Goal: Information Seeking & Learning: Learn about a topic

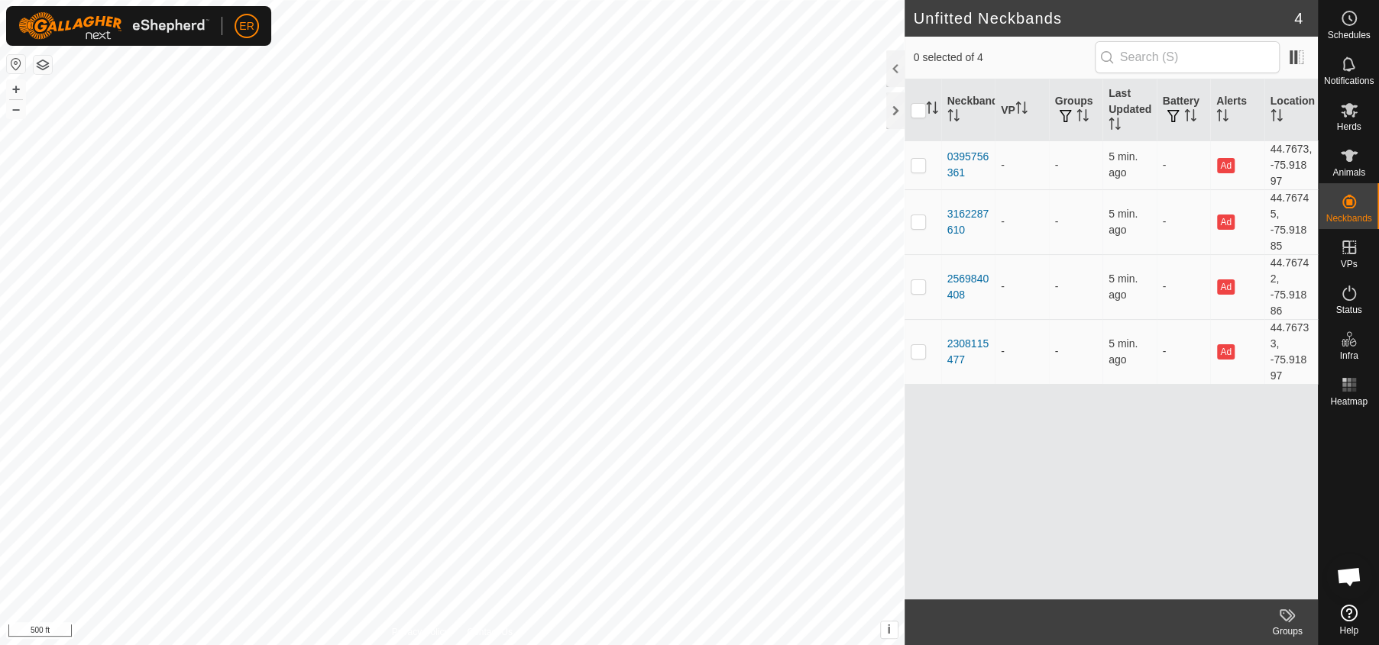
scroll to position [12176, 0]
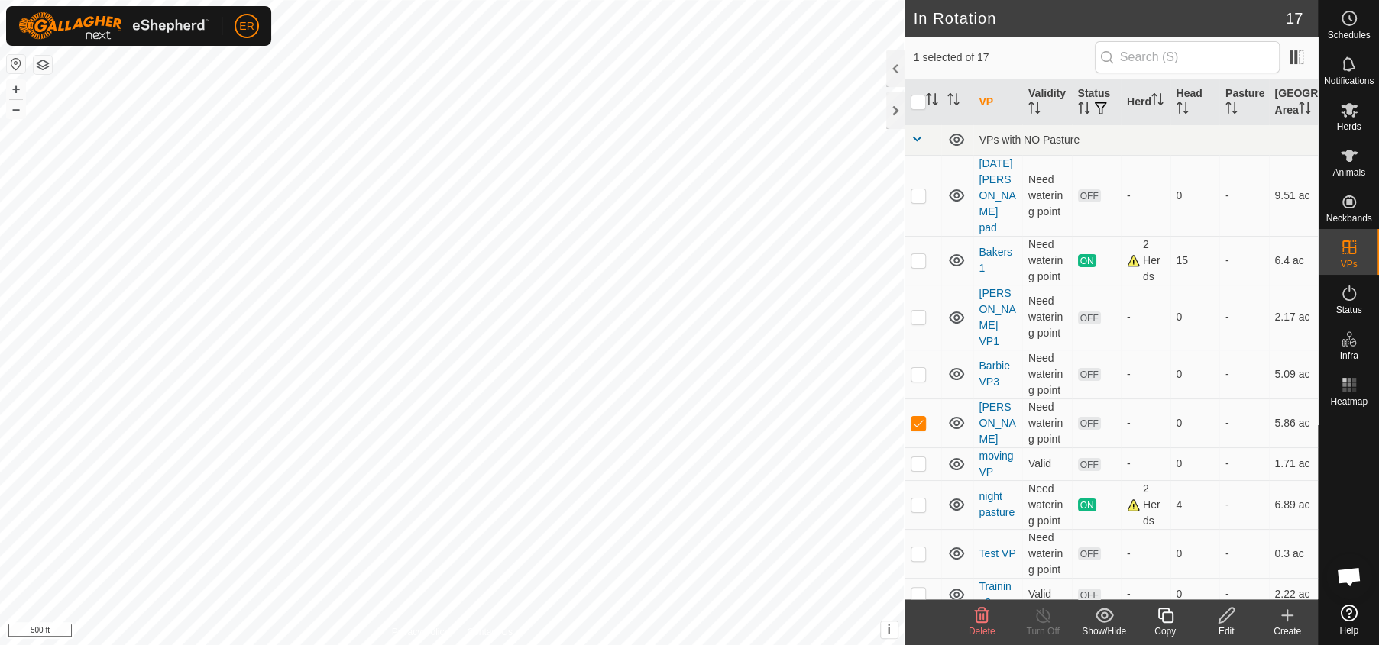
checkbox input "false"
checkbox input "true"
checkbox input "false"
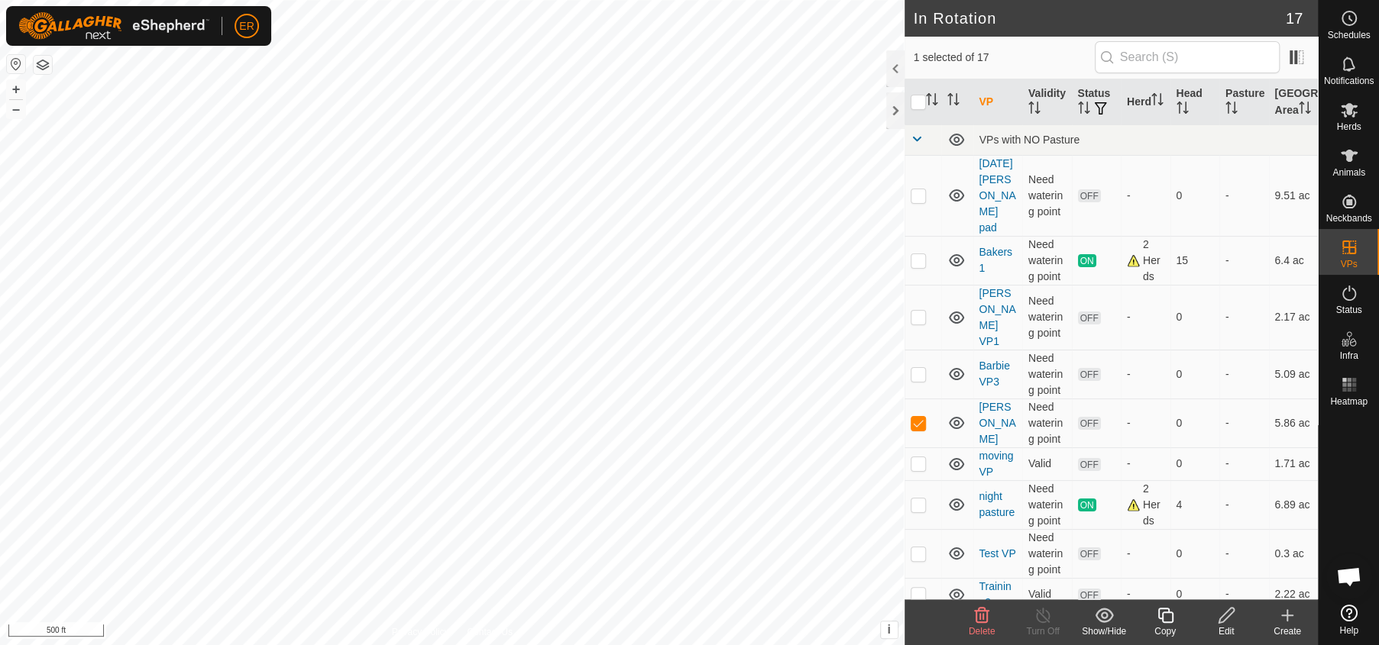
checkbox input "false"
checkbox input "true"
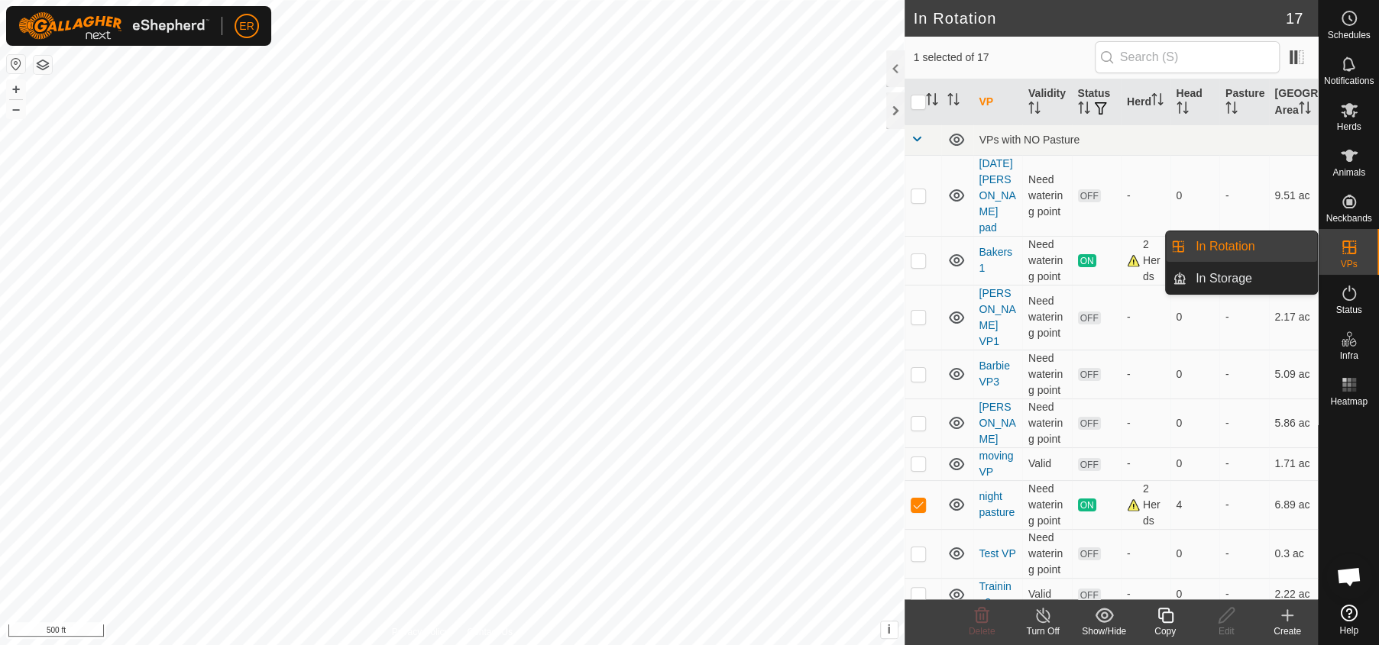
click at [1350, 247] on icon at bounding box center [1349, 248] width 14 height 14
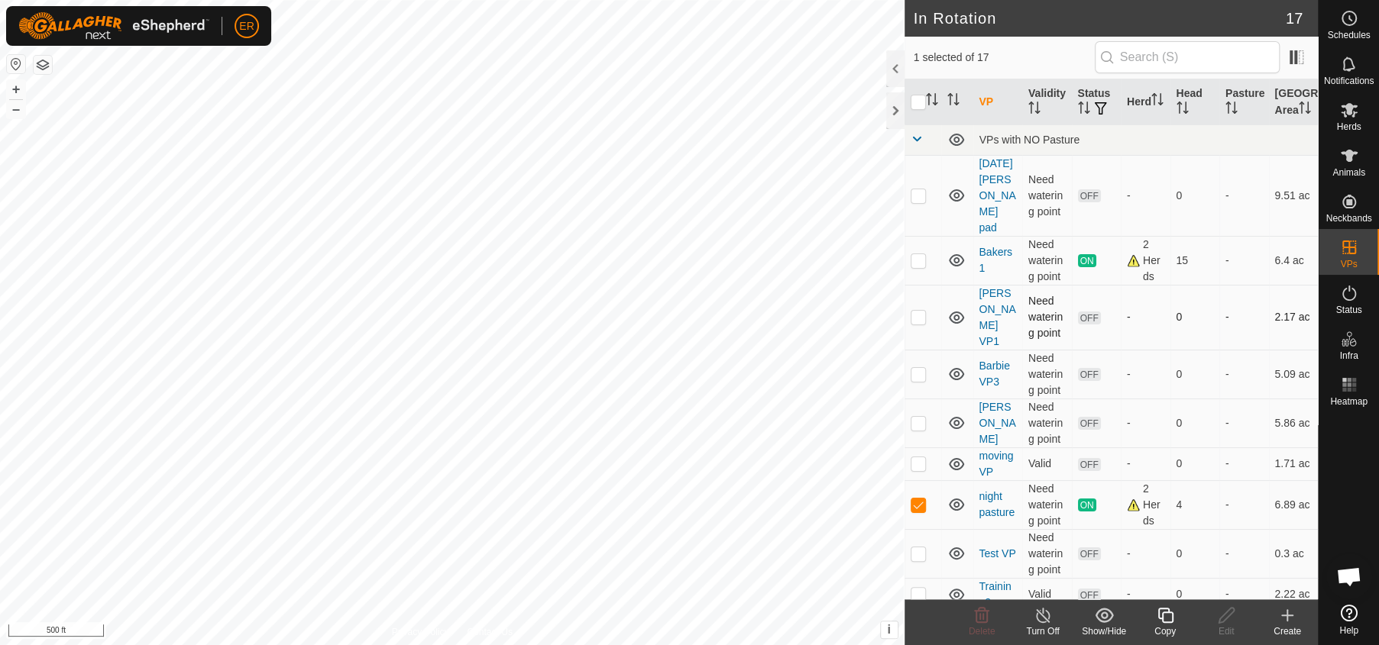
checkbox input "true"
checkbox input "false"
checkbox input "true"
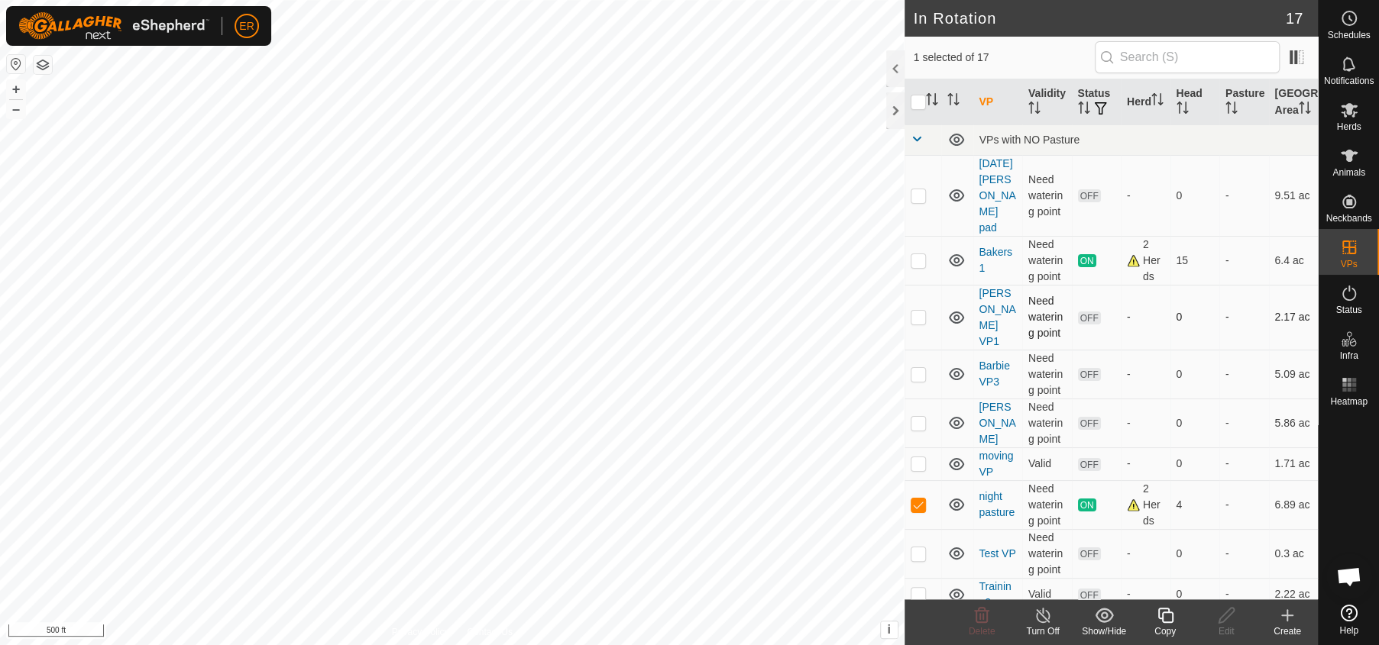
checkbox input "true"
checkbox input "false"
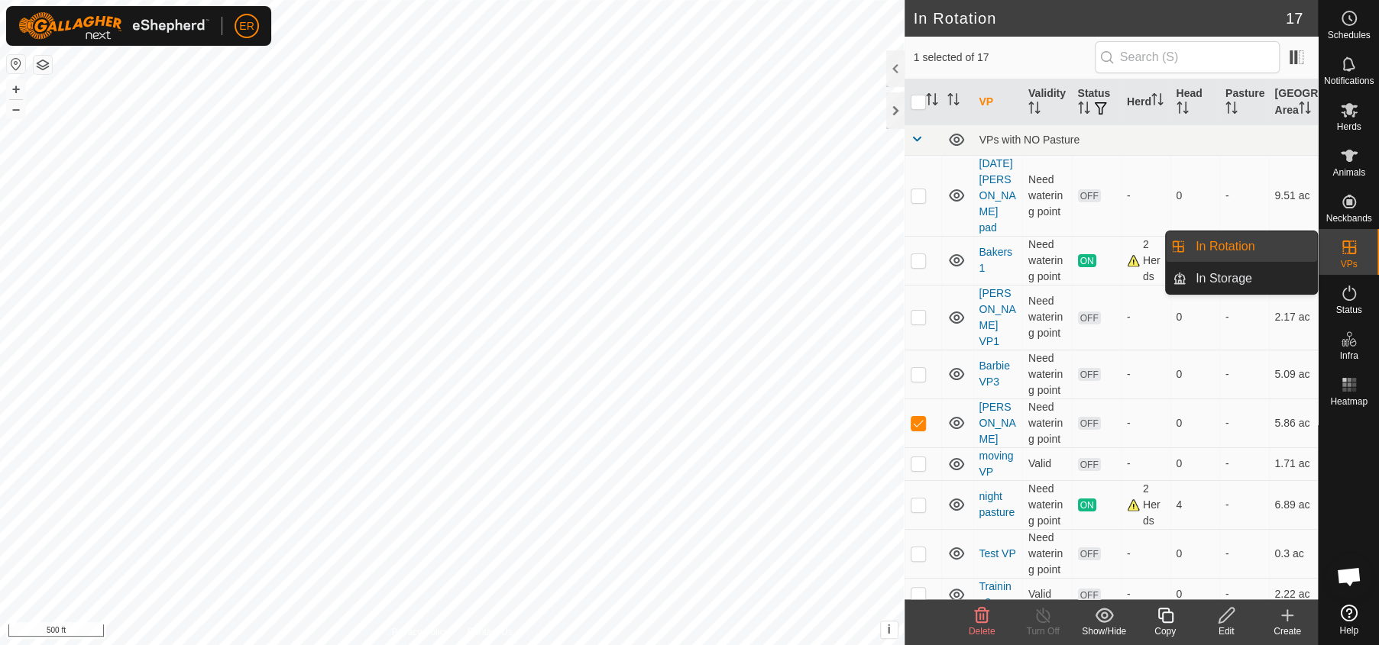
click at [1351, 245] on icon at bounding box center [1349, 247] width 18 height 18
click at [1253, 247] on link "In Rotation" at bounding box center [1251, 246] width 131 height 31
click at [1239, 248] on link "In Rotation" at bounding box center [1251, 246] width 131 height 31
click at [1234, 248] on link "In Rotation" at bounding box center [1251, 246] width 131 height 31
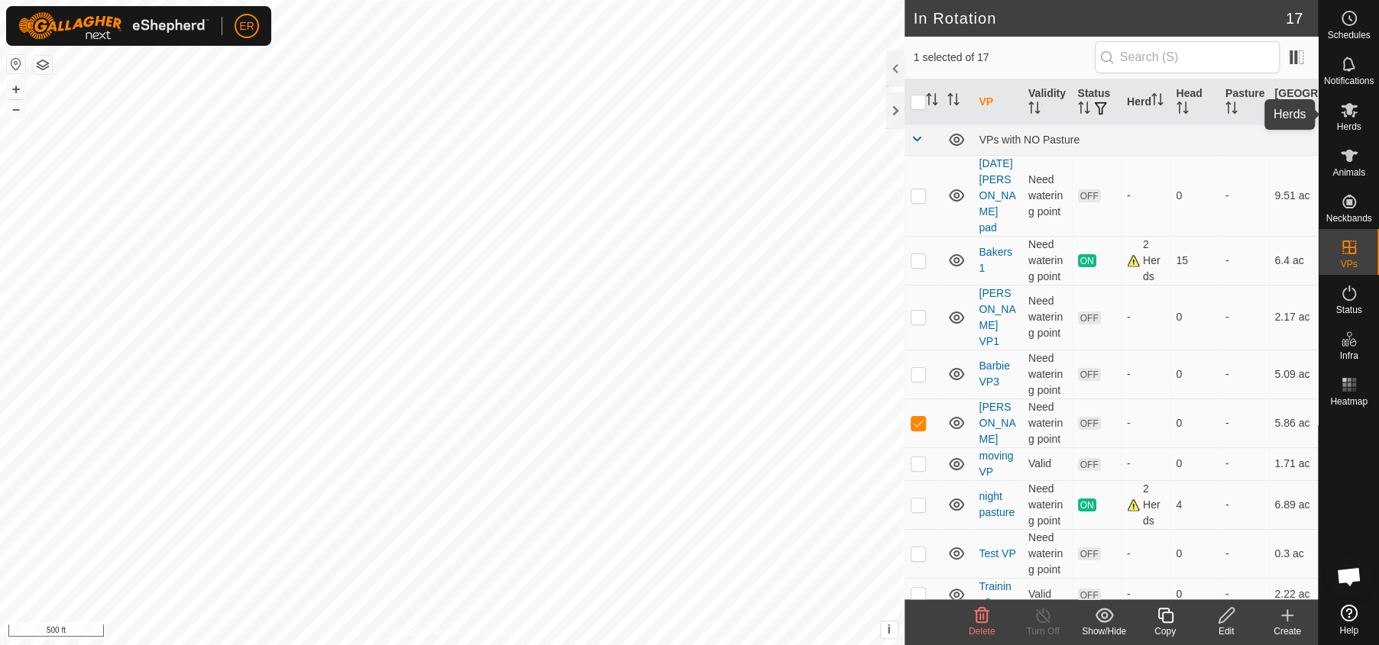
click at [1344, 107] on icon at bounding box center [1349, 110] width 17 height 15
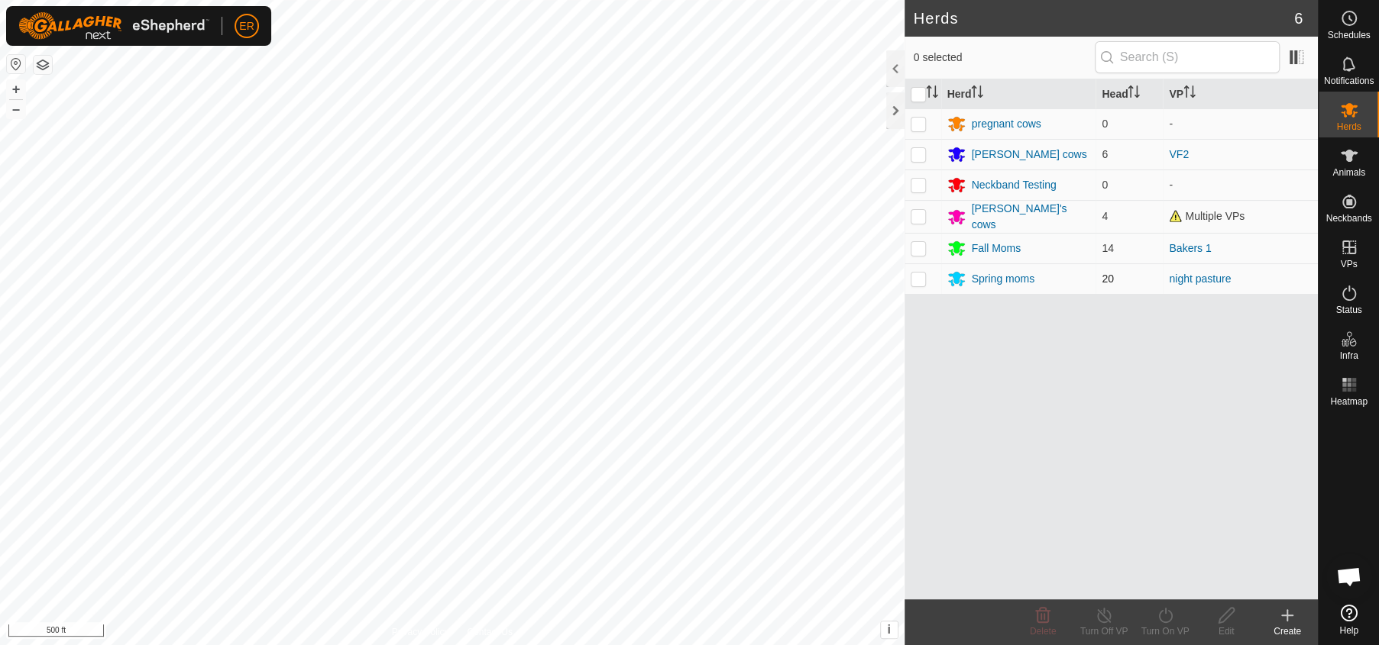
click at [917, 280] on p-checkbox at bounding box center [917, 279] width 15 height 12
click at [915, 279] on p-checkbox at bounding box center [917, 279] width 15 height 12
click at [914, 279] on p-checkbox at bounding box center [917, 279] width 15 height 12
checkbox input "true"
click at [982, 274] on div "Spring moms" at bounding box center [1003, 279] width 63 height 16
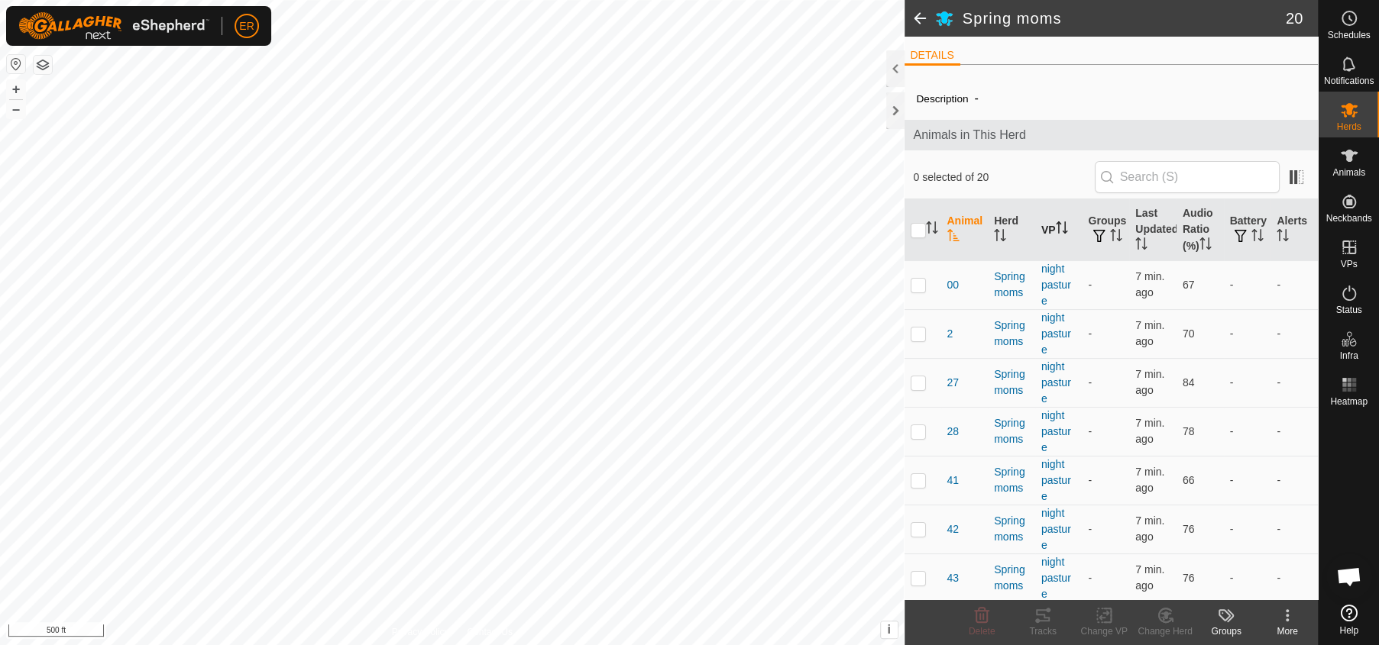
click at [1056, 232] on icon "Activate to sort" at bounding box center [1062, 228] width 12 height 12
click at [921, 228] on input "checkbox" at bounding box center [917, 230] width 15 height 15
checkbox input "true"
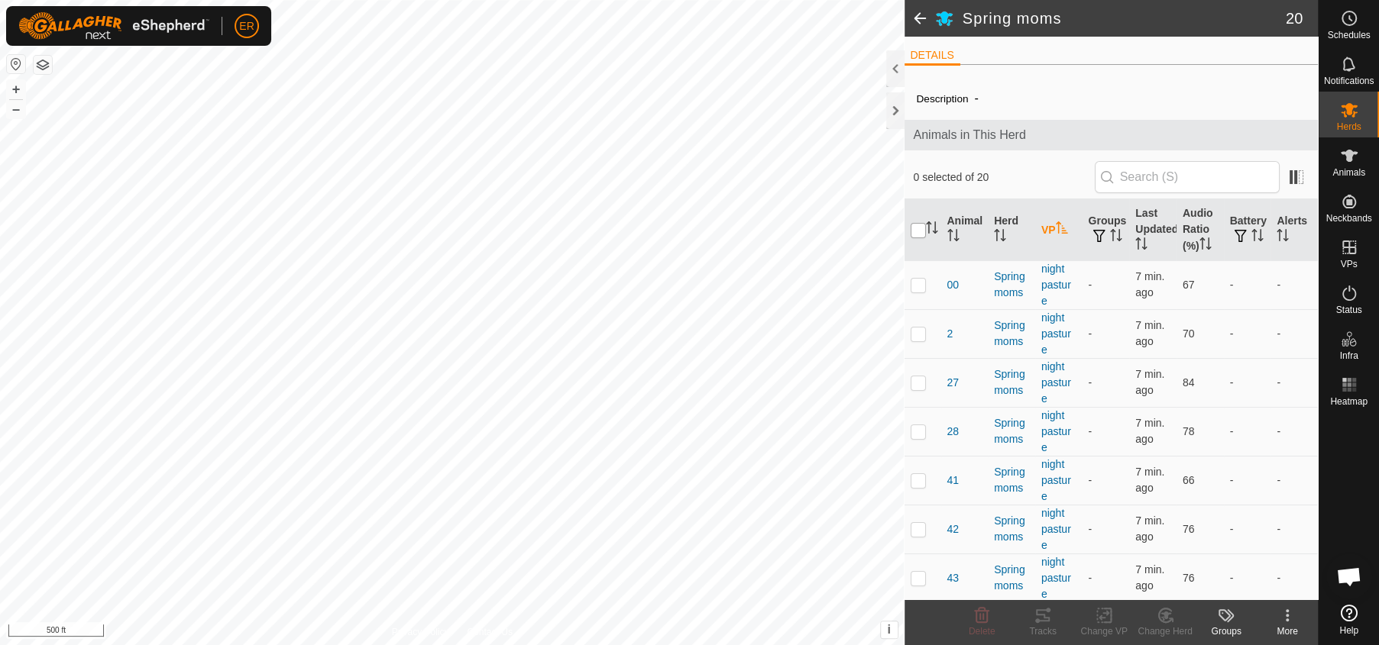
checkbox input "true"
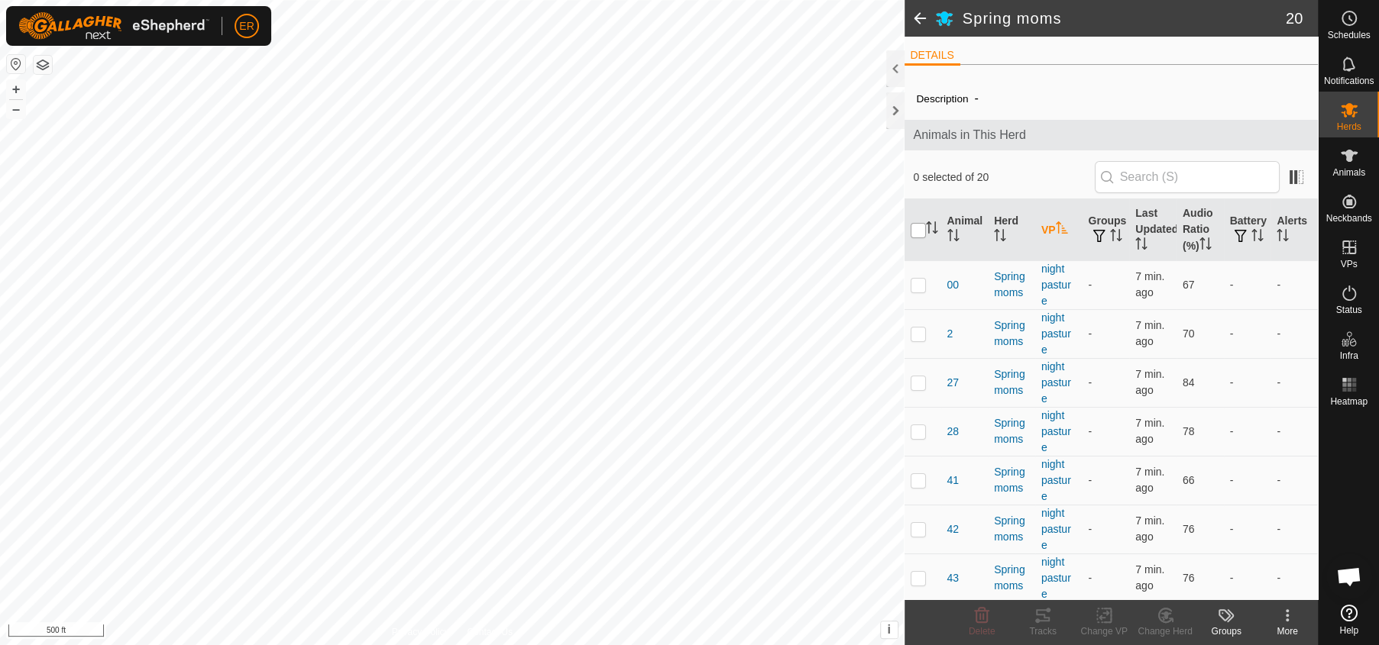
checkbox input "true"
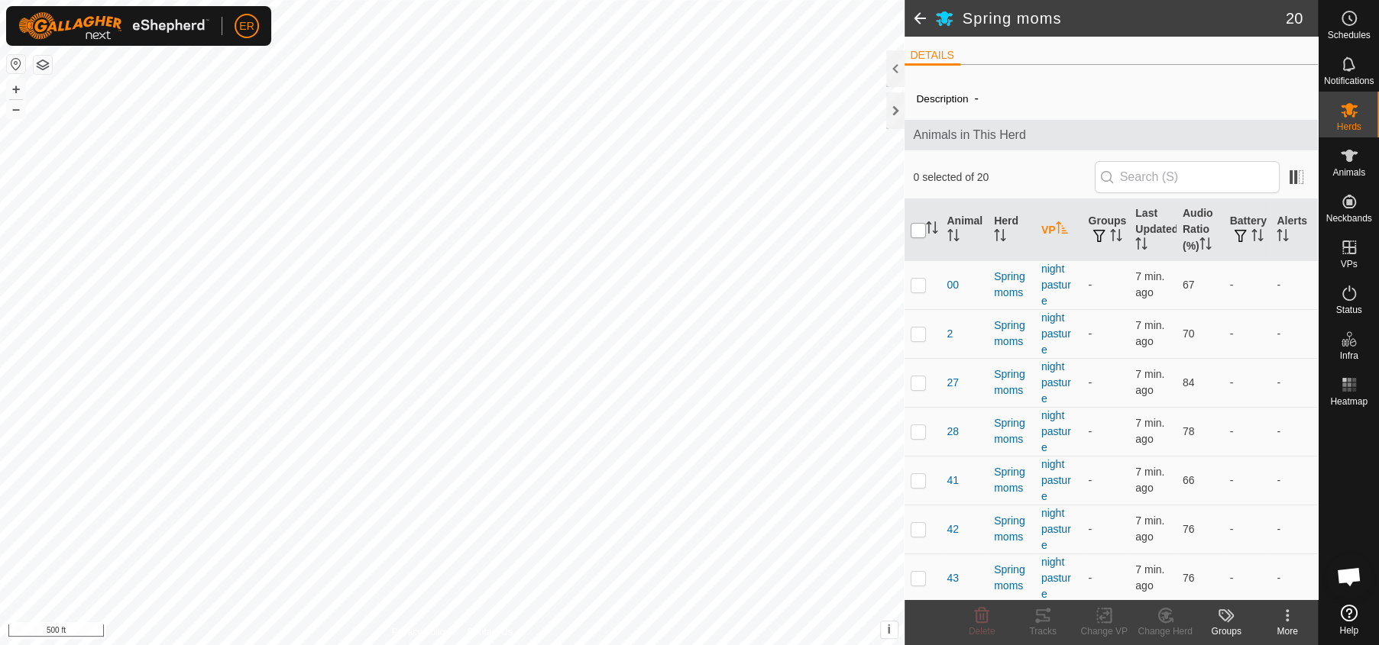
checkbox input "true"
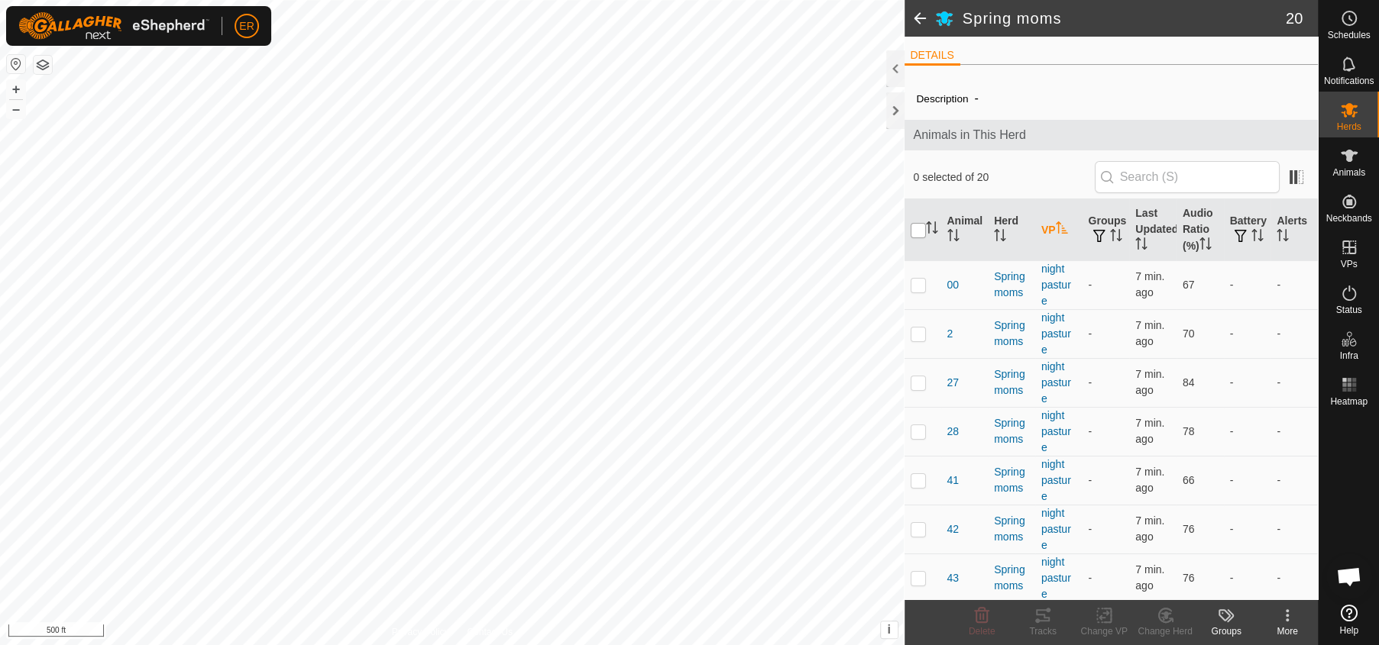
checkbox input "true"
click at [921, 231] on input "checkbox" at bounding box center [917, 230] width 15 height 15
checkbox input "false"
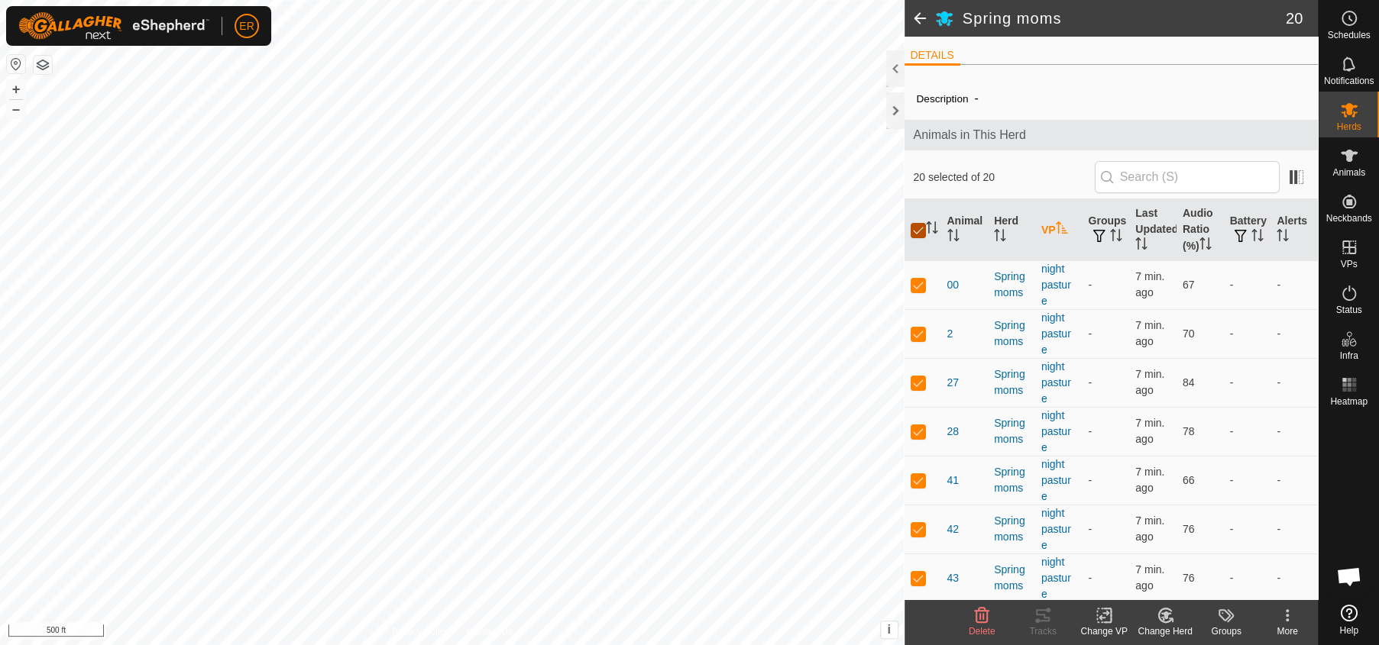
checkbox input "false"
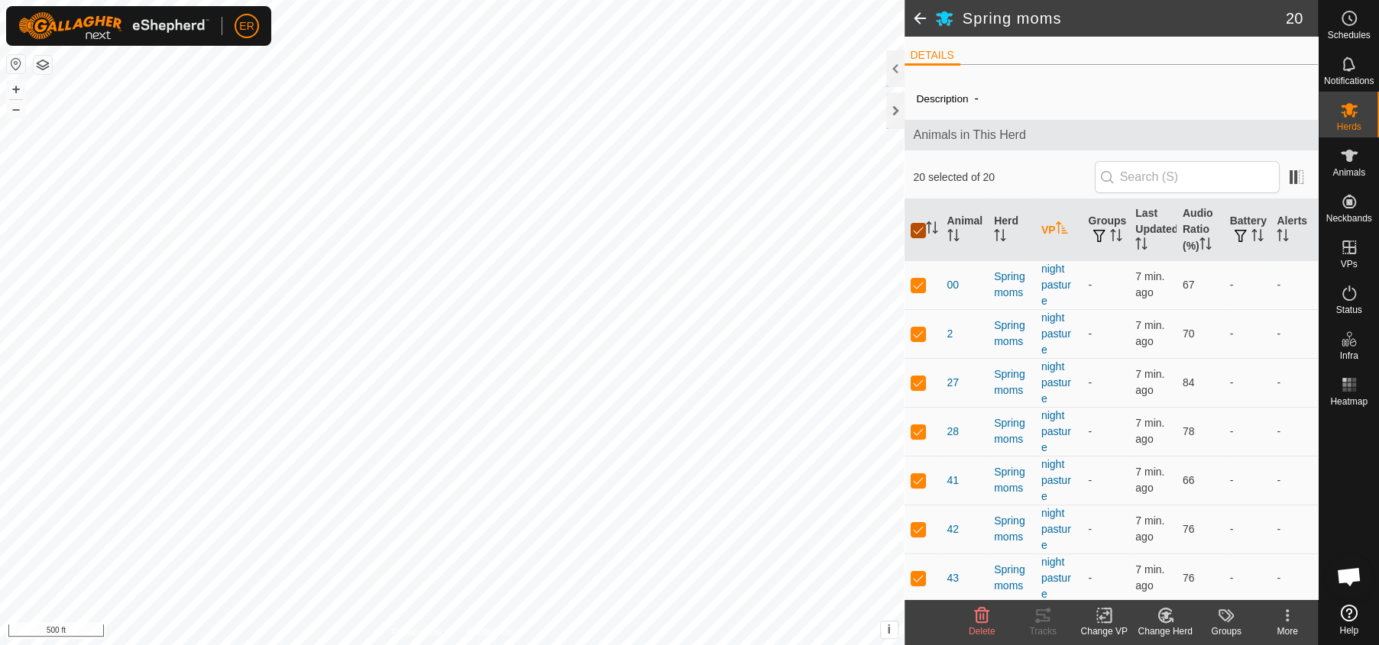
checkbox input "false"
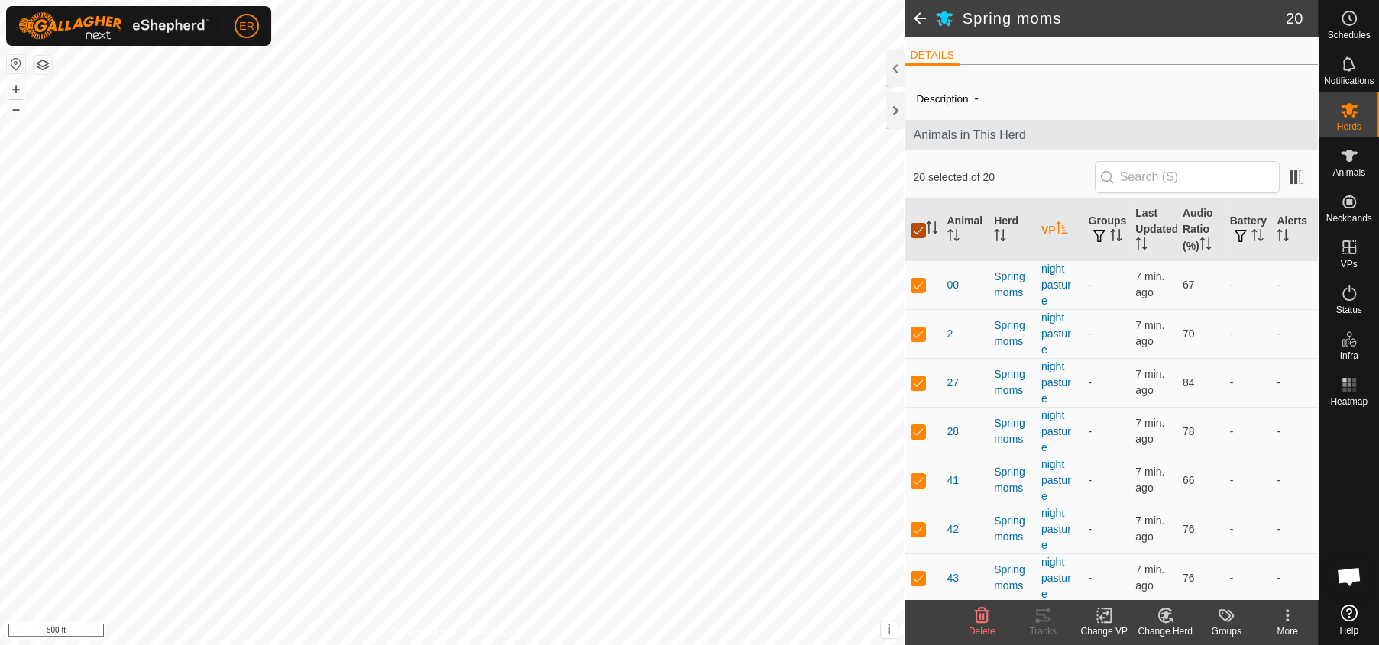
checkbox input "false"
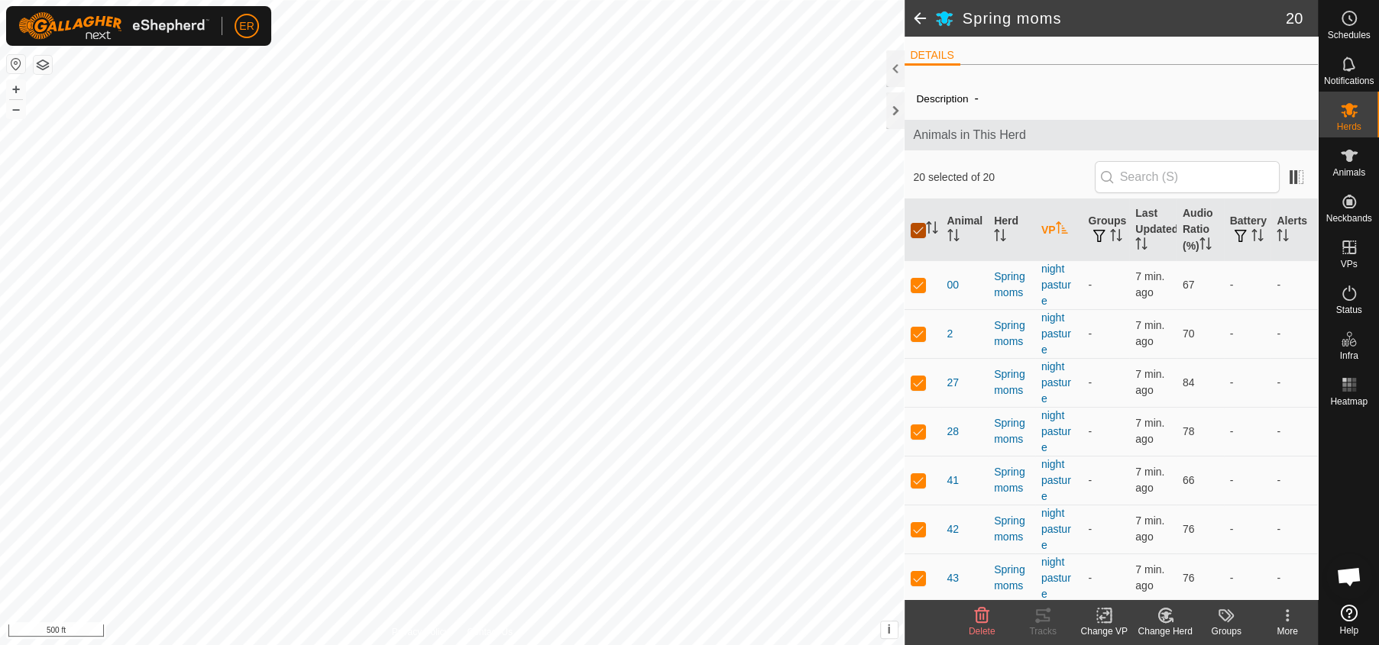
checkbox input "false"
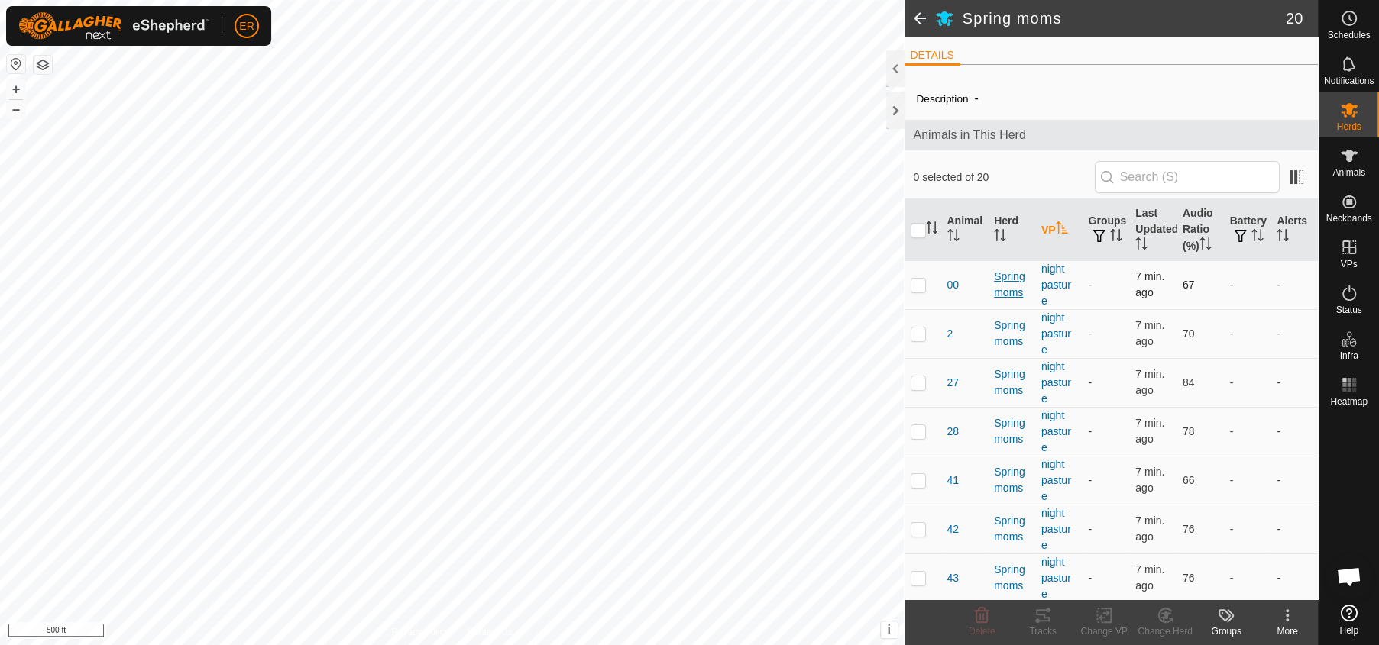
click at [1013, 279] on div "Spring moms" at bounding box center [1011, 285] width 35 height 32
click at [1348, 108] on icon at bounding box center [1349, 110] width 17 height 15
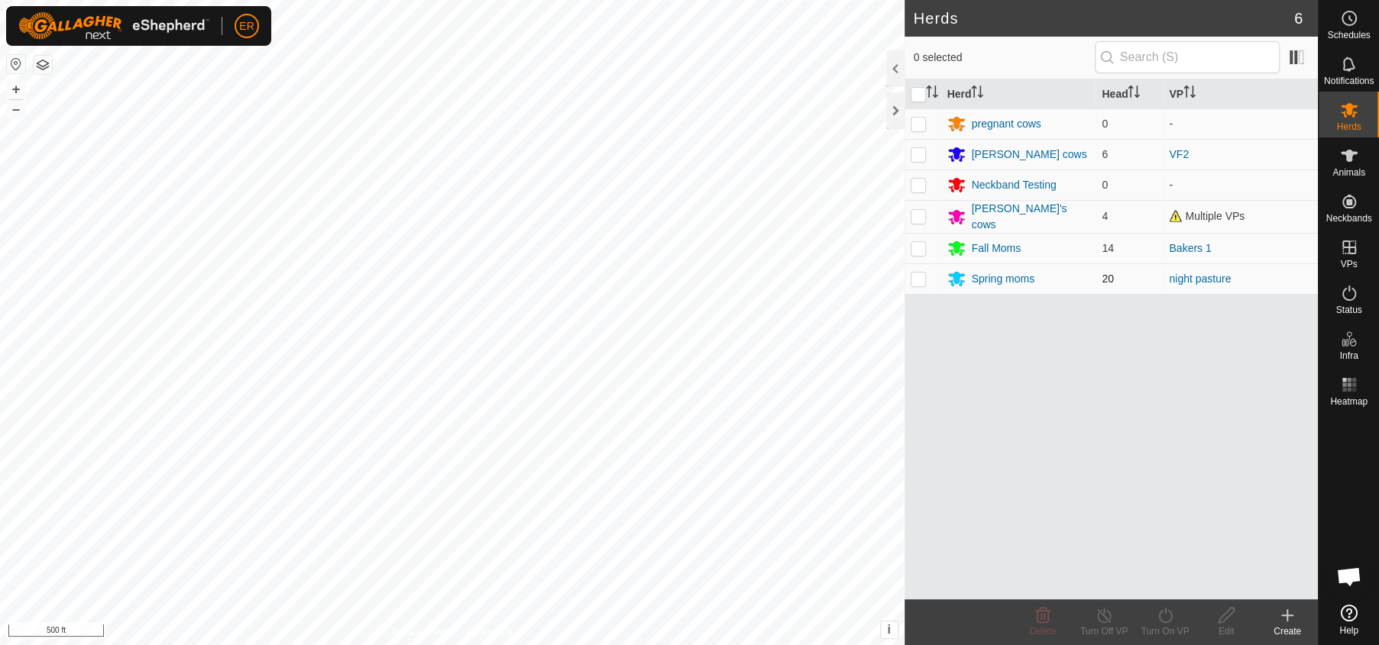
click at [918, 277] on p-checkbox at bounding box center [917, 279] width 15 height 12
click at [914, 281] on p-checkbox at bounding box center [917, 279] width 15 height 12
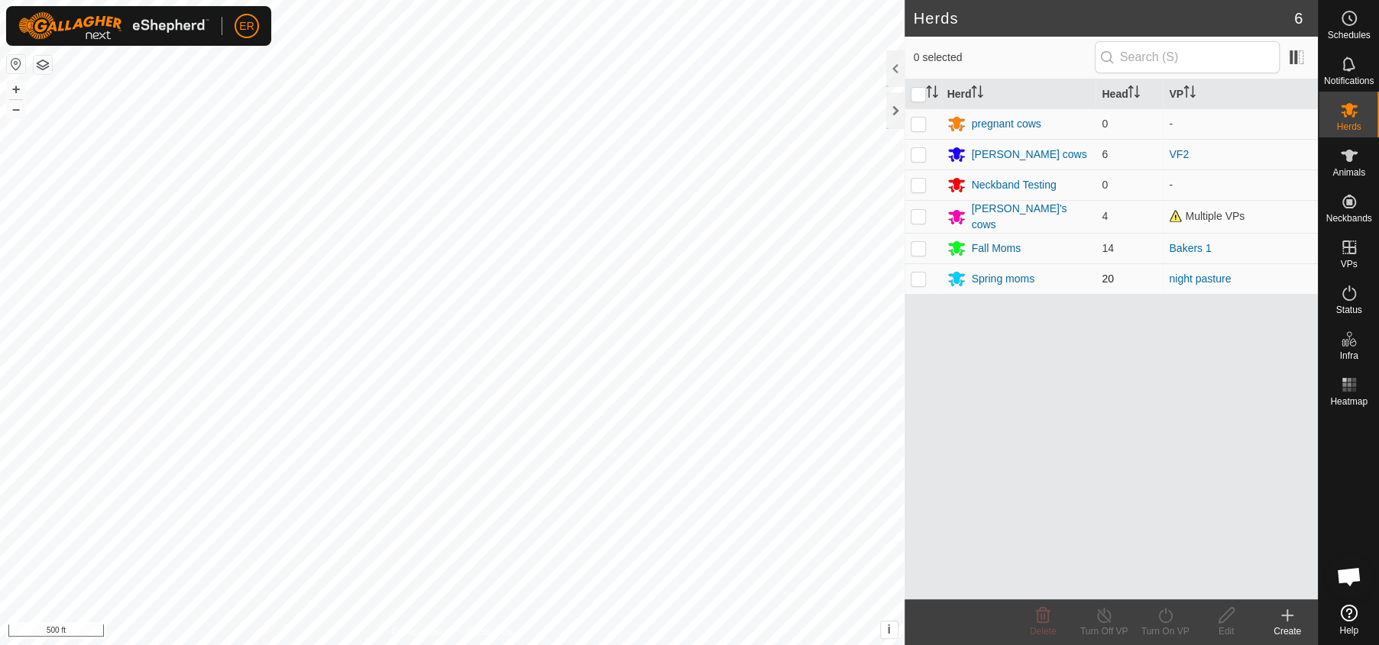
checkbox input "true"
click at [918, 89] on input "checkbox" at bounding box center [917, 94] width 15 height 15
checkbox input "true"
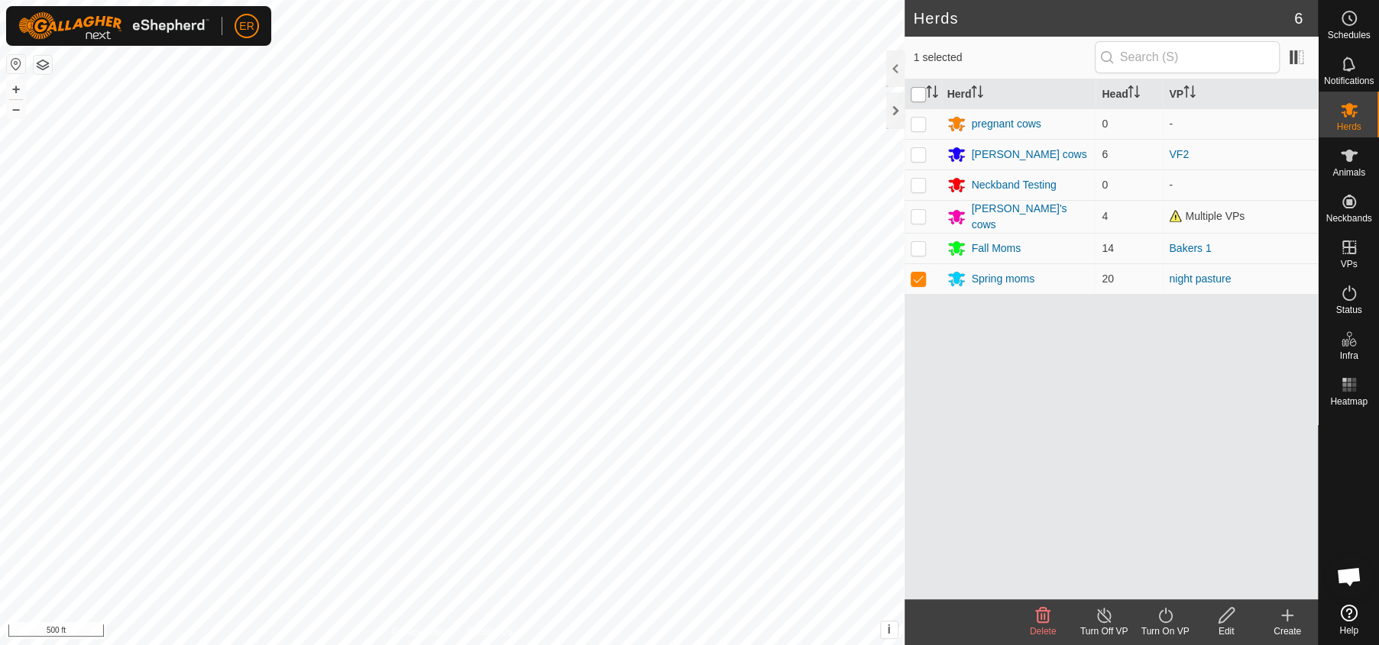
checkbox input "true"
click at [918, 89] on input "checkbox" at bounding box center [917, 94] width 15 height 15
checkbox input "false"
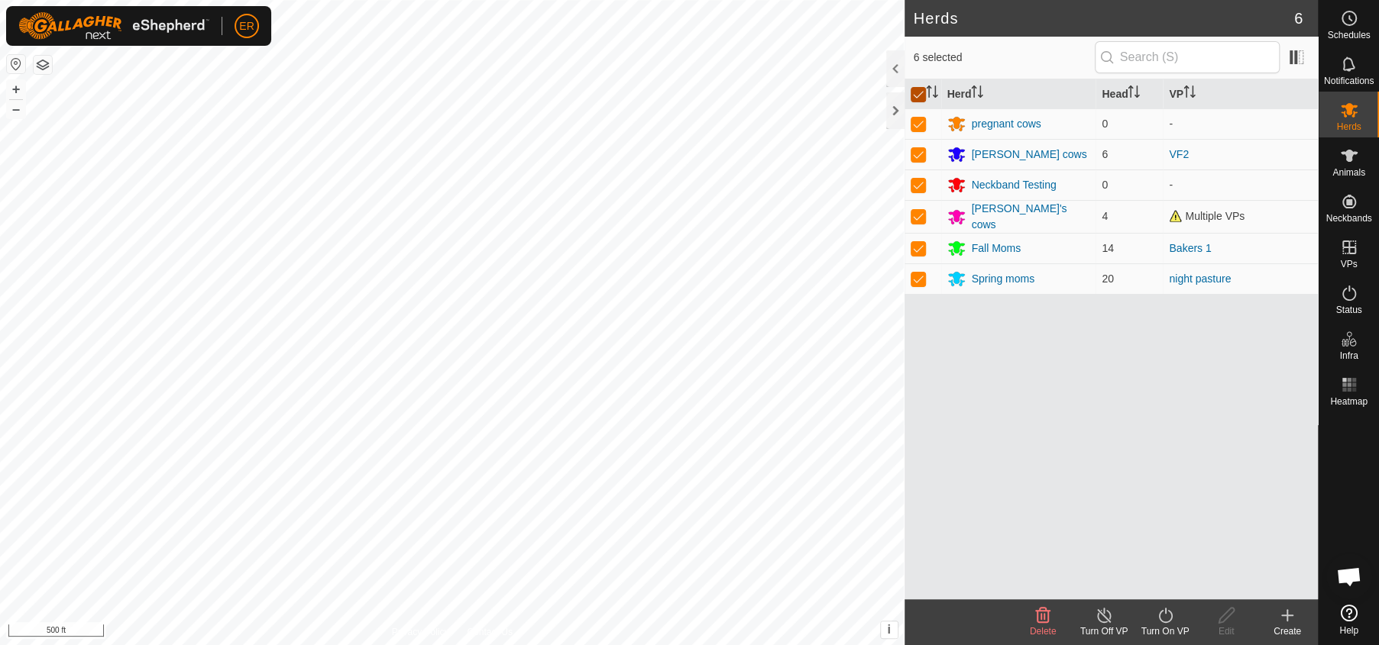
checkbox input "false"
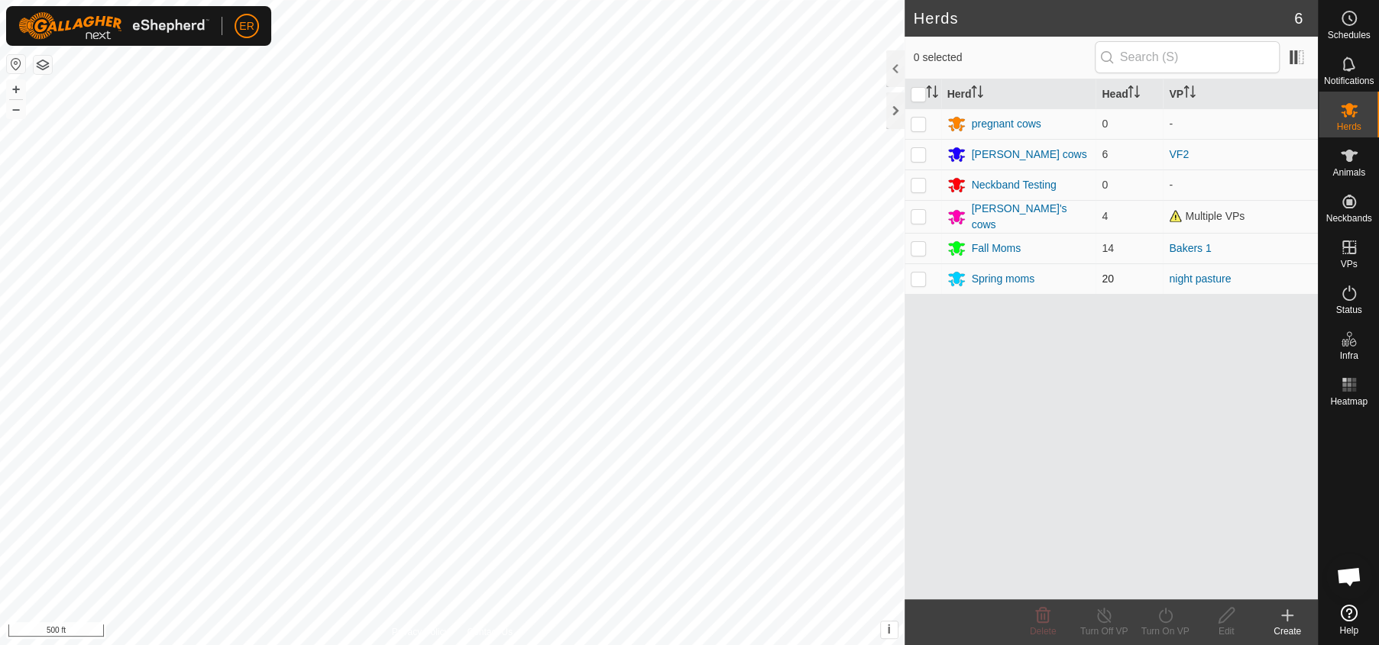
click at [923, 280] on p-checkbox at bounding box center [917, 279] width 15 height 12
checkbox input "true"
click at [1001, 274] on div "Spring moms" at bounding box center [1003, 279] width 63 height 16
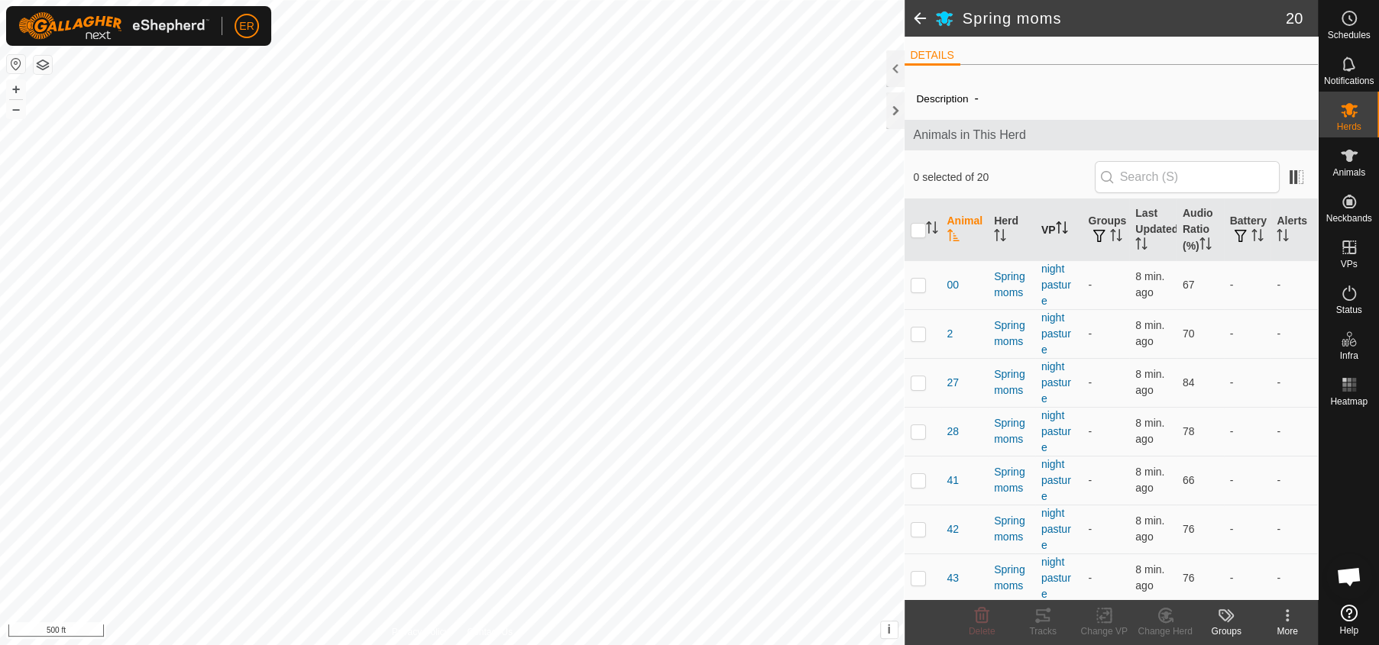
click at [1043, 231] on th "VP" at bounding box center [1058, 230] width 47 height 62
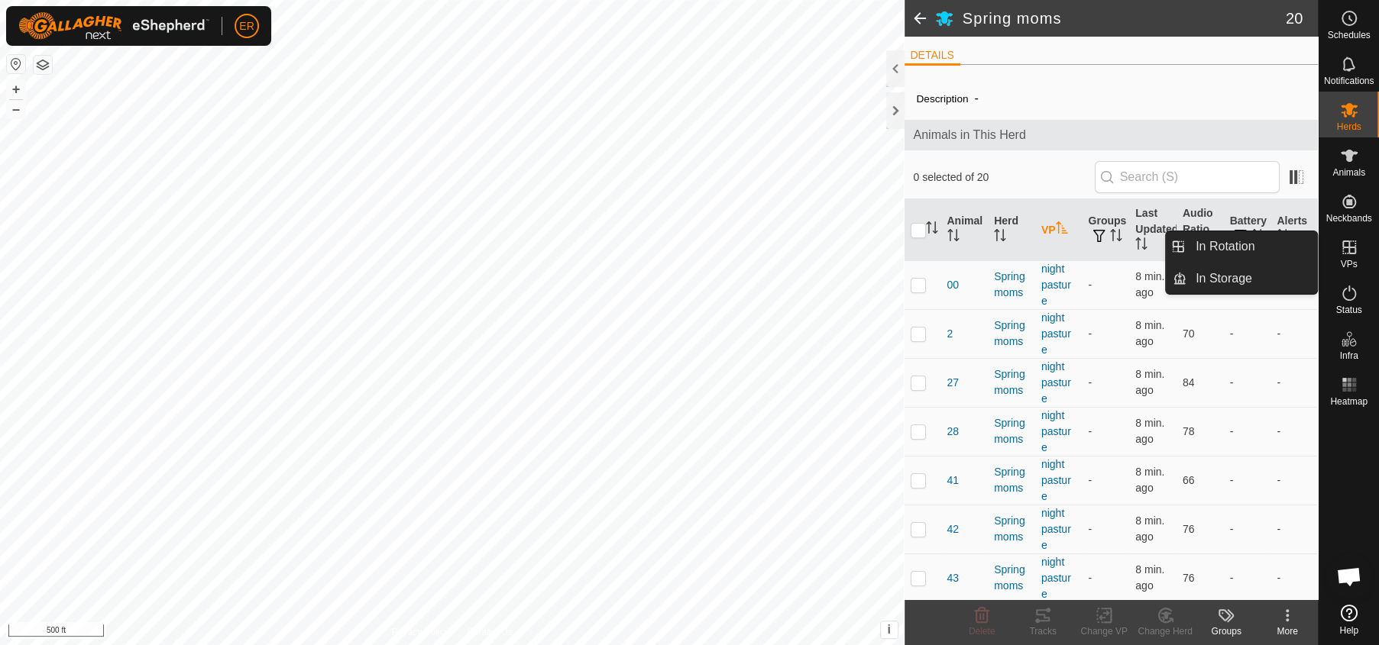
click at [1347, 246] on icon at bounding box center [1349, 248] width 14 height 14
click at [1237, 245] on link "In Rotation" at bounding box center [1251, 246] width 131 height 31
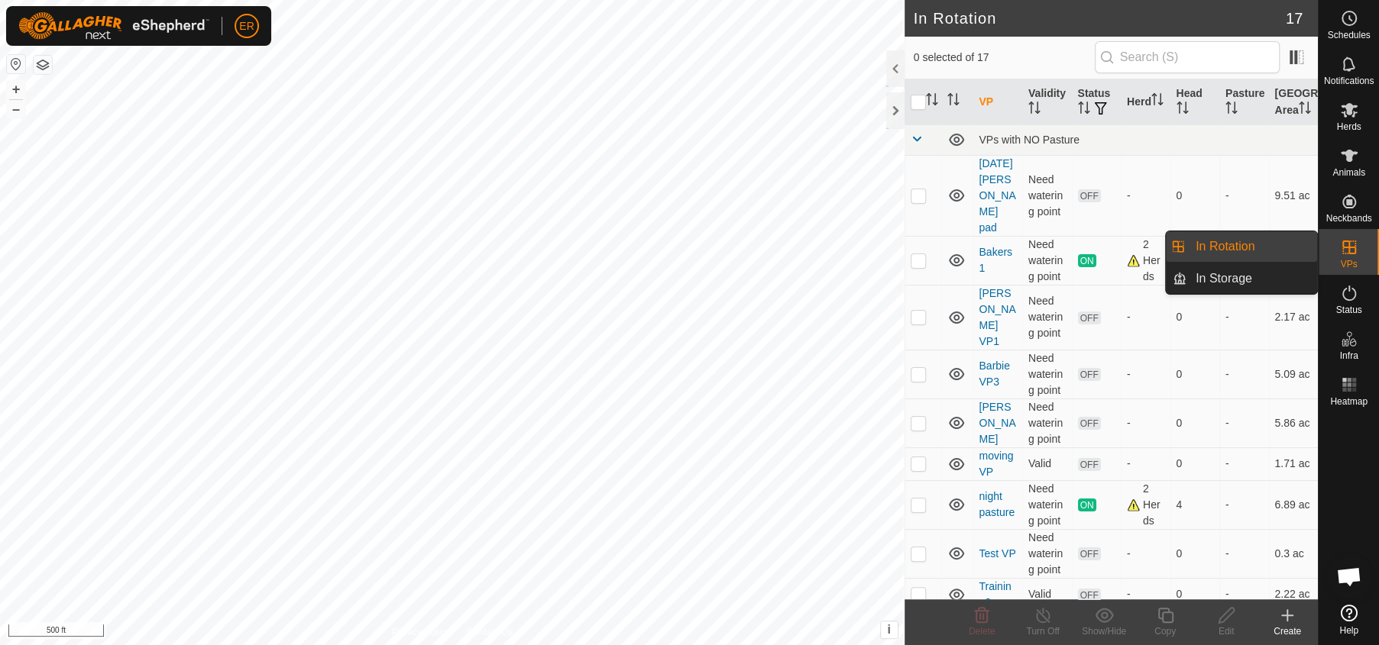
click at [1347, 245] on icon at bounding box center [1349, 247] width 18 height 18
click at [1347, 250] on icon at bounding box center [1349, 248] width 14 height 14
click at [1230, 248] on link "In Rotation" at bounding box center [1251, 246] width 131 height 31
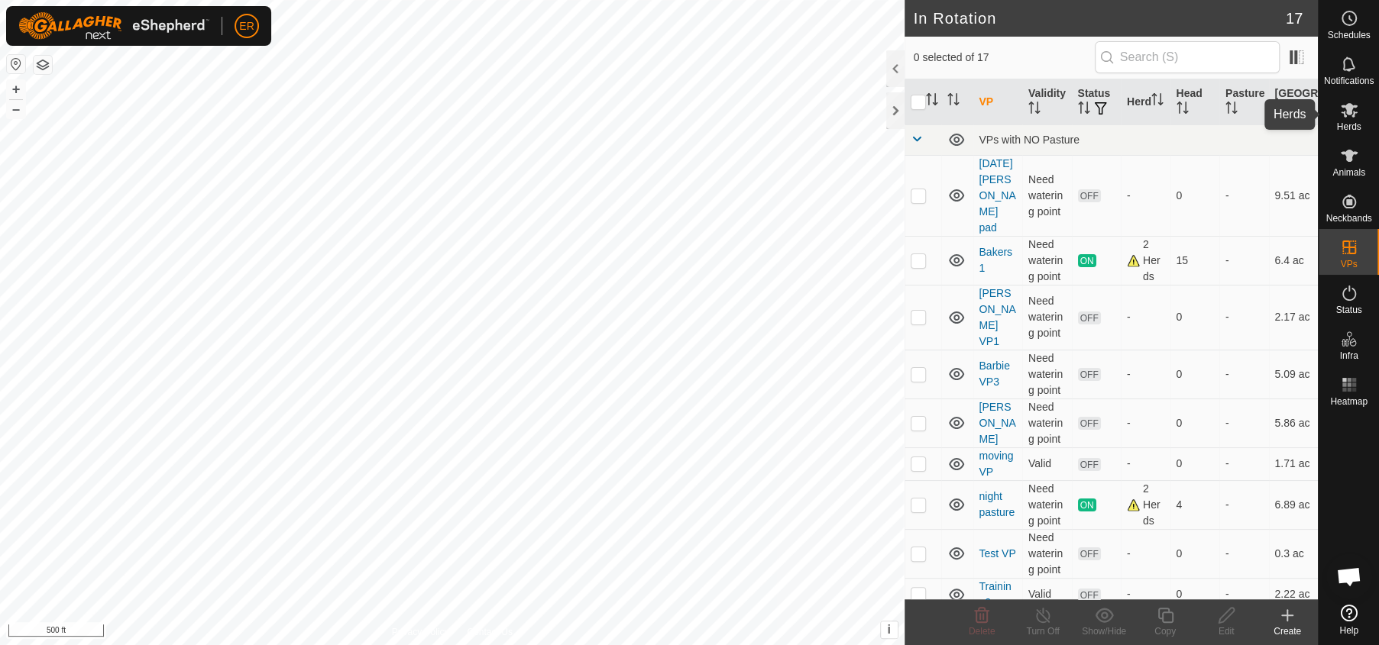
click at [1348, 106] on icon at bounding box center [1349, 110] width 17 height 15
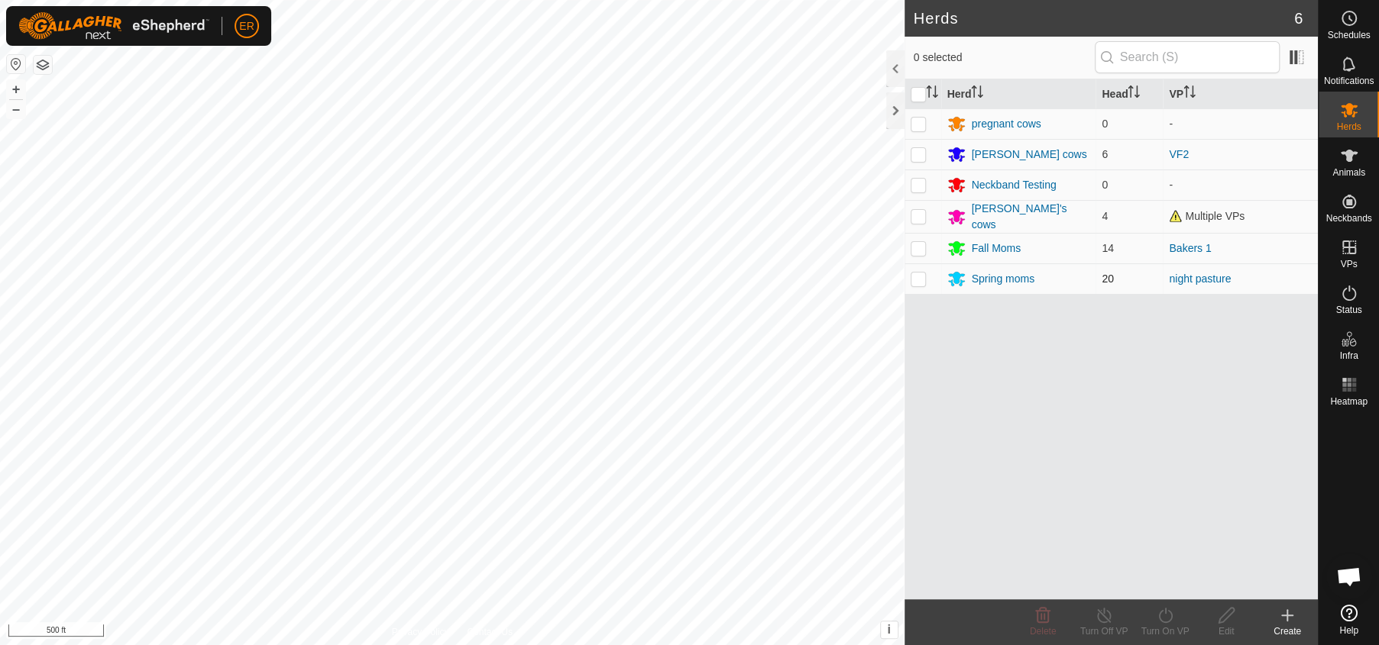
click at [916, 280] on p-checkbox at bounding box center [917, 279] width 15 height 12
checkbox input "true"
click at [1192, 277] on link "night pasture" at bounding box center [1200, 279] width 62 height 12
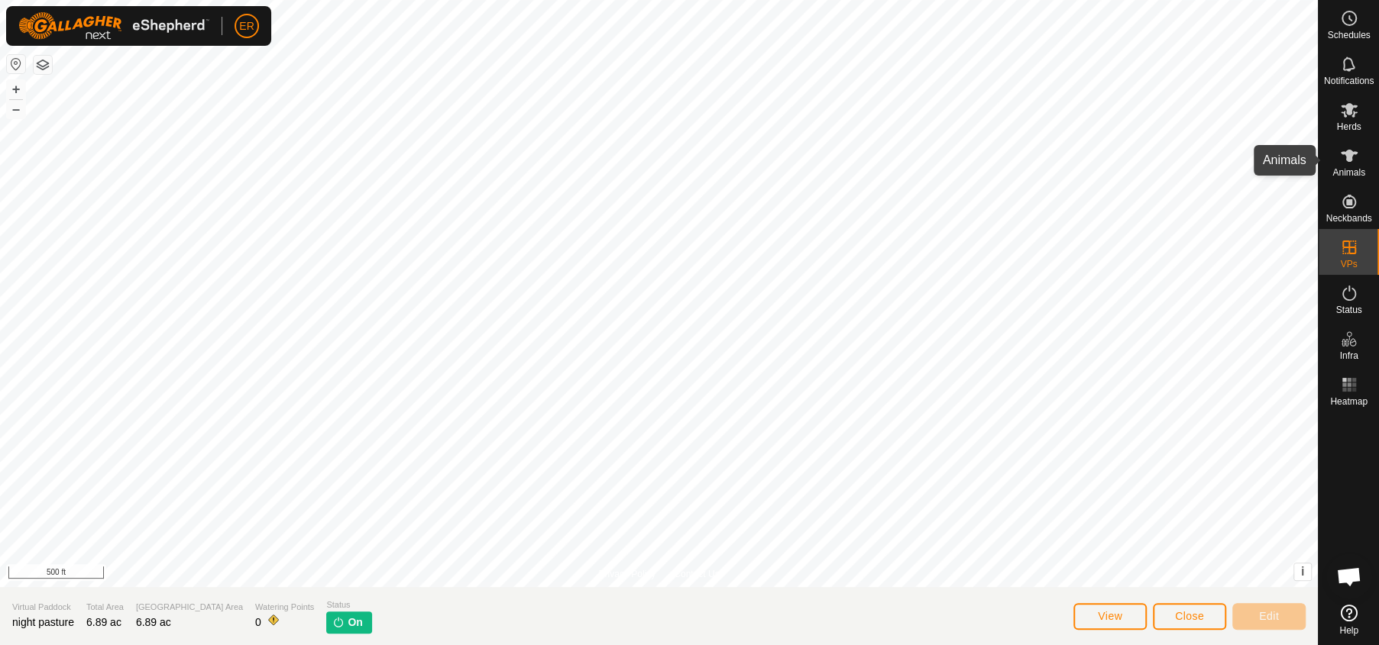
click at [1350, 156] on icon at bounding box center [1349, 156] width 17 height 12
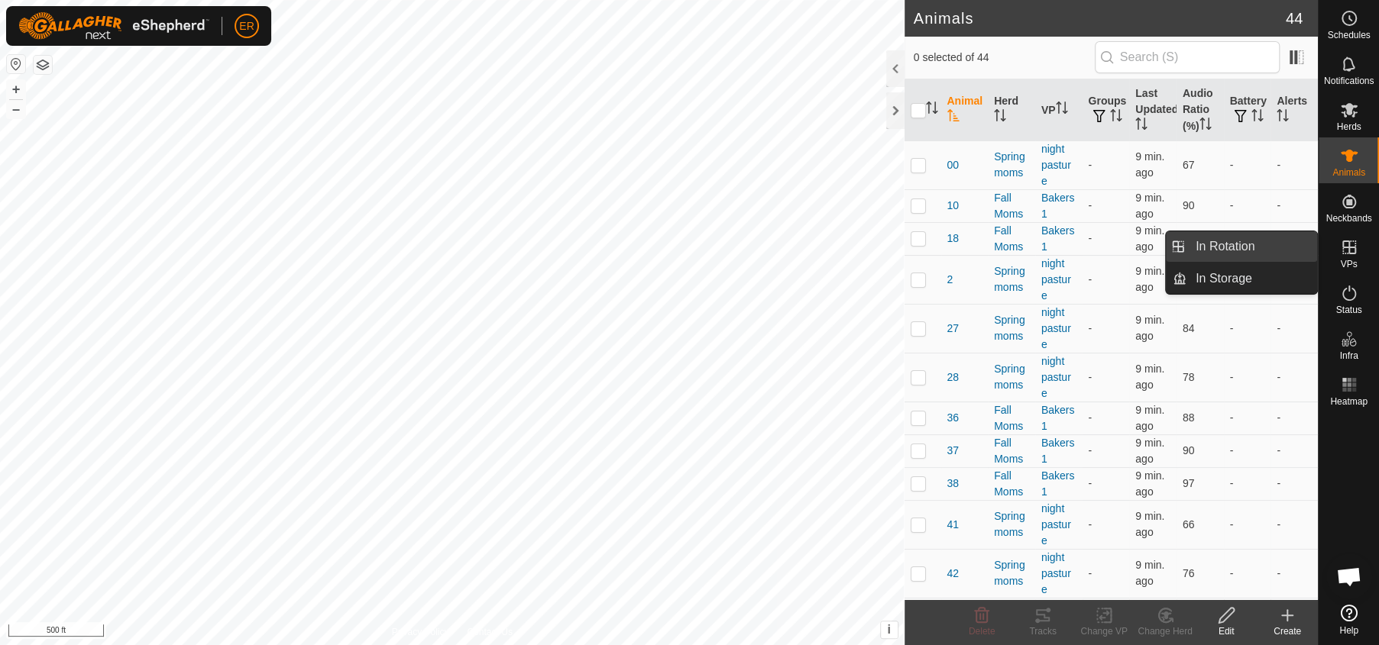
click at [1293, 245] on link "In Rotation" at bounding box center [1251, 246] width 131 height 31
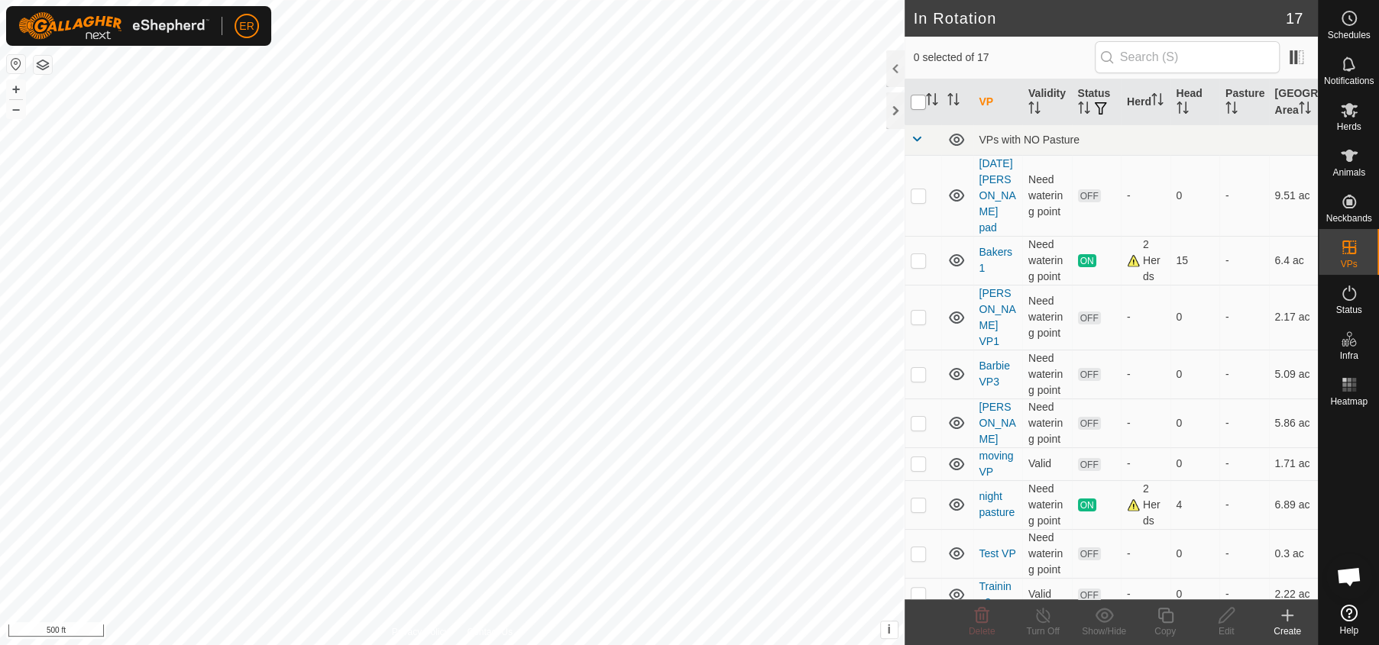
click at [917, 110] on input "checkbox" at bounding box center [917, 102] width 15 height 15
checkbox input "true"
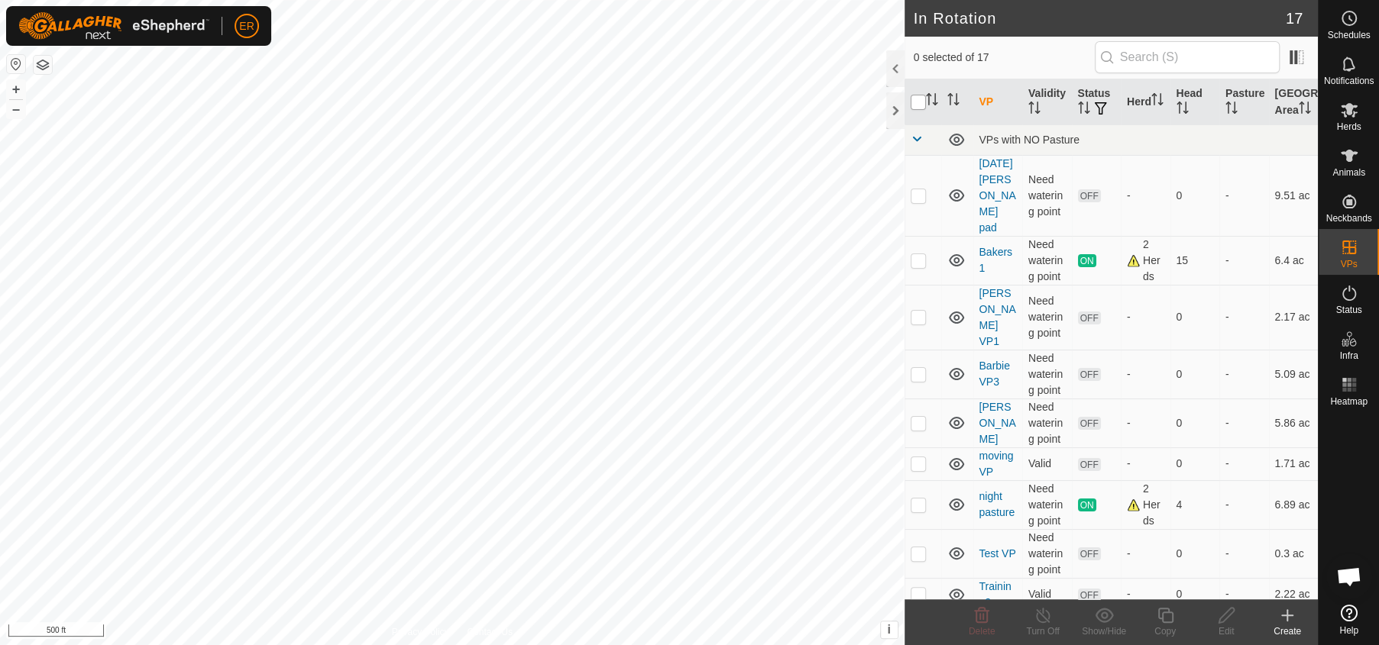
checkbox input "true"
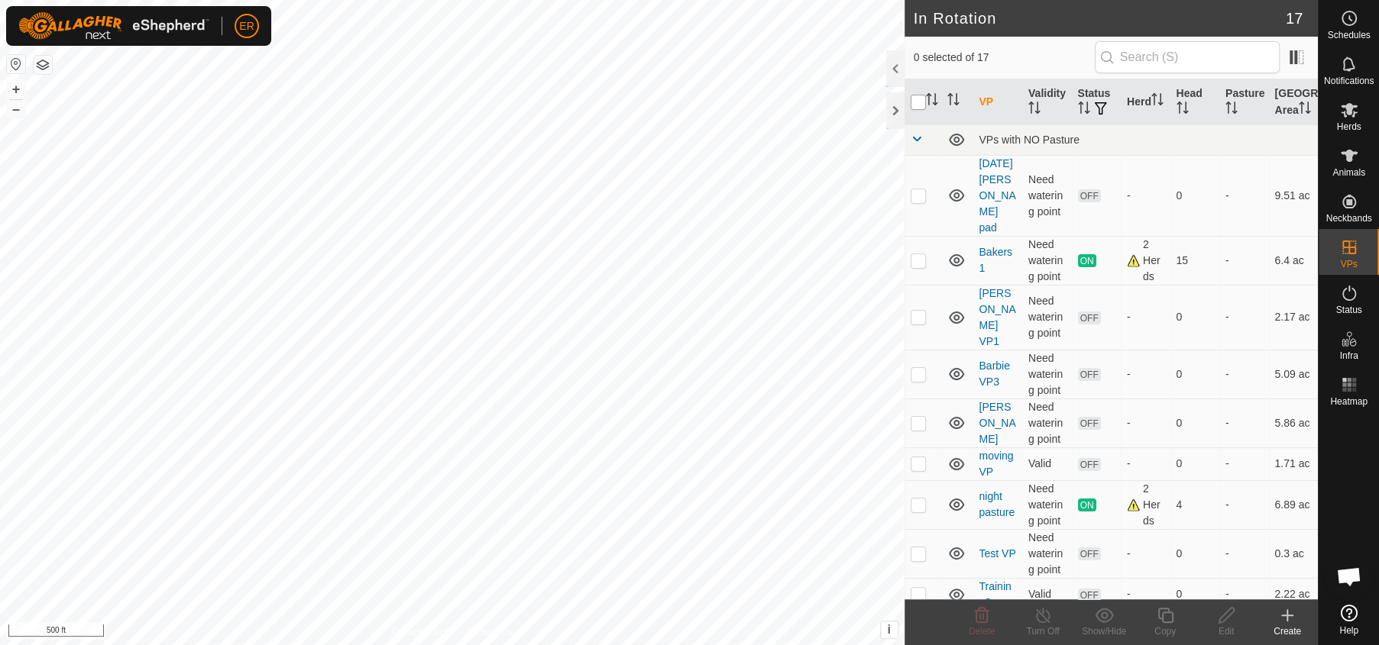
checkbox input "true"
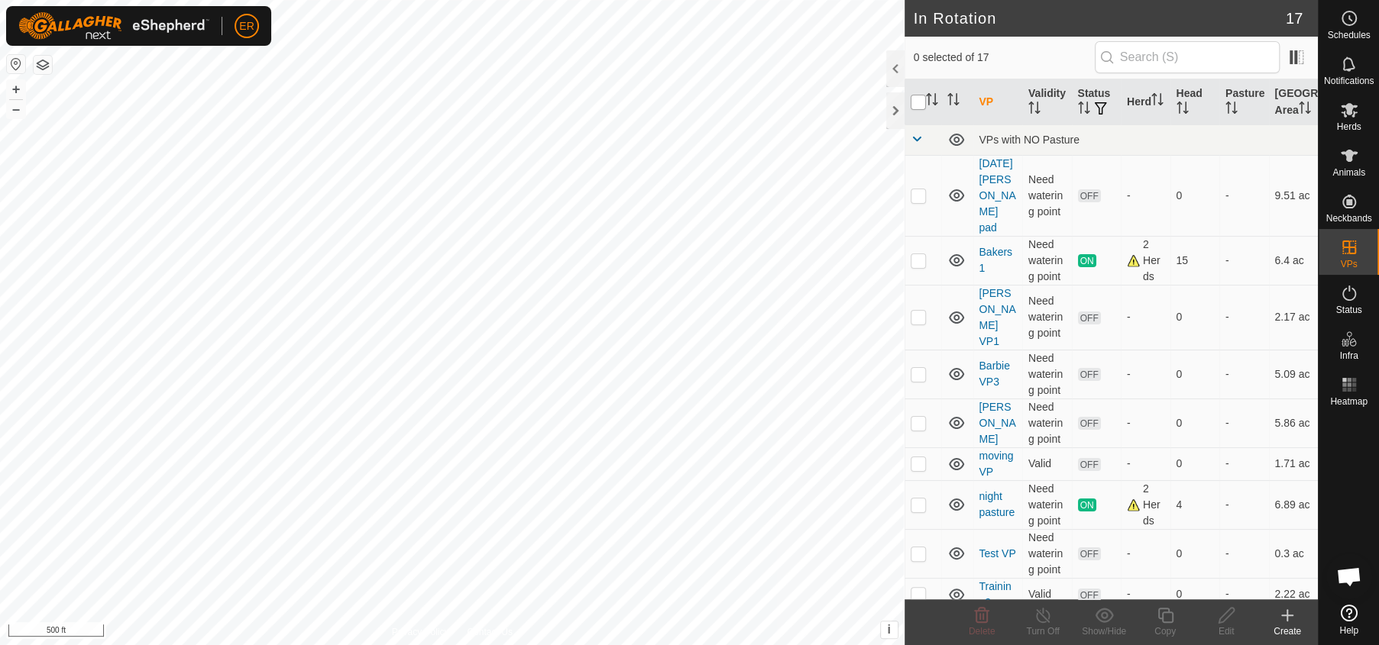
checkbox input "true"
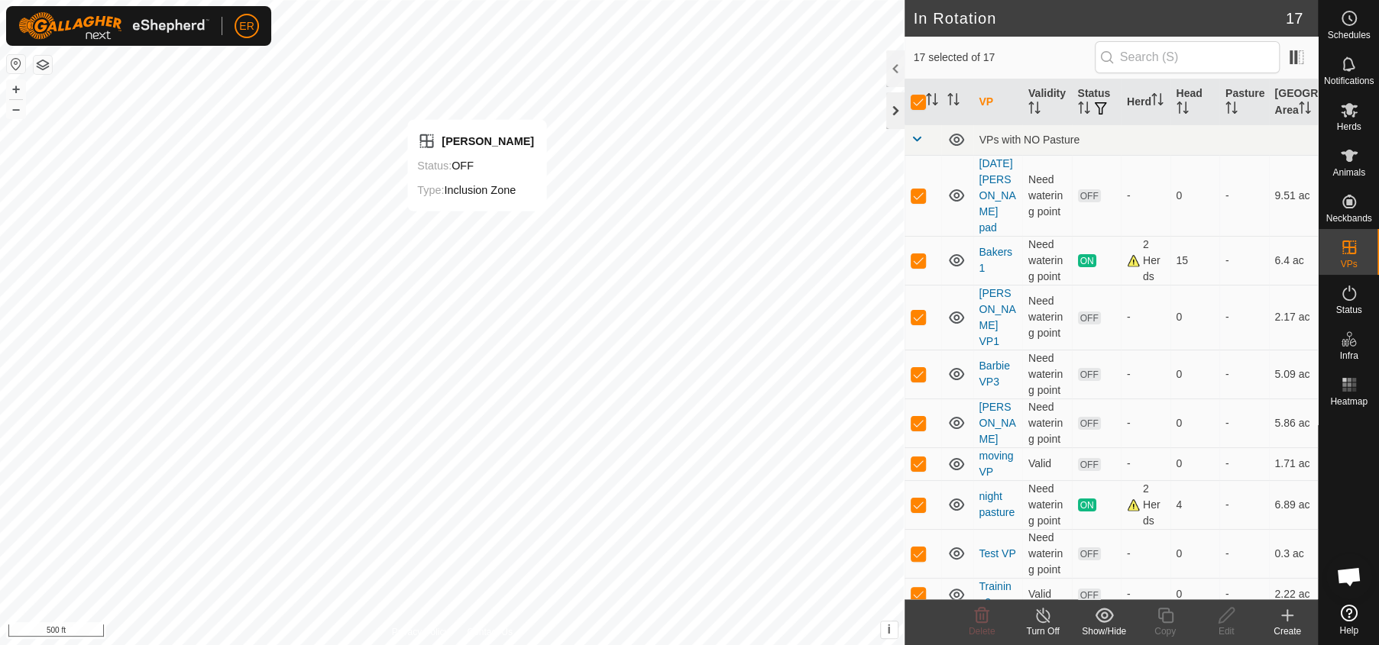
checkbox input "false"
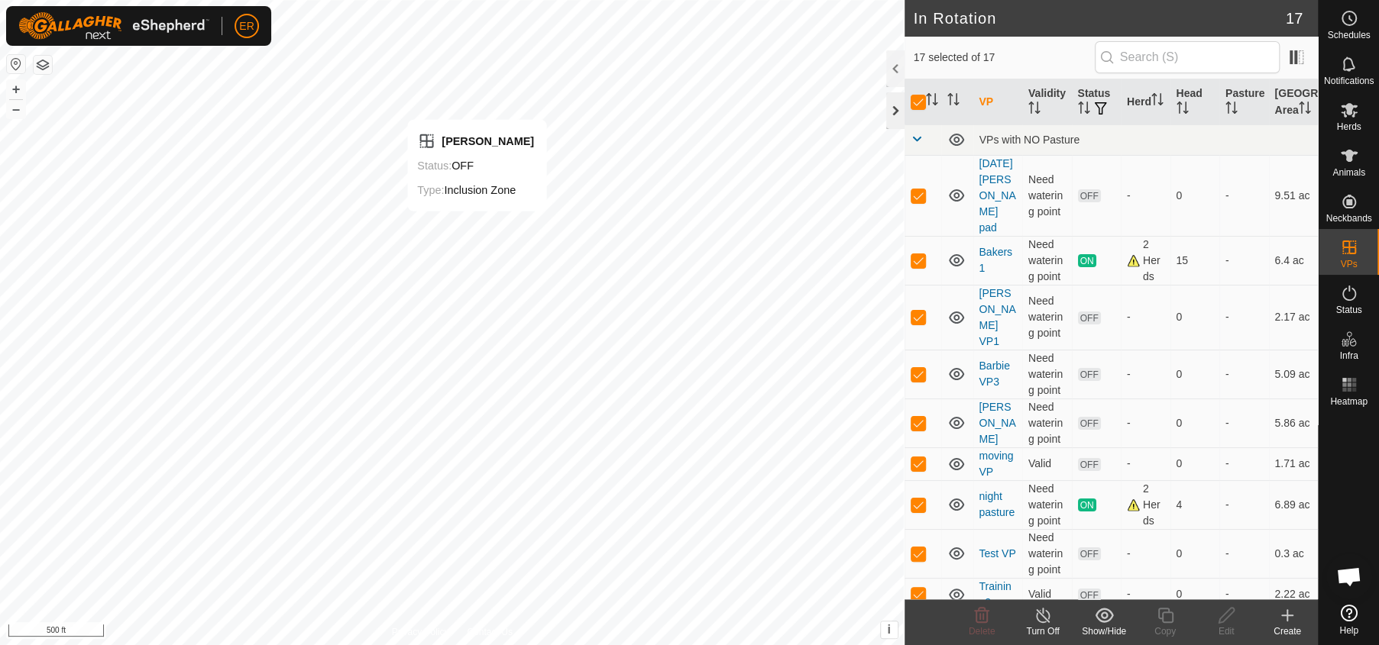
checkbox input "false"
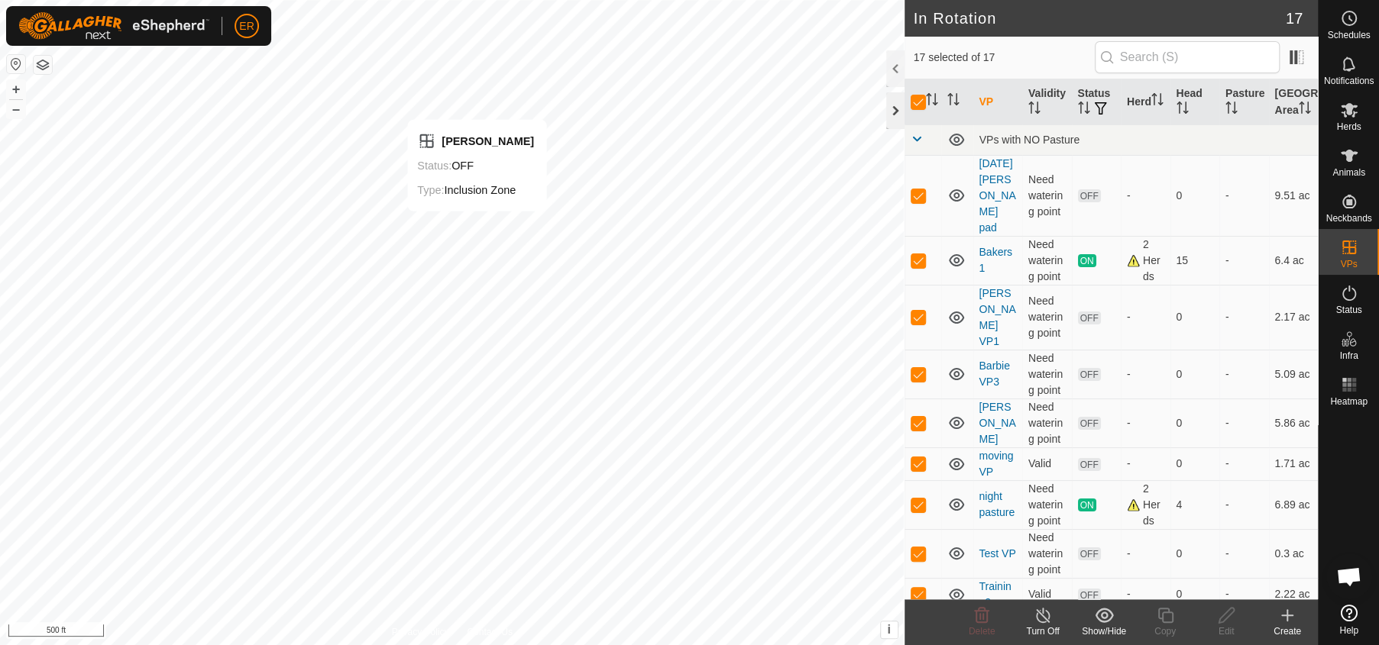
checkbox input "false"
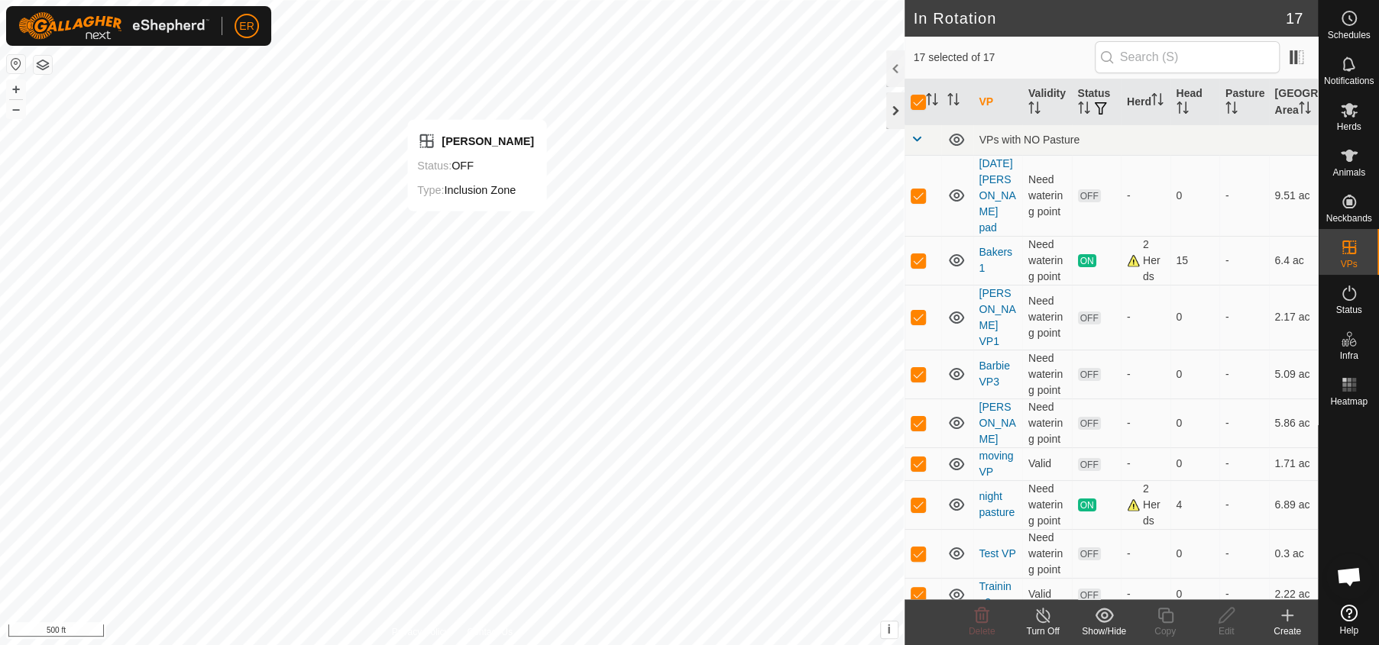
checkbox input "false"
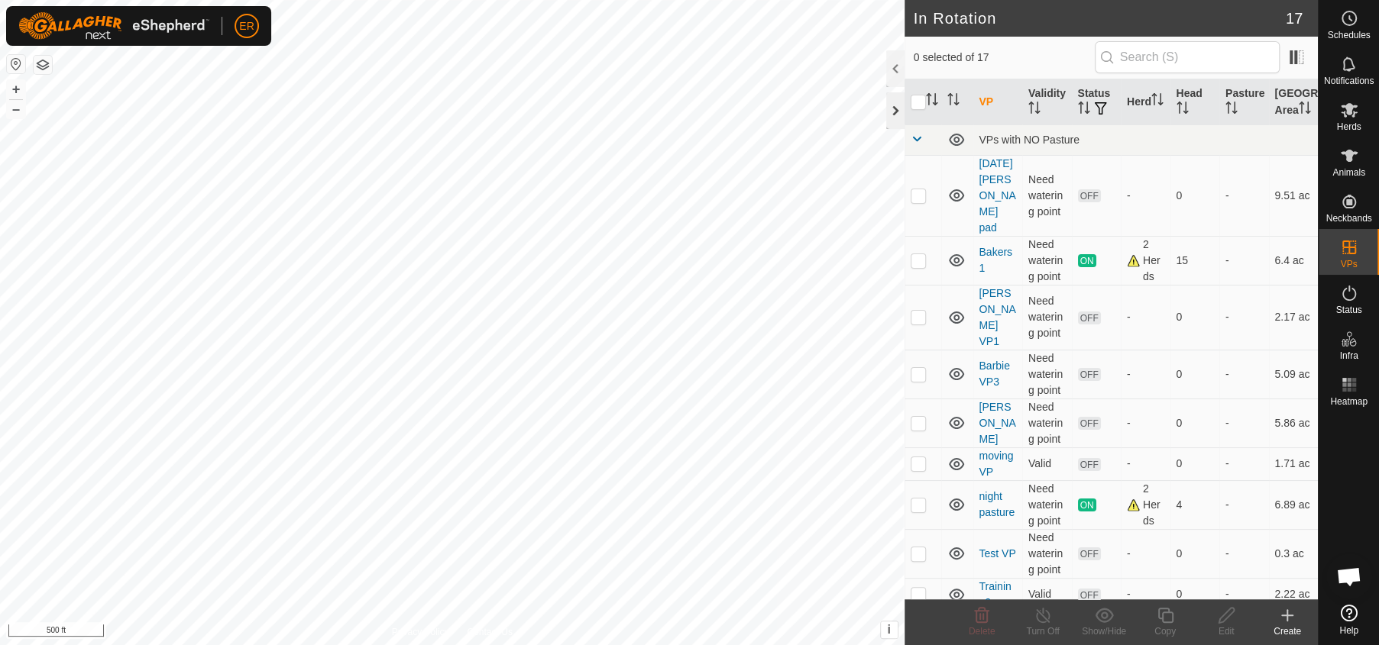
checkbox input "true"
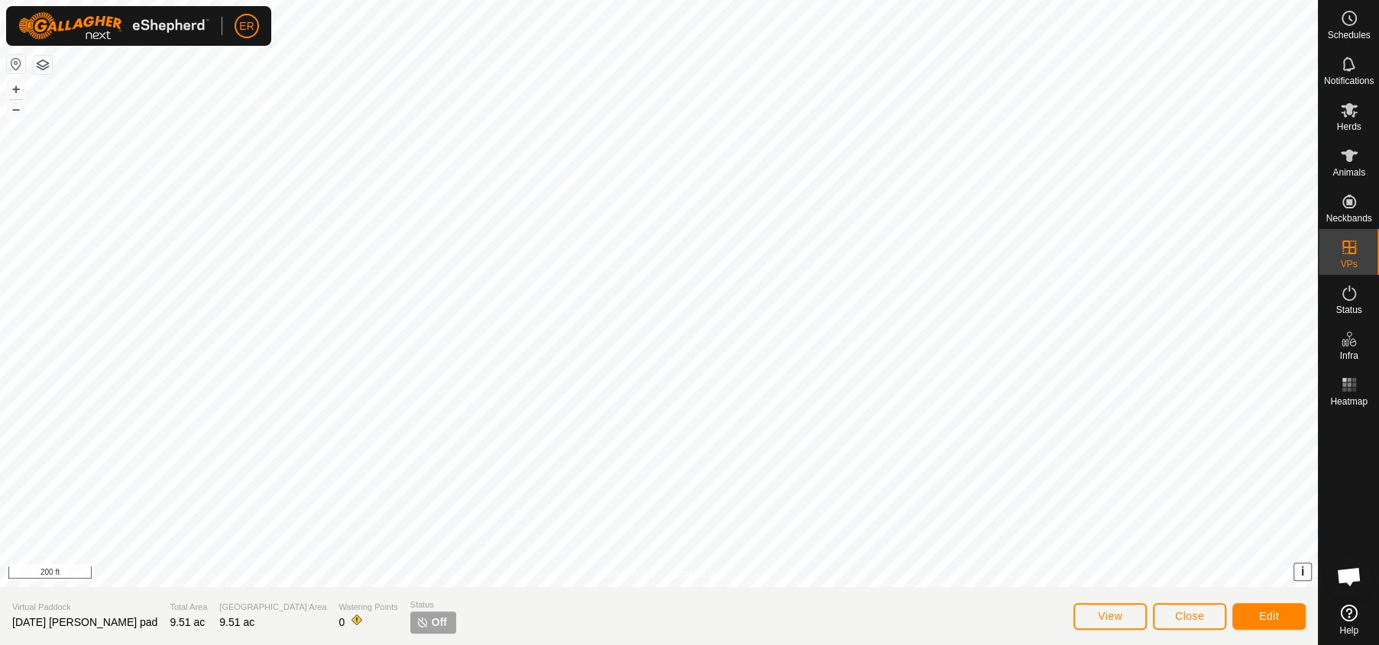
click at [1302, 571] on span "i" at bounding box center [1302, 571] width 3 height 13
click at [1302, 571] on span "›" at bounding box center [1302, 571] width 4 height 13
click at [1350, 154] on icon at bounding box center [1349, 156] width 17 height 12
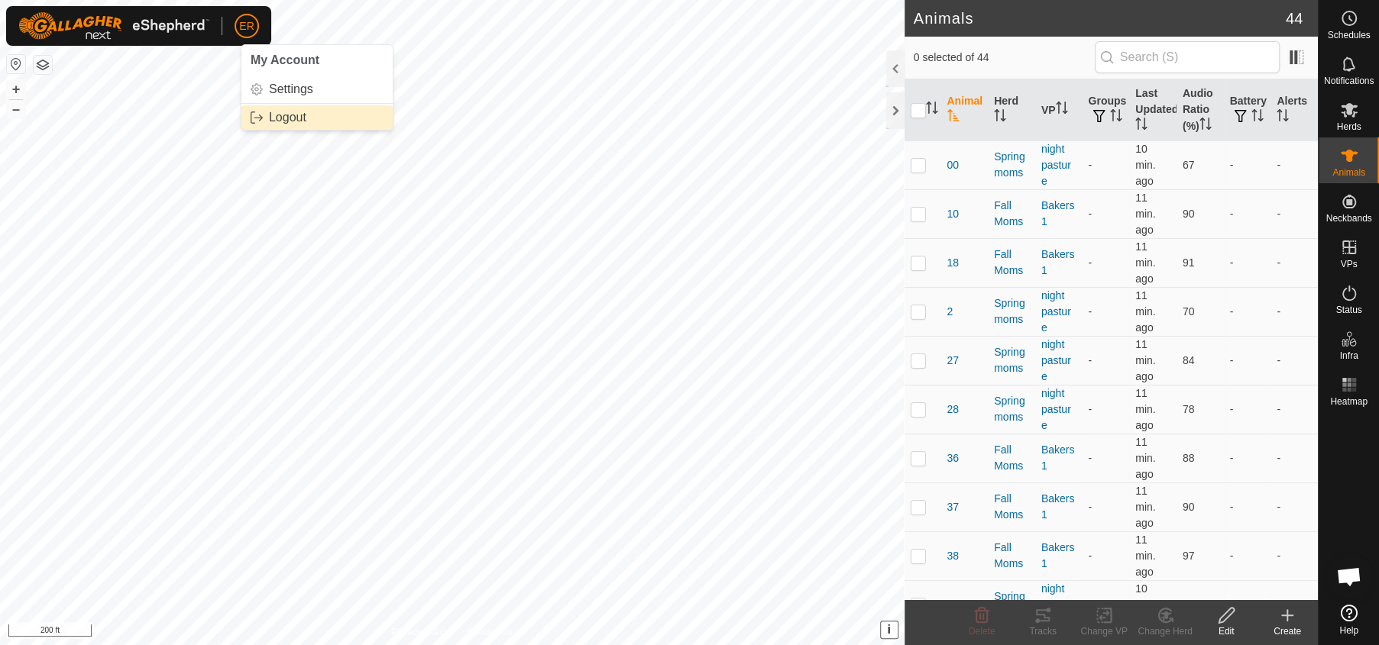
click at [287, 121] on link "Logout" at bounding box center [316, 117] width 151 height 24
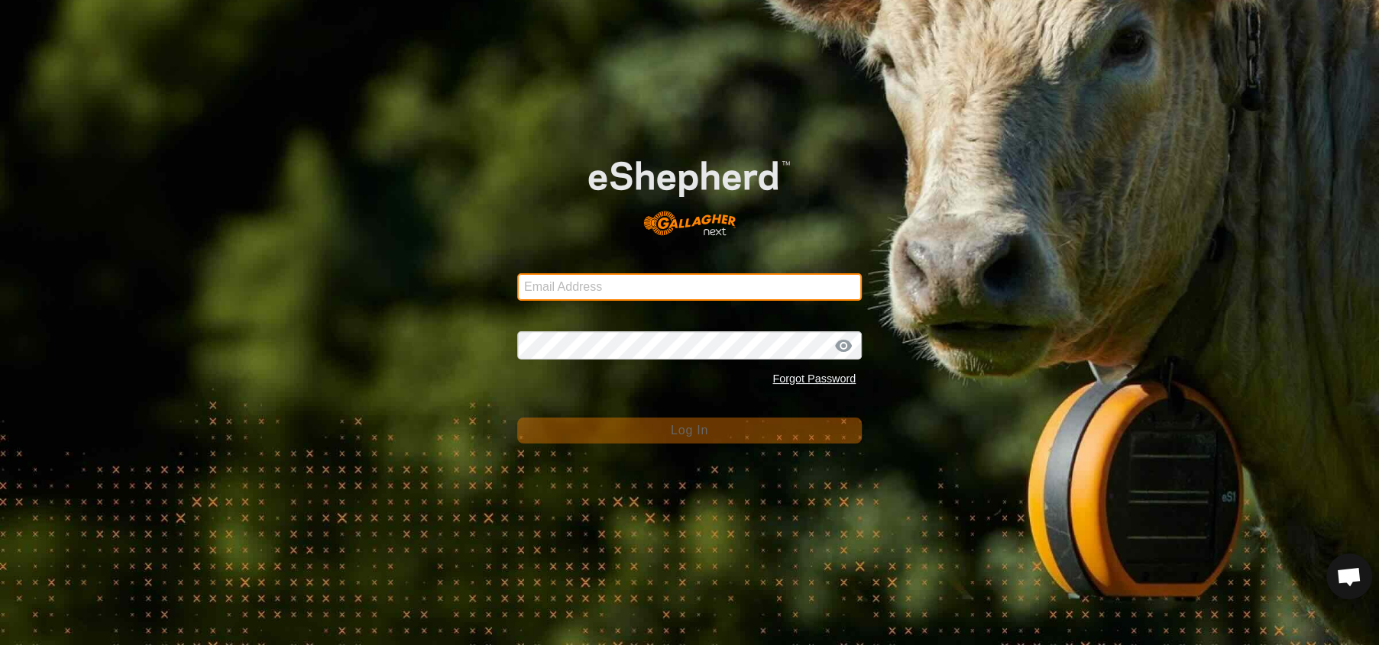
click at [635, 280] on input "Email Address" at bounding box center [689, 286] width 344 height 27
type input "[PERSON_NAME][EMAIL_ADDRESS][PERSON_NAME][DOMAIN_NAME]"
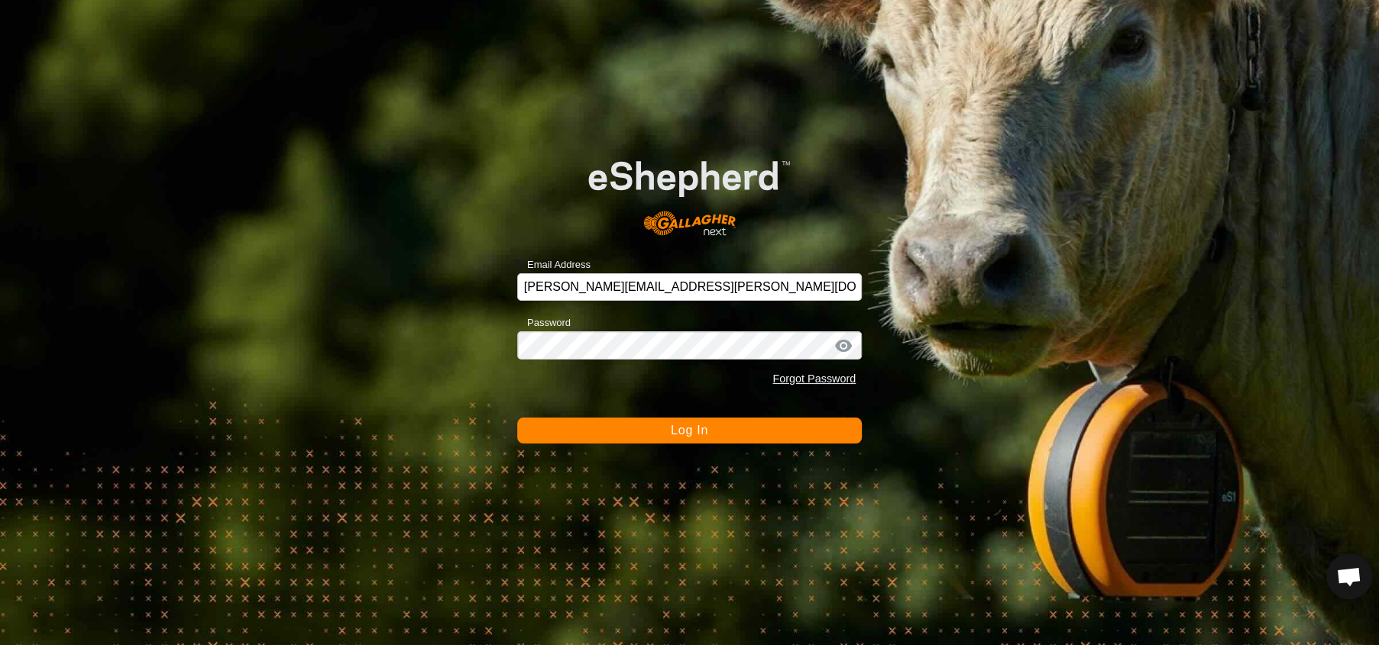
click at [691, 429] on span "Log In" at bounding box center [689, 430] width 37 height 13
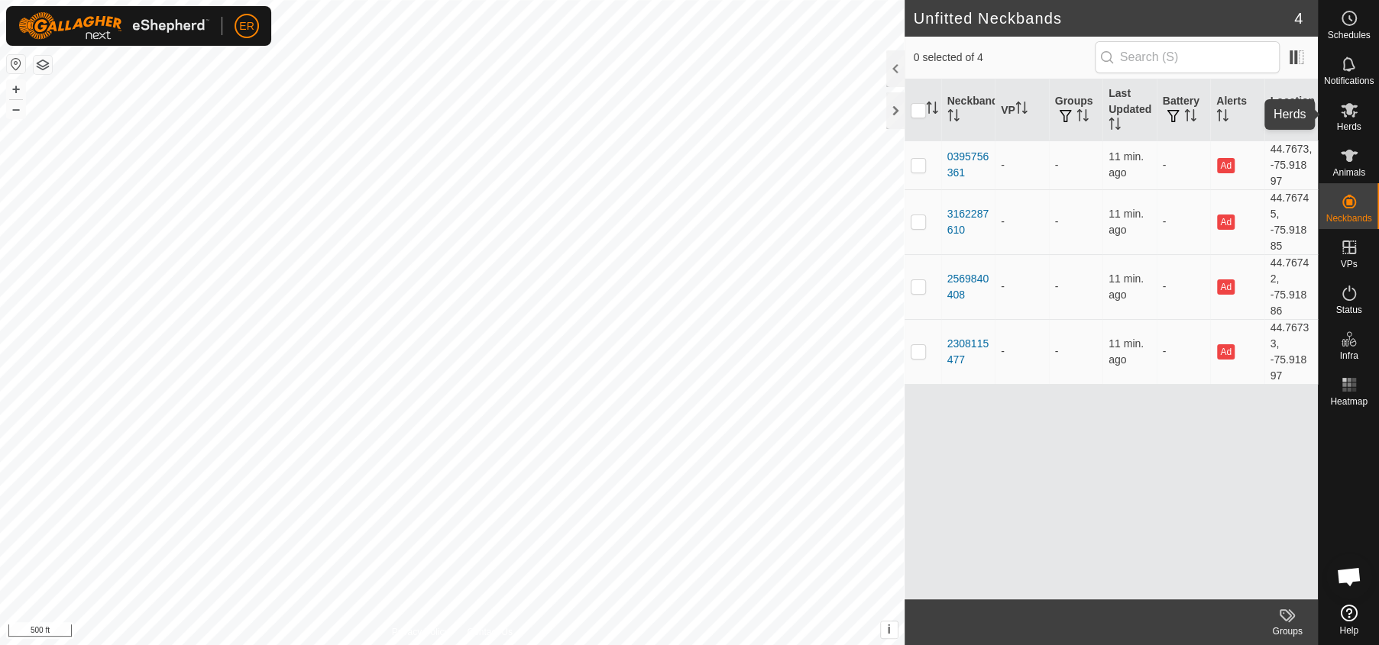
click at [1345, 112] on icon at bounding box center [1349, 110] width 17 height 15
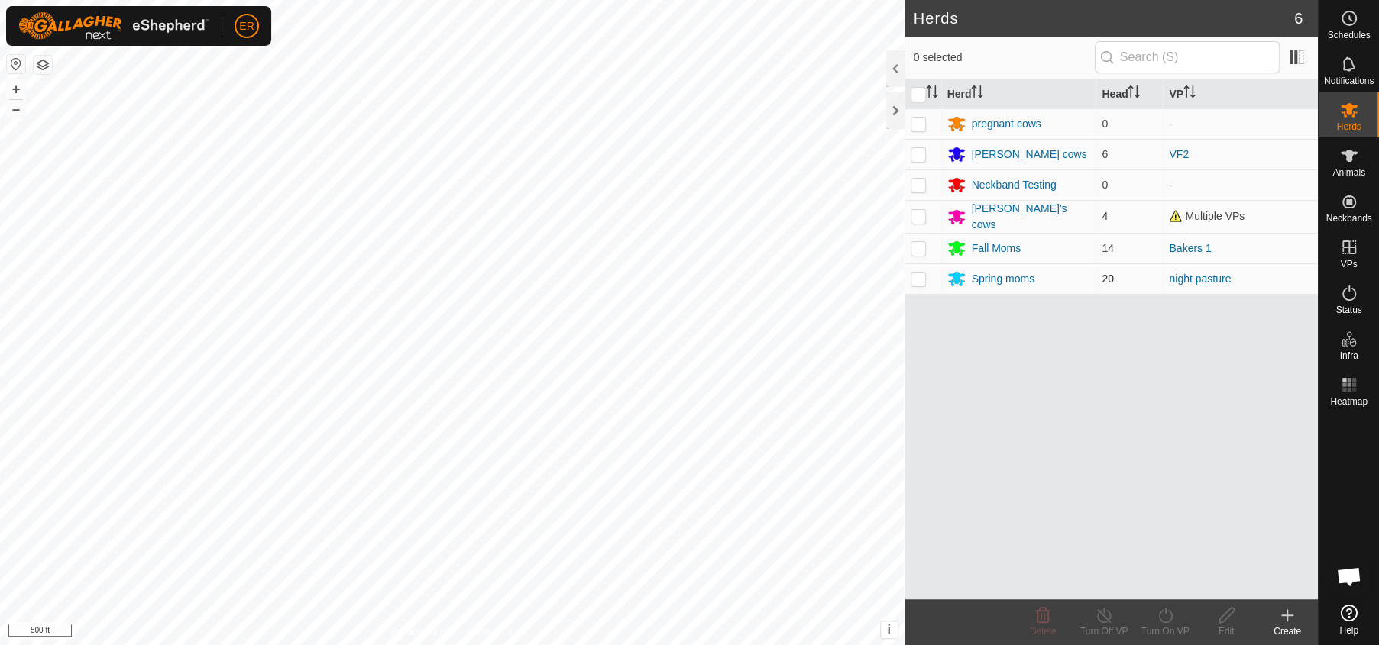
click at [920, 275] on p-checkbox at bounding box center [917, 279] width 15 height 12
checkbox input "false"
click at [1188, 95] on icon "Activate to sort" at bounding box center [1189, 92] width 12 height 12
click at [917, 248] on p-checkbox at bounding box center [917, 248] width 15 height 12
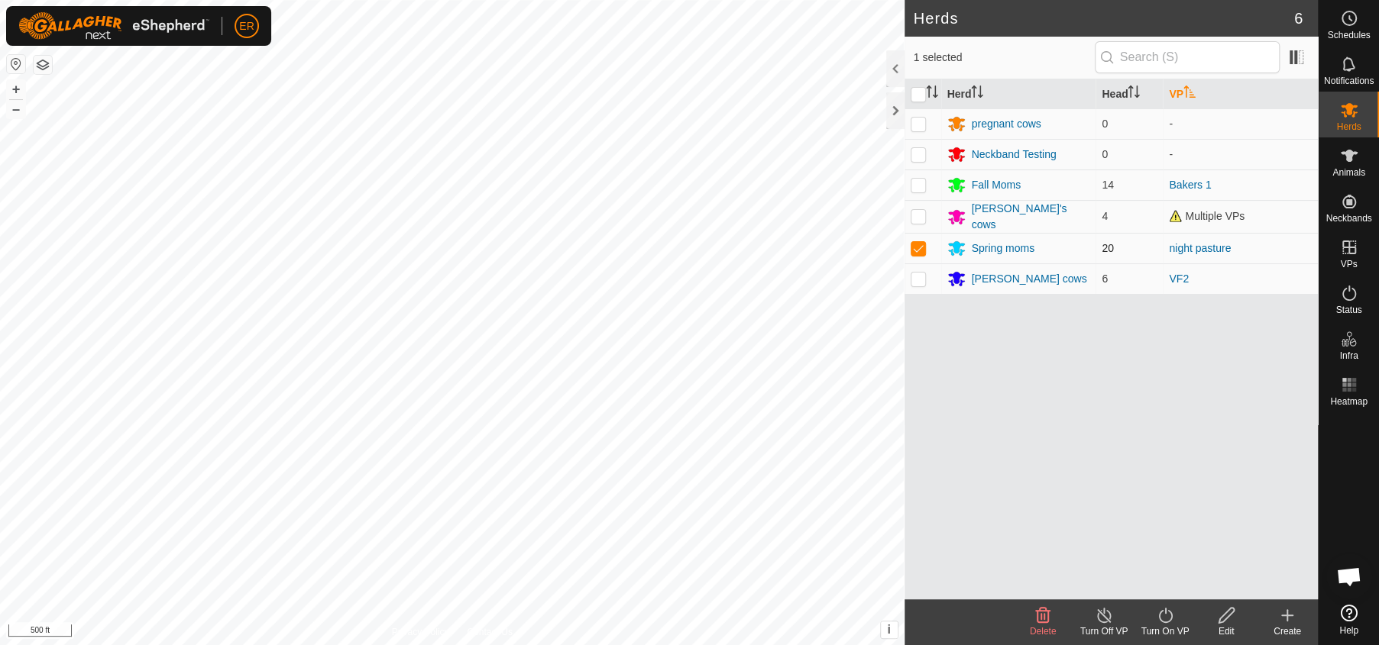
click at [917, 248] on p-checkbox at bounding box center [917, 248] width 15 height 12
checkbox input "false"
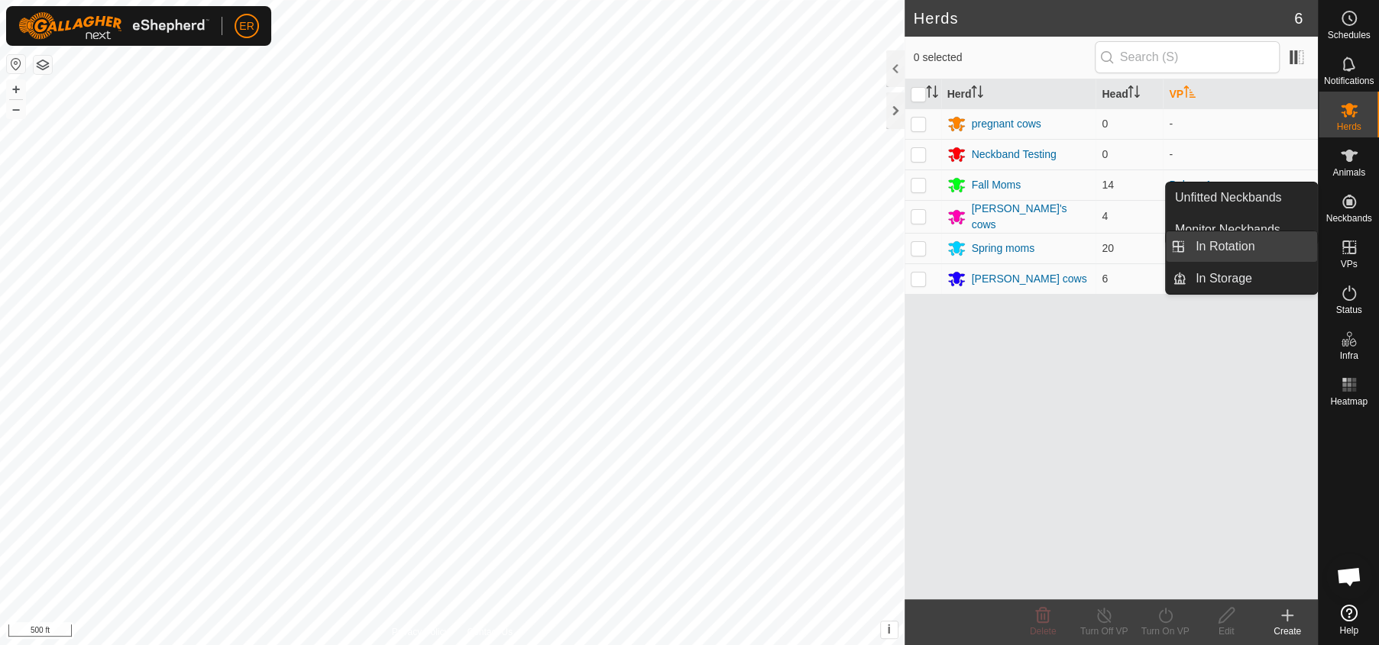
click at [1263, 247] on link "In Rotation" at bounding box center [1251, 246] width 131 height 31
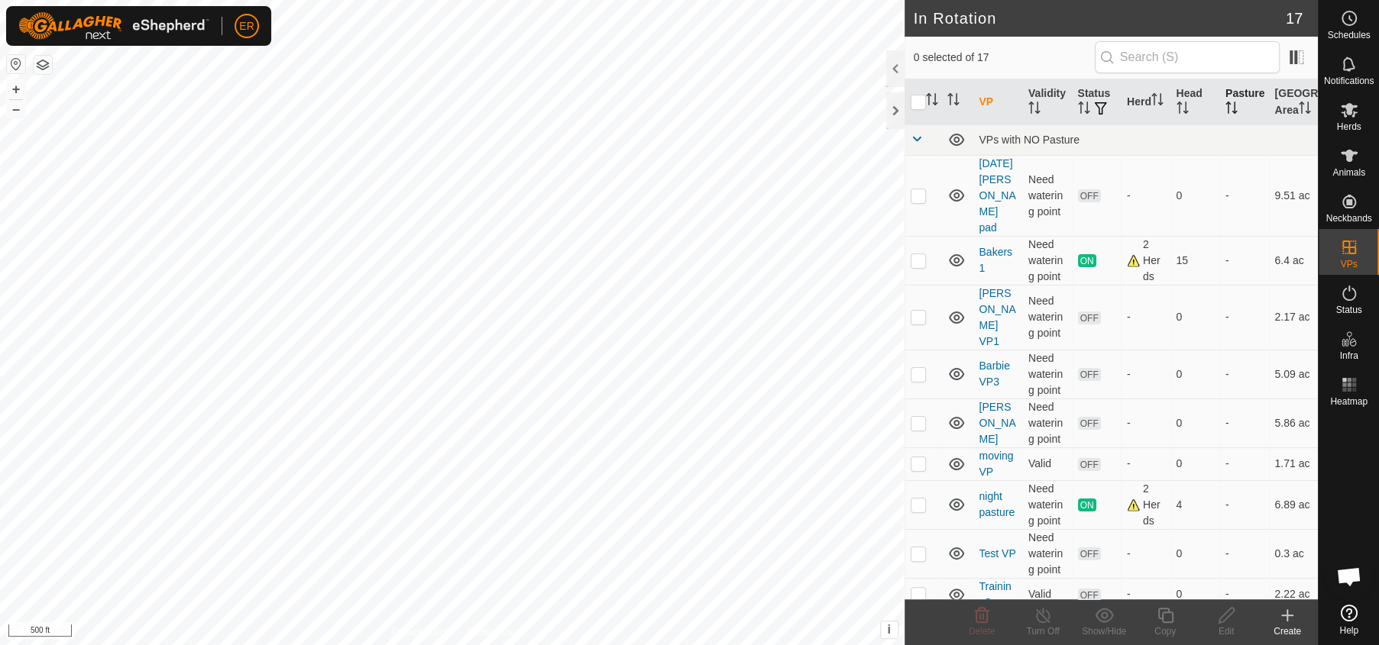
click at [1236, 101] on th "Pasture" at bounding box center [1244, 102] width 50 height 46
click at [988, 108] on th "VP" at bounding box center [998, 102] width 50 height 46
click at [1345, 150] on icon at bounding box center [1349, 156] width 18 height 18
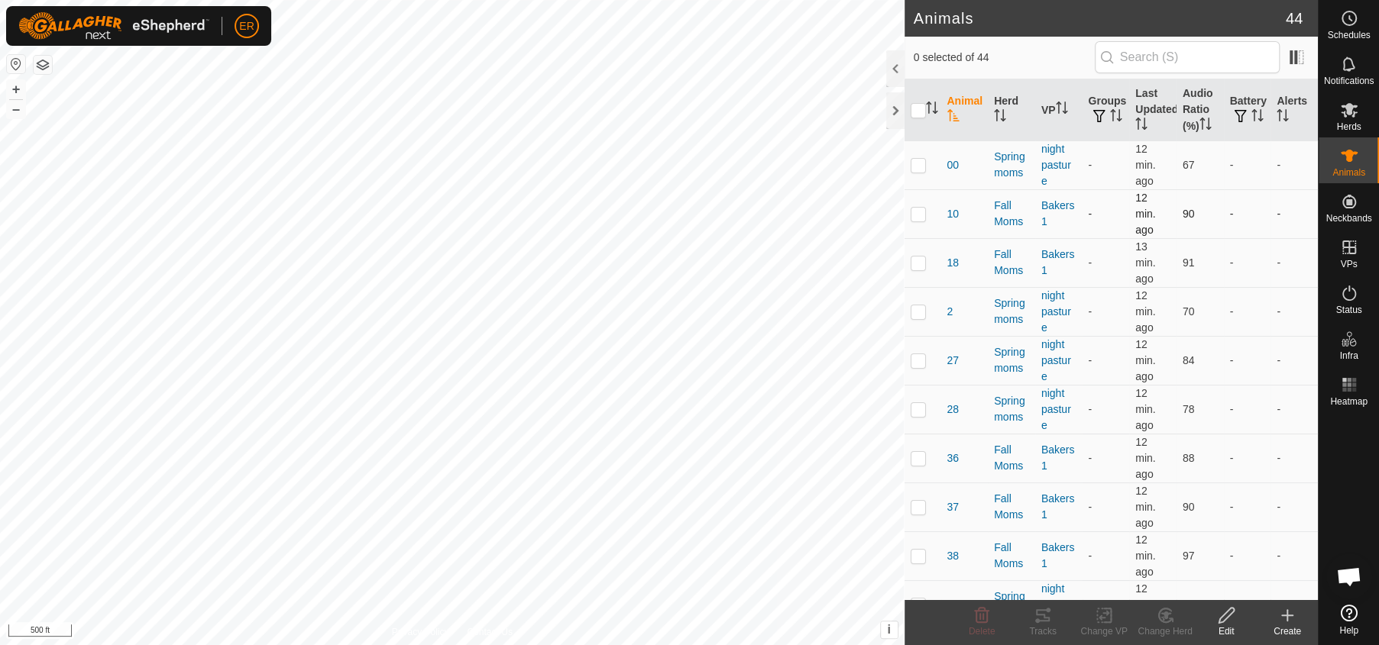
click at [914, 212] on p-checkbox at bounding box center [917, 214] width 15 height 12
click at [916, 212] on p-checkbox at bounding box center [917, 214] width 15 height 12
checkbox input "false"
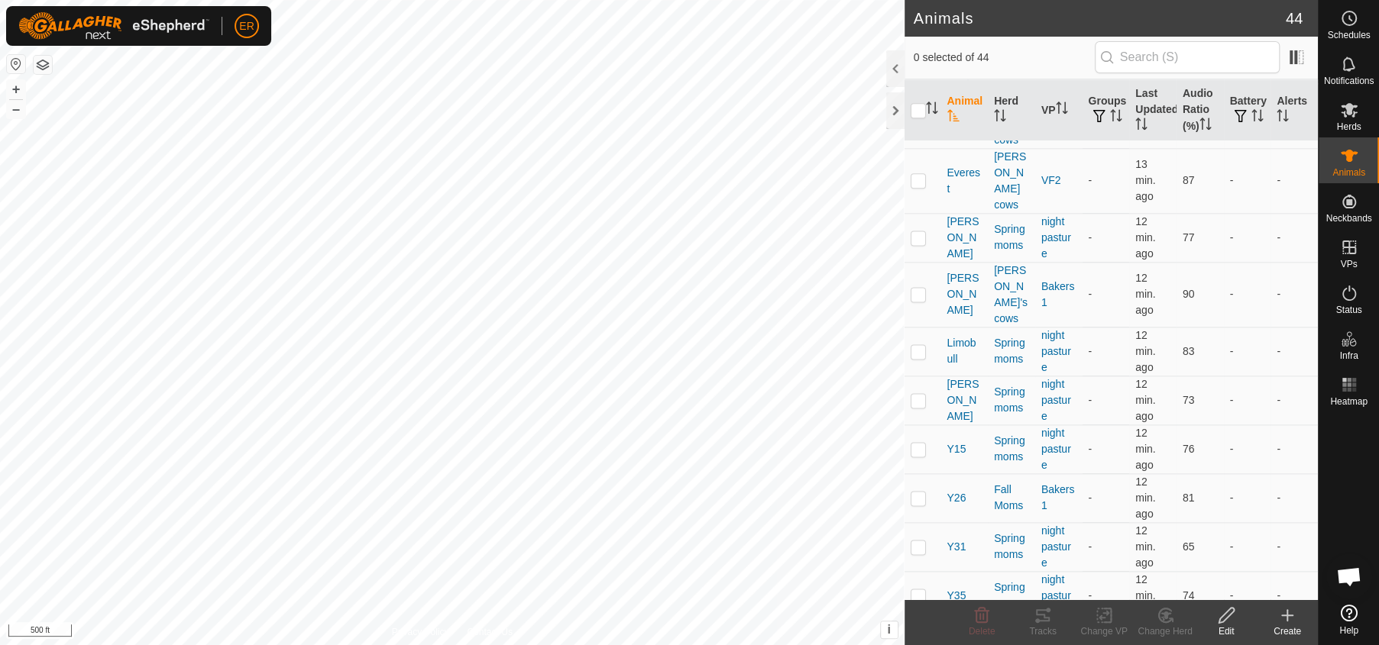
scroll to position [1691, 0]
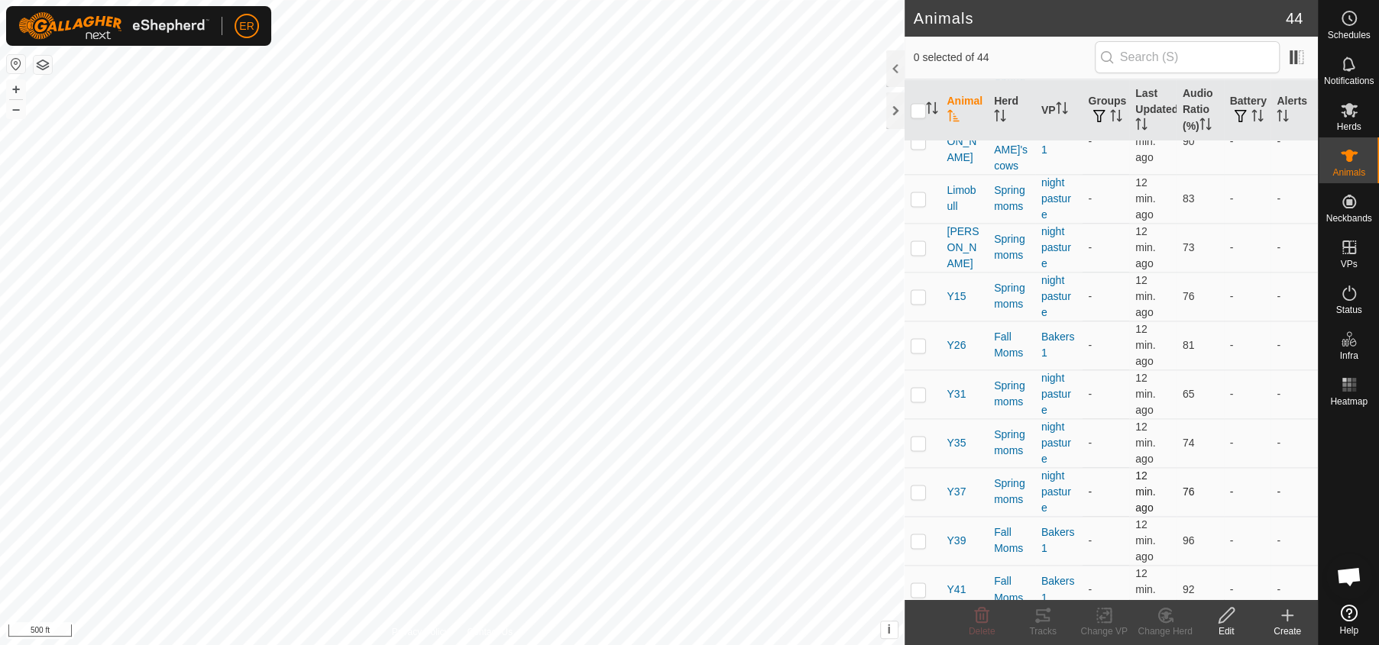
click at [917, 486] on p-checkbox at bounding box center [917, 492] width 15 height 12
click at [916, 486] on p-checkbox at bounding box center [917, 492] width 15 height 12
checkbox input "true"
click at [962, 484] on span "Y37" at bounding box center [956, 492] width 19 height 16
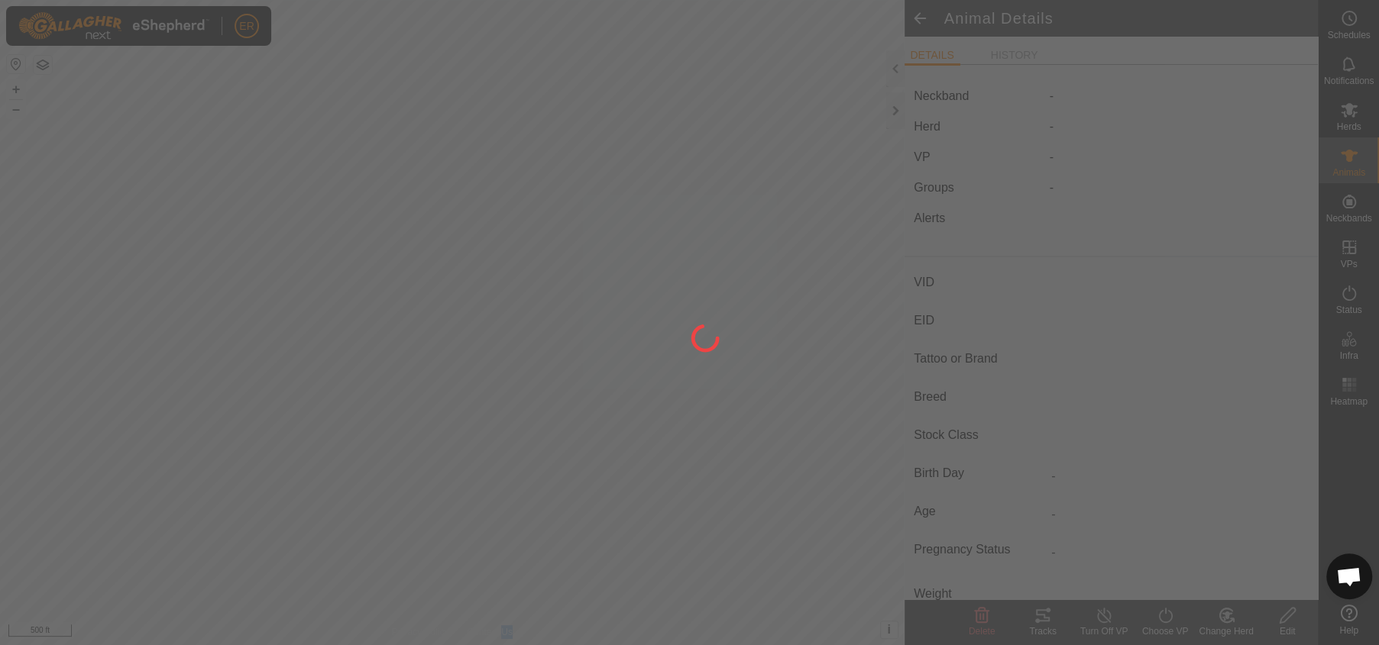
click at [962, 331] on div at bounding box center [689, 322] width 1379 height 645
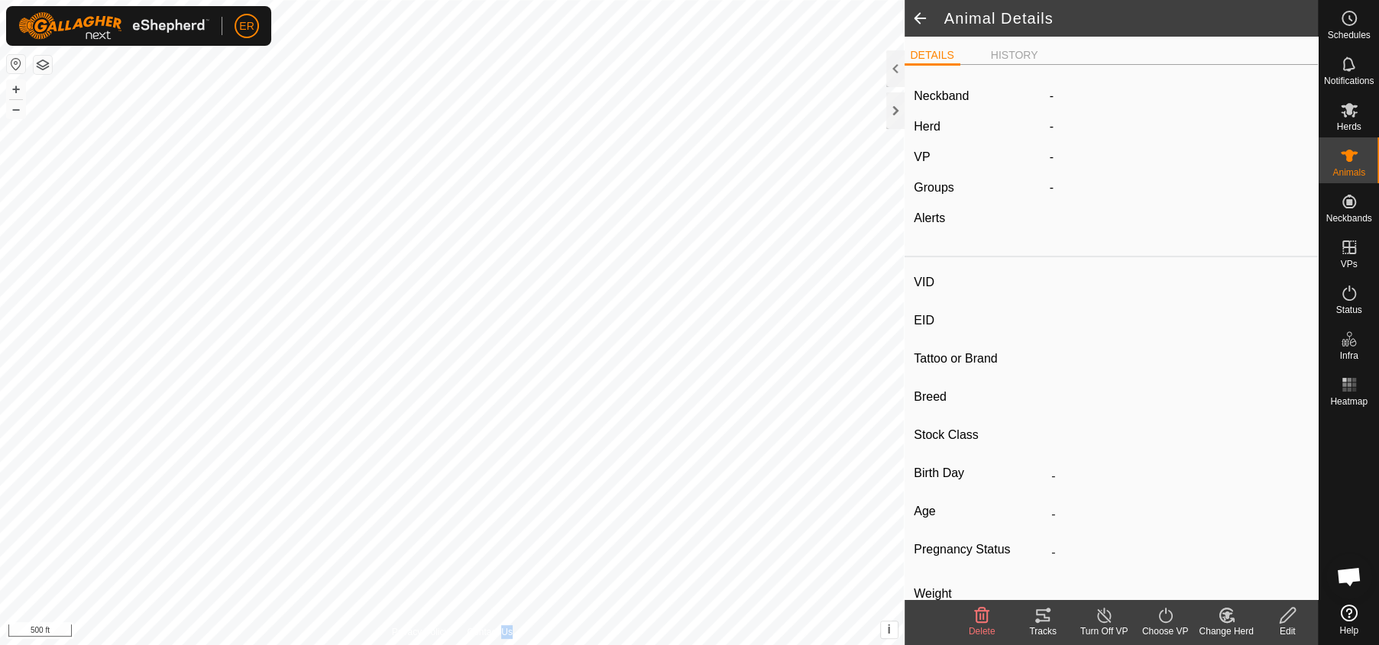
type input "Y37"
type input "-"
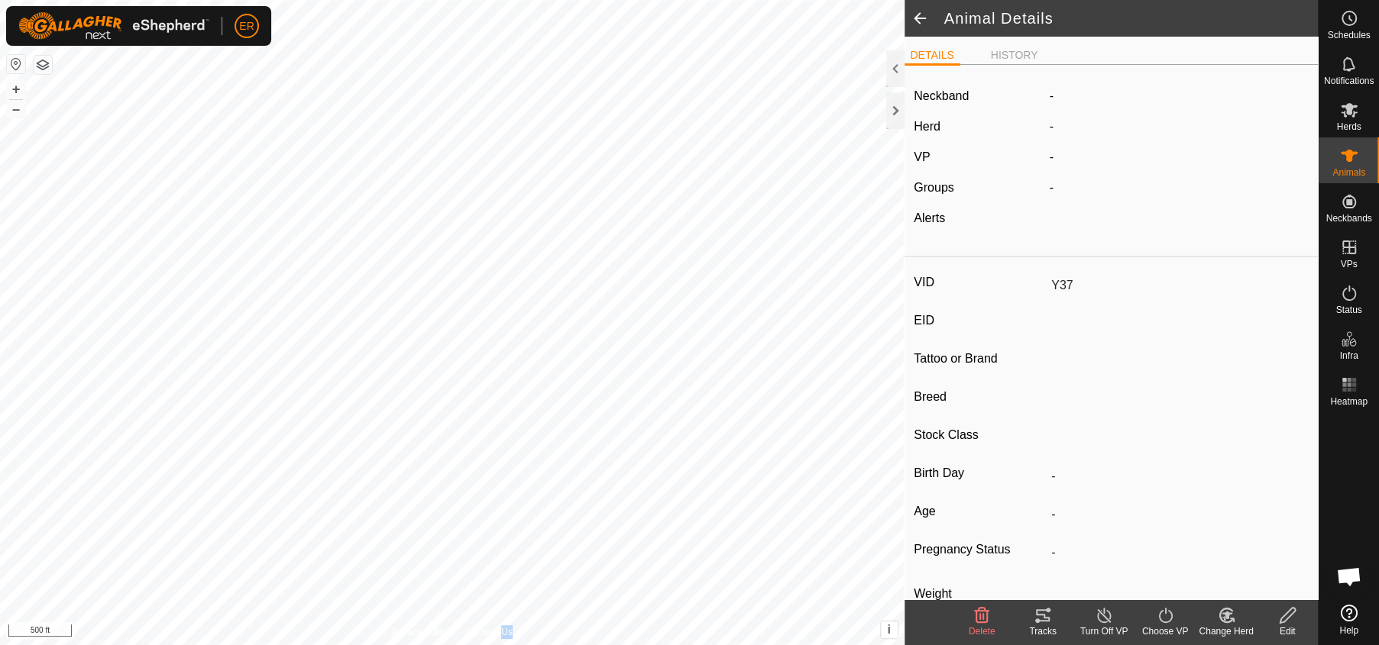
type input "0 kg"
type input "-"
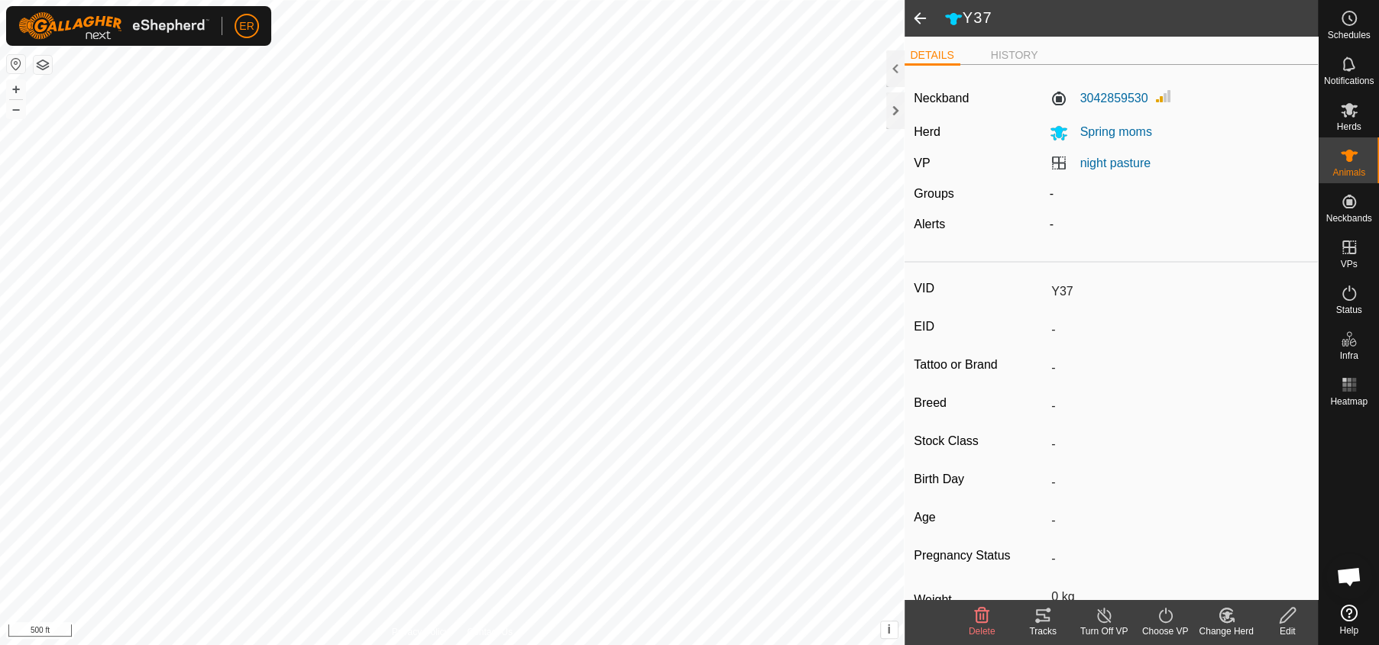
click at [962, 331] on label "EID" at bounding box center [979, 327] width 131 height 20
click at [1045, 331] on input "-" at bounding box center [1176, 330] width 263 height 26
click at [920, 167] on label "VP" at bounding box center [922, 163] width 16 height 13
click at [920, 163] on label "VP" at bounding box center [922, 163] width 16 height 13
click at [1345, 110] on icon at bounding box center [1349, 110] width 17 height 15
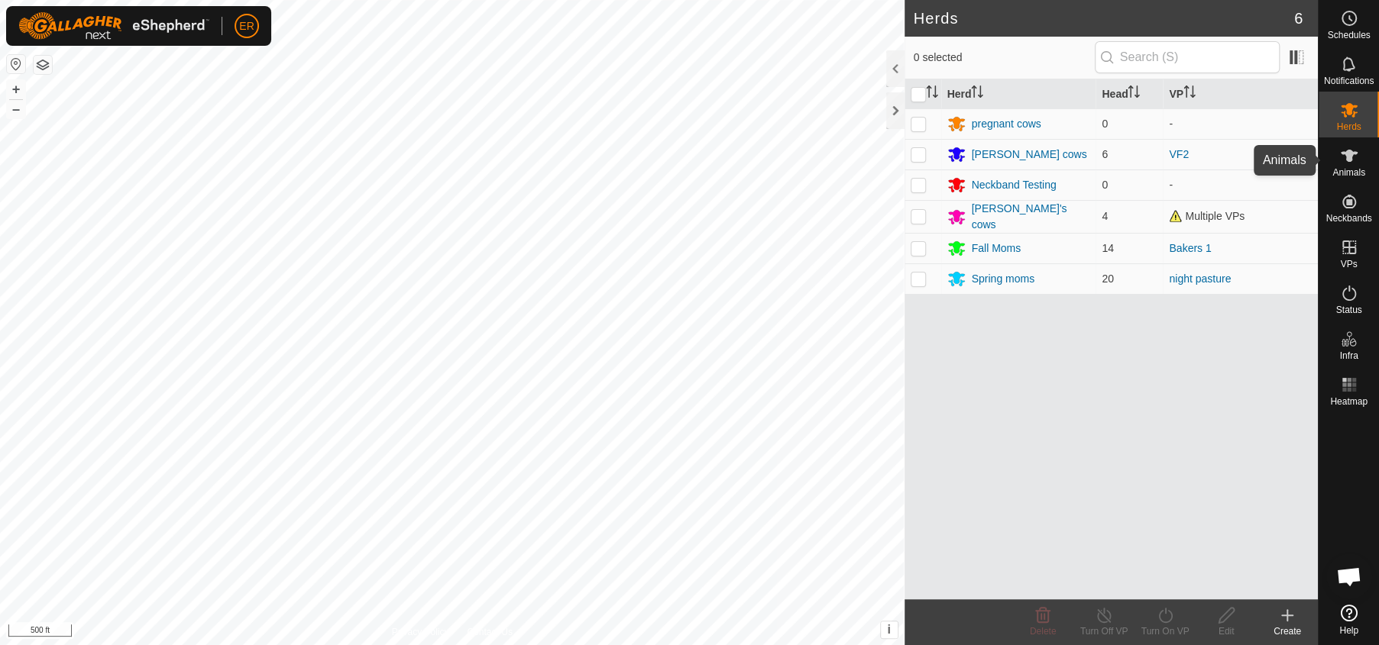
click at [1354, 157] on icon at bounding box center [1349, 156] width 18 height 18
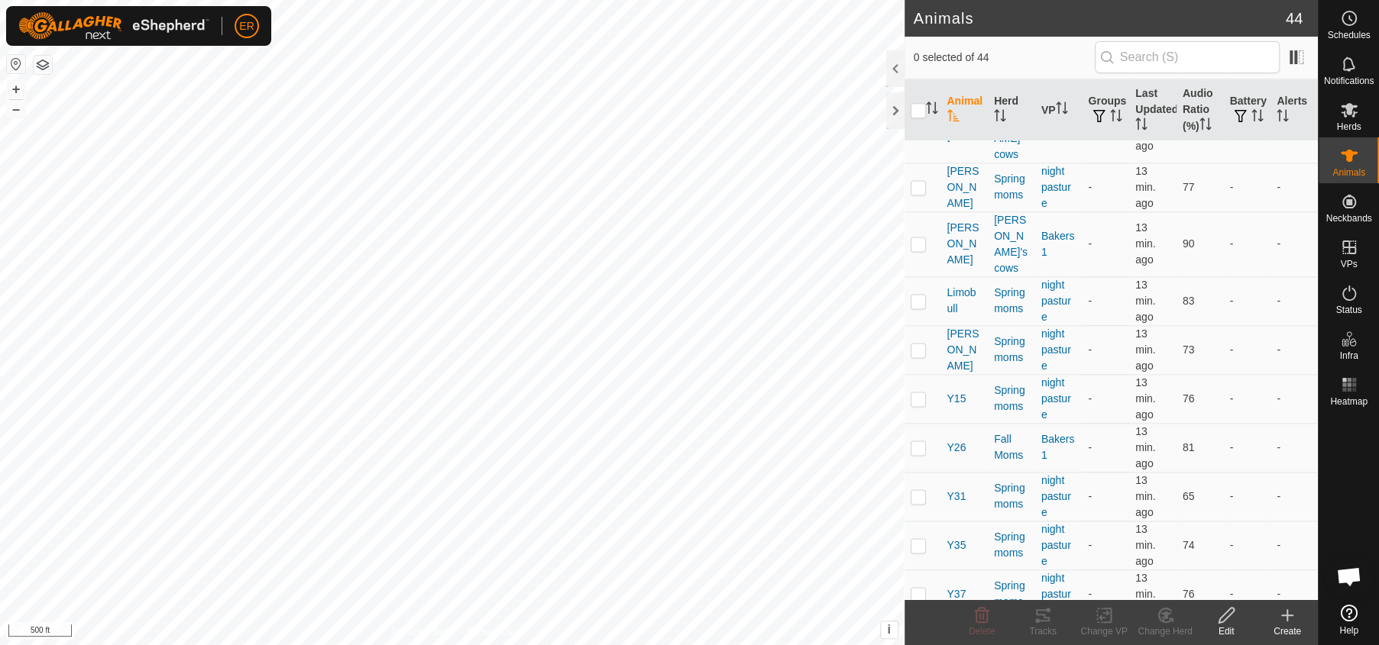
scroll to position [1691, 0]
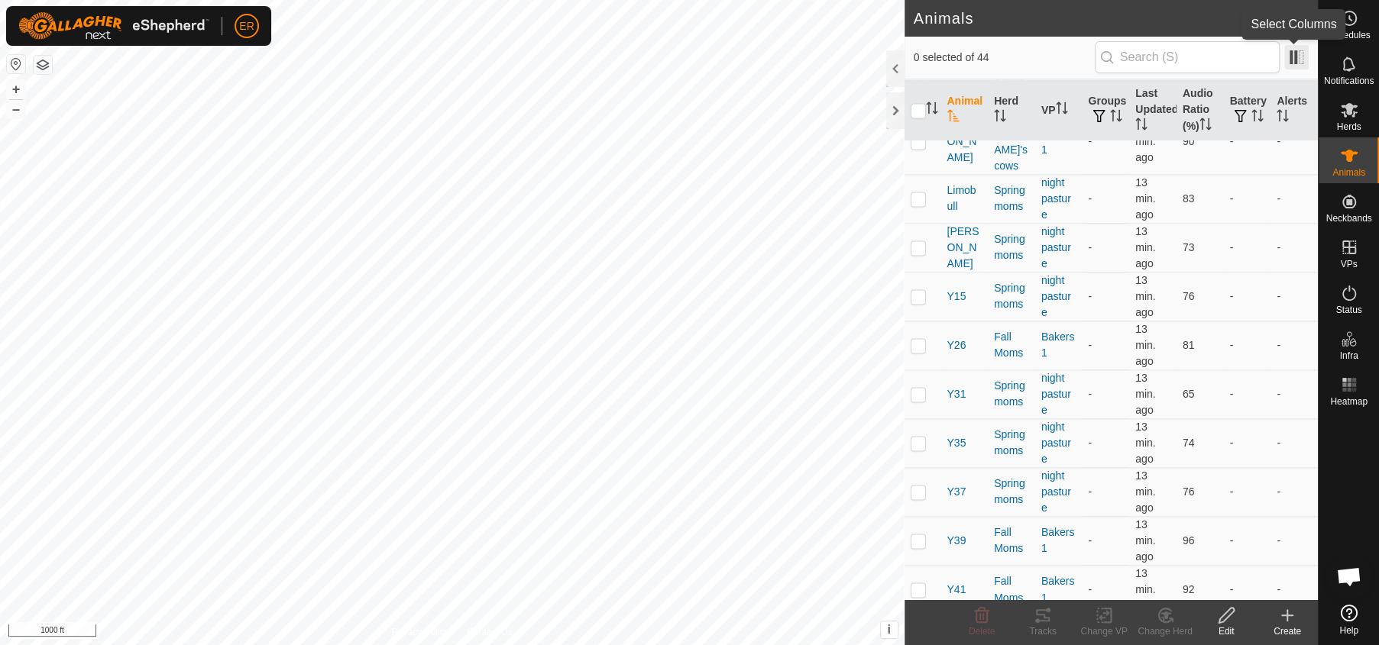
click at [1295, 53] on span at bounding box center [1296, 57] width 24 height 24
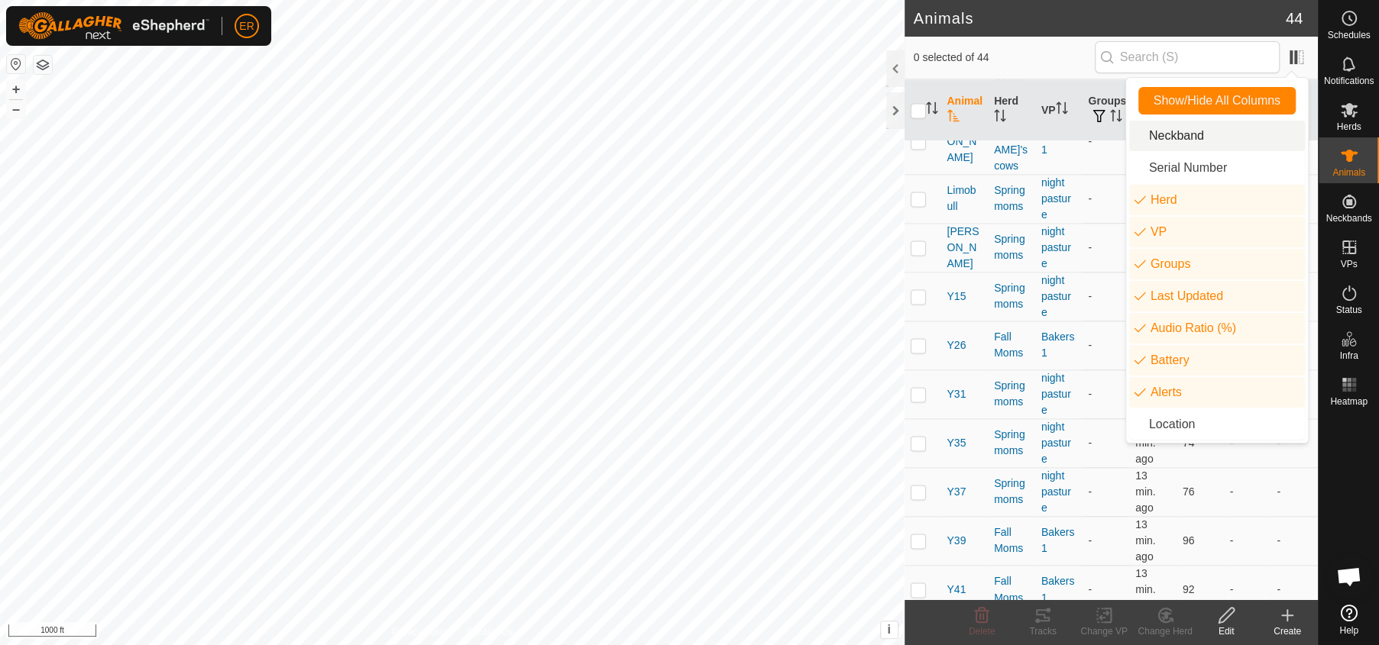
click at [1199, 134] on li "Neckband" at bounding box center [1217, 136] width 176 height 31
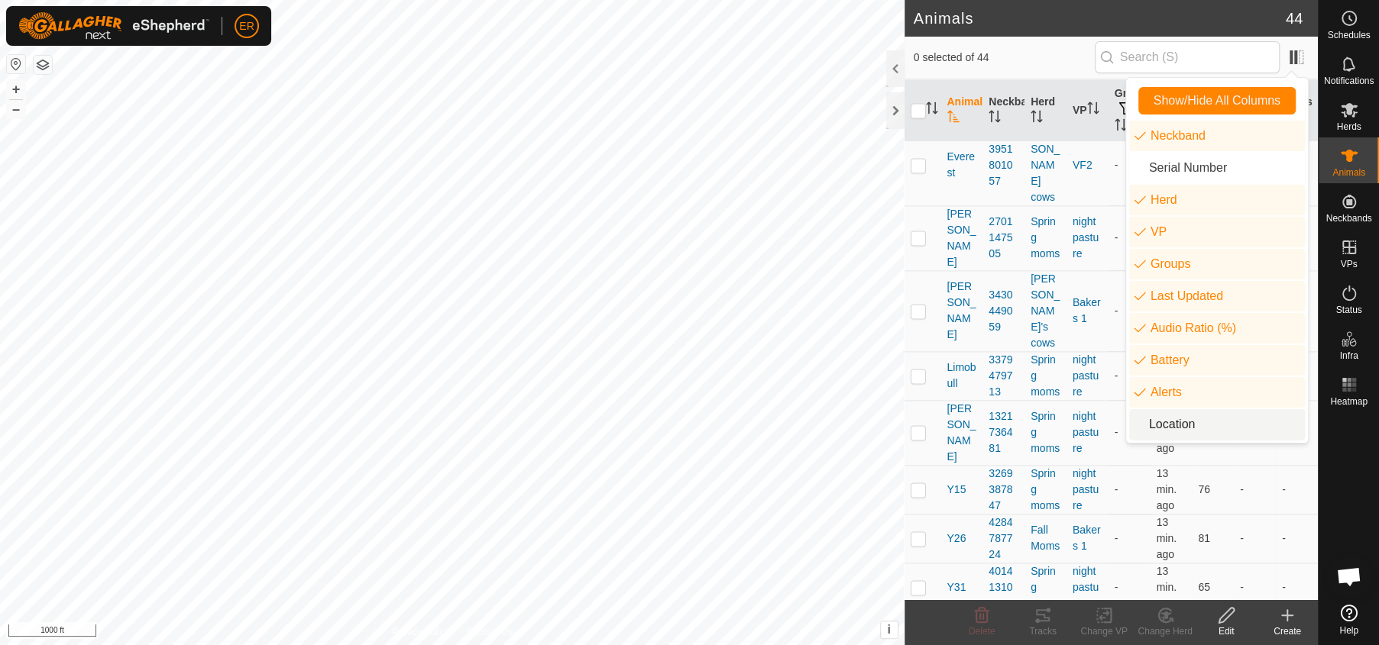
click at [1176, 427] on li "Location" at bounding box center [1217, 424] width 176 height 31
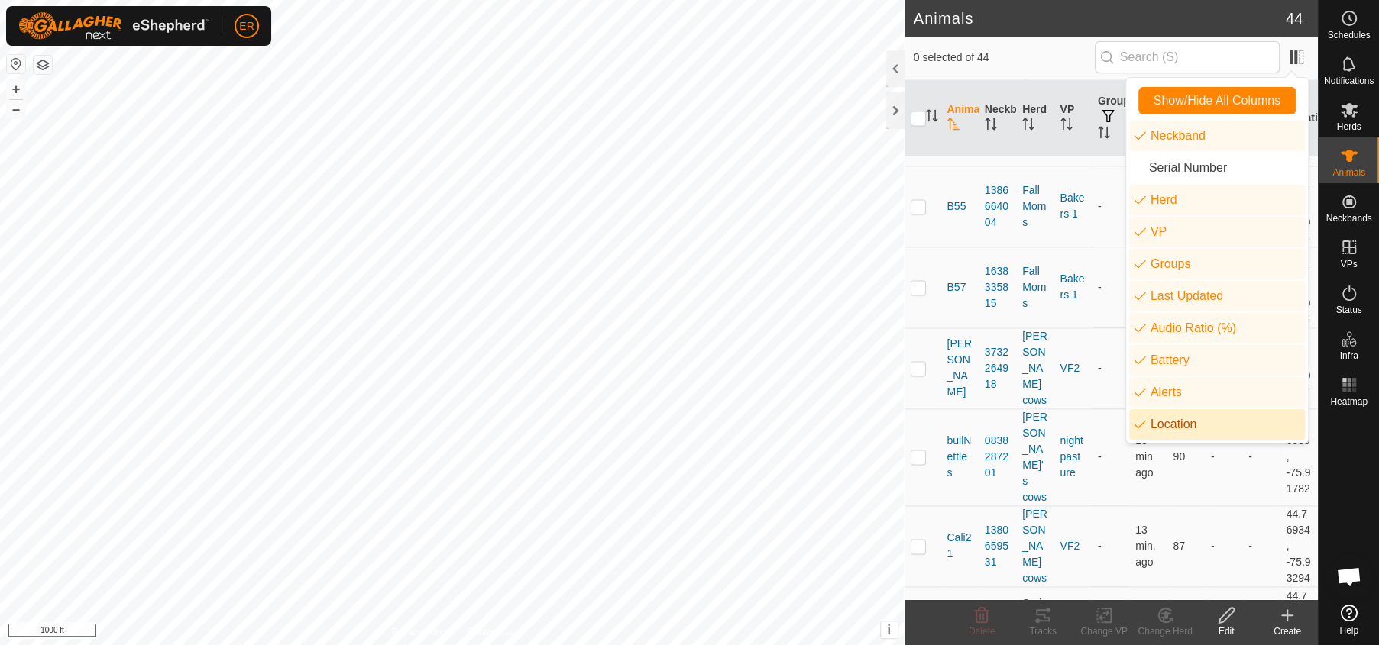
click at [1176, 427] on span "common.label.location" at bounding box center [1176, 427] width 0 height 0
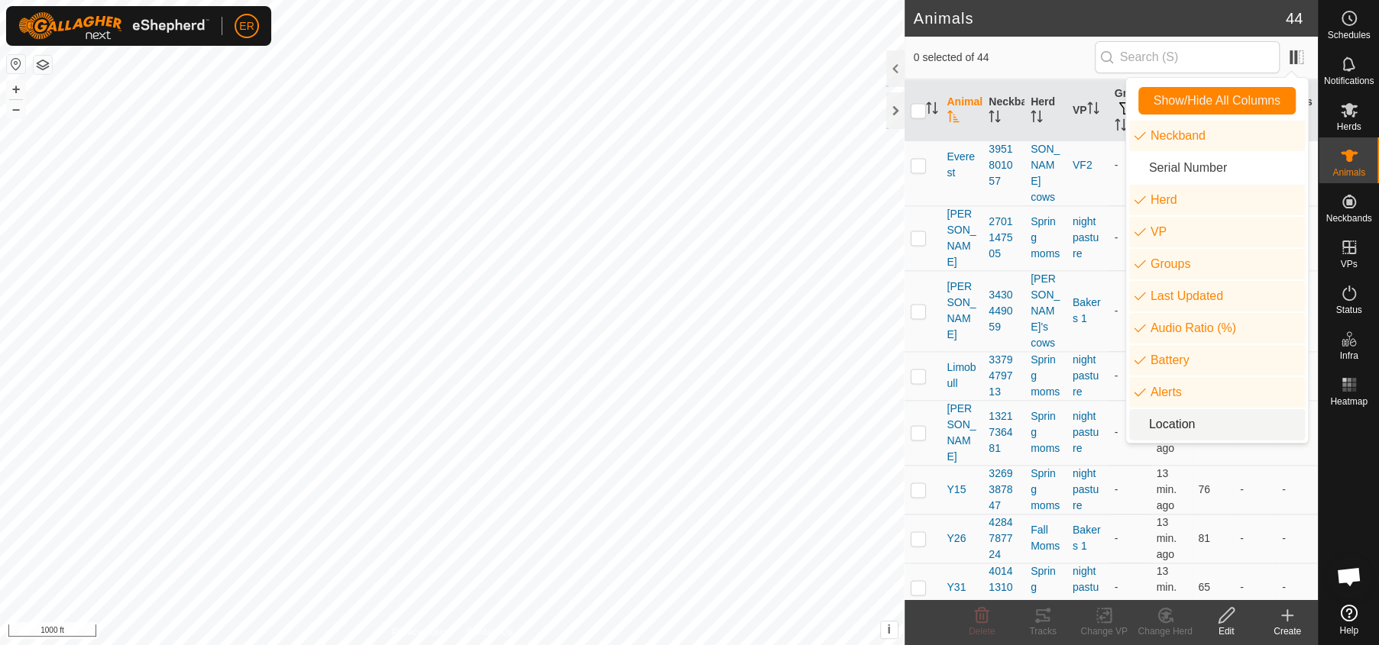
click at [1169, 425] on li "Location" at bounding box center [1217, 424] width 176 height 31
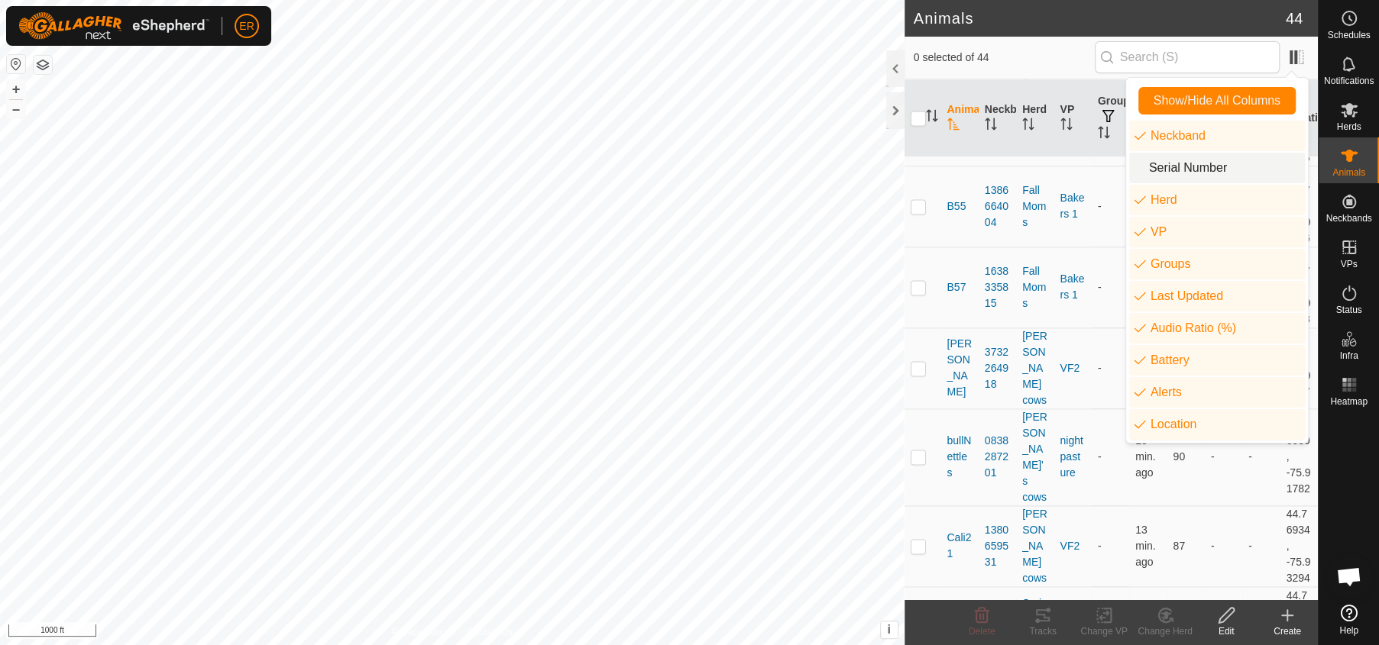
click at [1182, 168] on li "Serial Number" at bounding box center [1217, 168] width 176 height 31
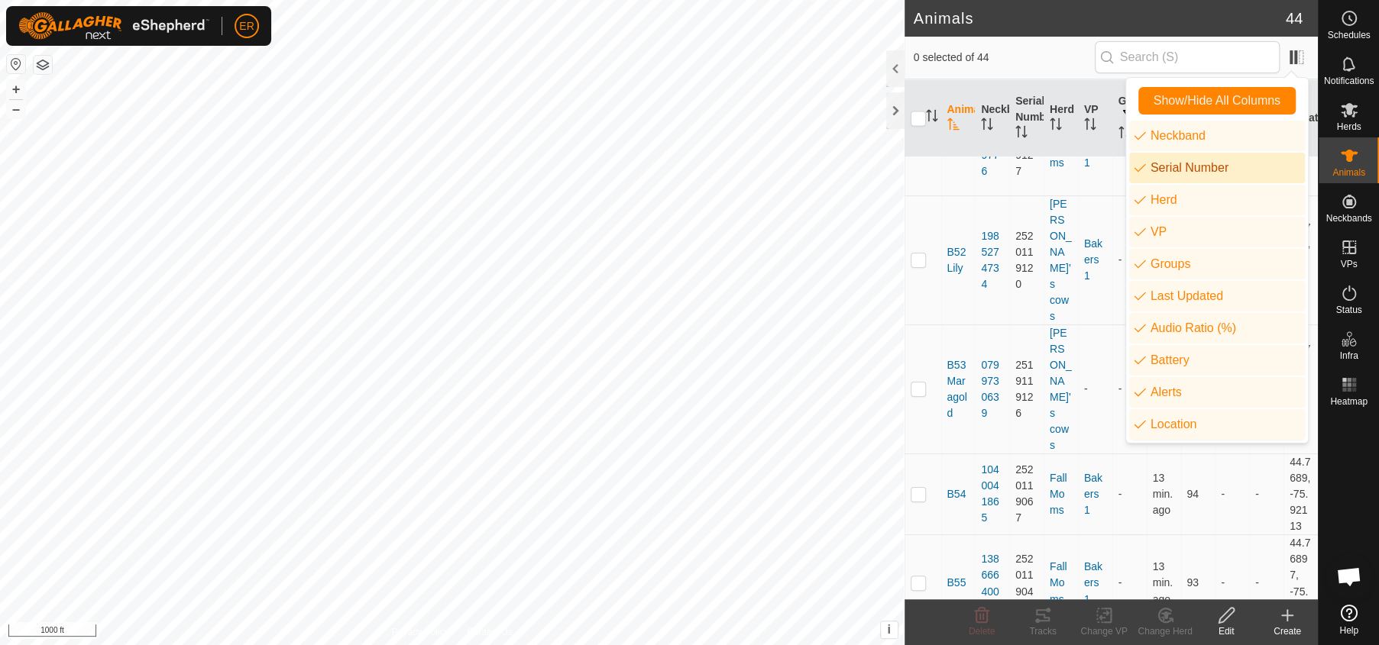
click at [1182, 165] on li "Serial Number" at bounding box center [1217, 168] width 176 height 31
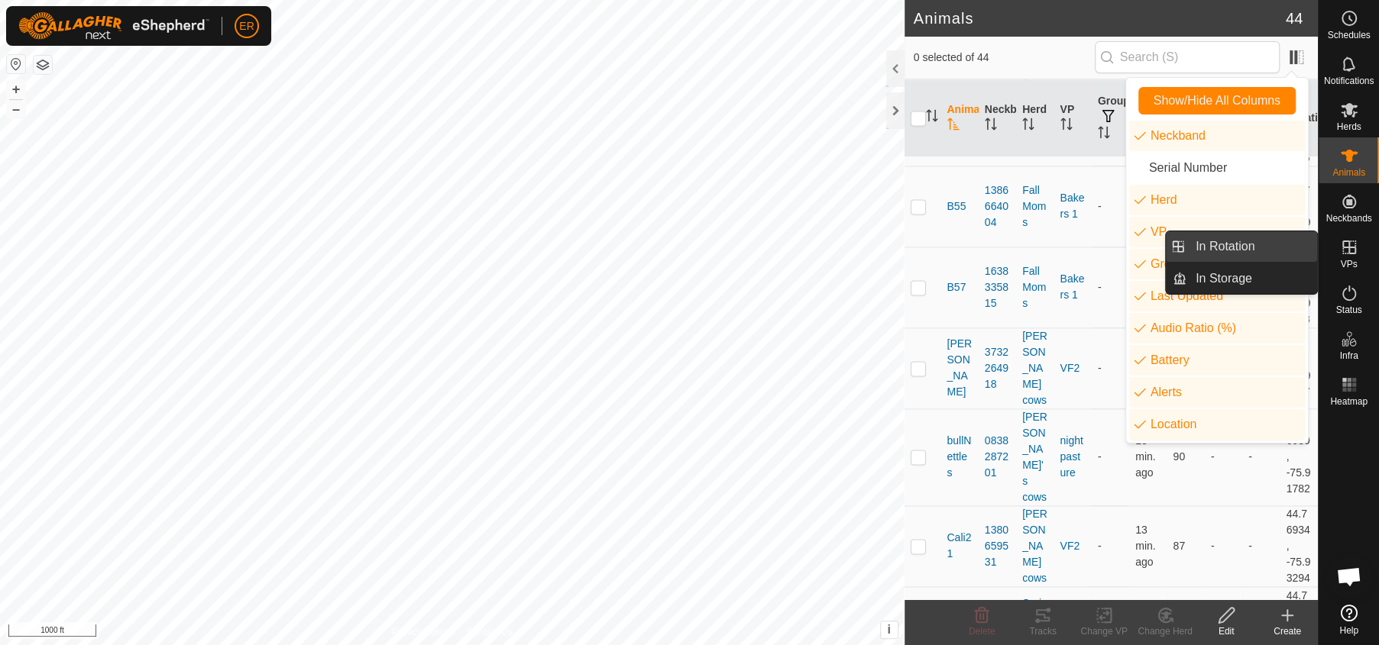
click at [1293, 248] on link "In Rotation" at bounding box center [1251, 246] width 131 height 31
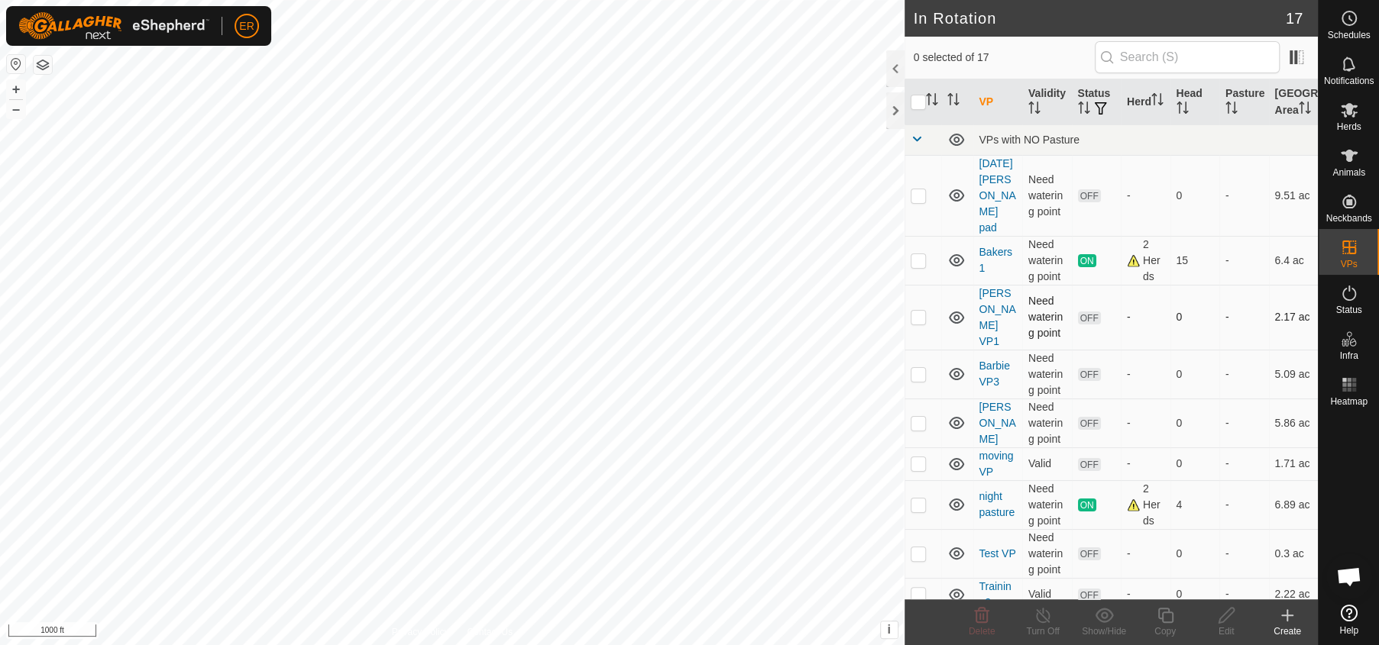
click at [1121, 304] on td "-" at bounding box center [1146, 317] width 50 height 65
click at [1349, 158] on icon at bounding box center [1349, 156] width 17 height 12
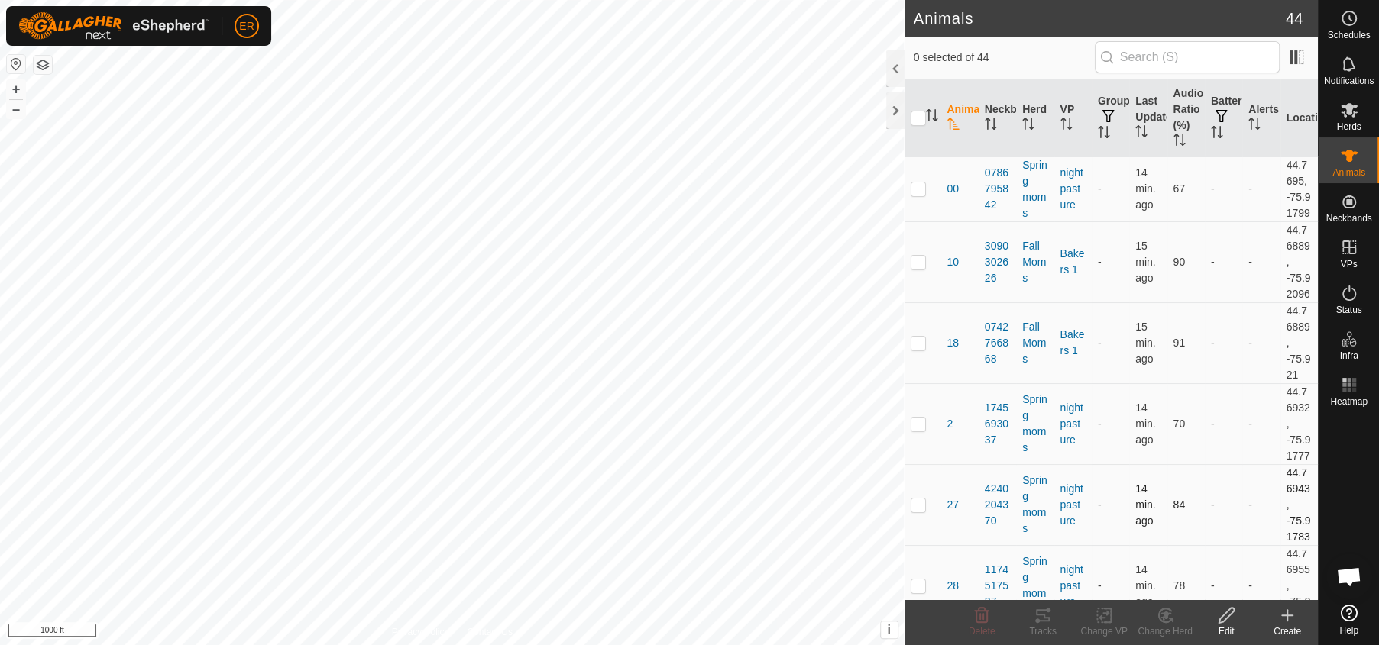
click at [914, 511] on p-checkbox at bounding box center [917, 505] width 15 height 12
checkbox input "true"
click at [955, 513] on span "27" at bounding box center [953, 505] width 12 height 16
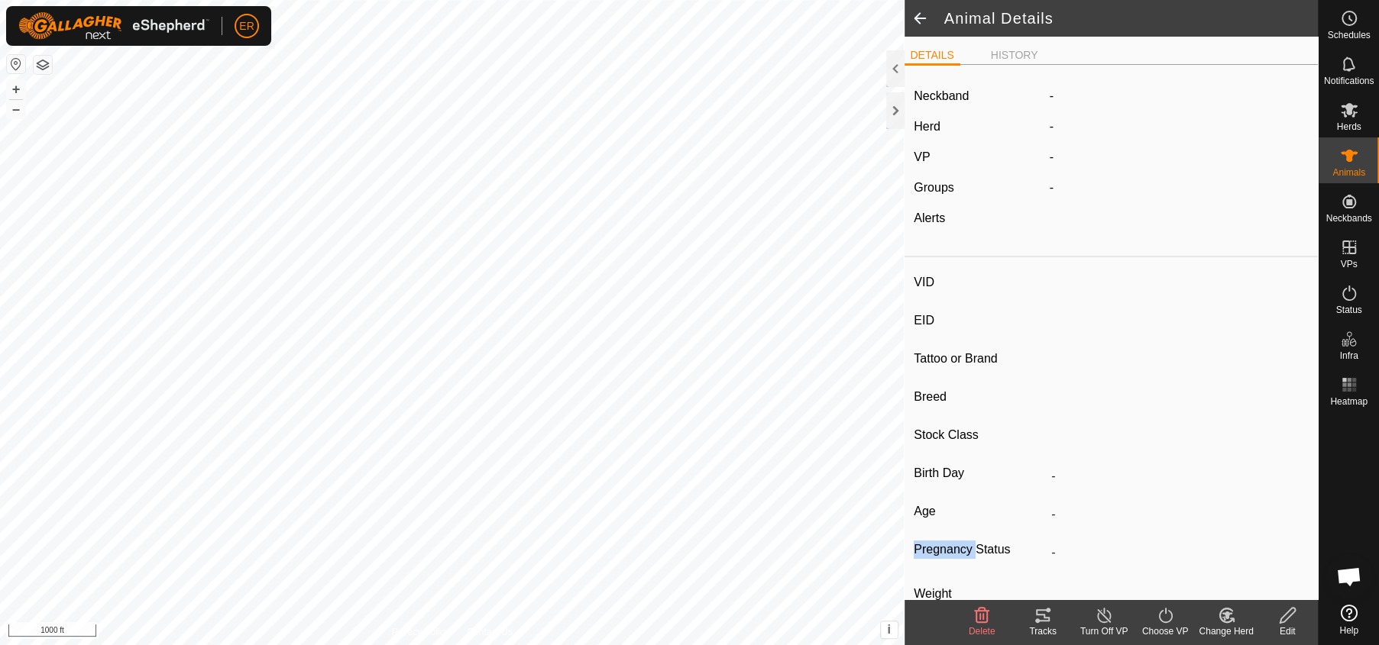
click at [955, 566] on div "Pregnancy Status -" at bounding box center [1111, 553] width 394 height 26
type input "27"
type input "-"
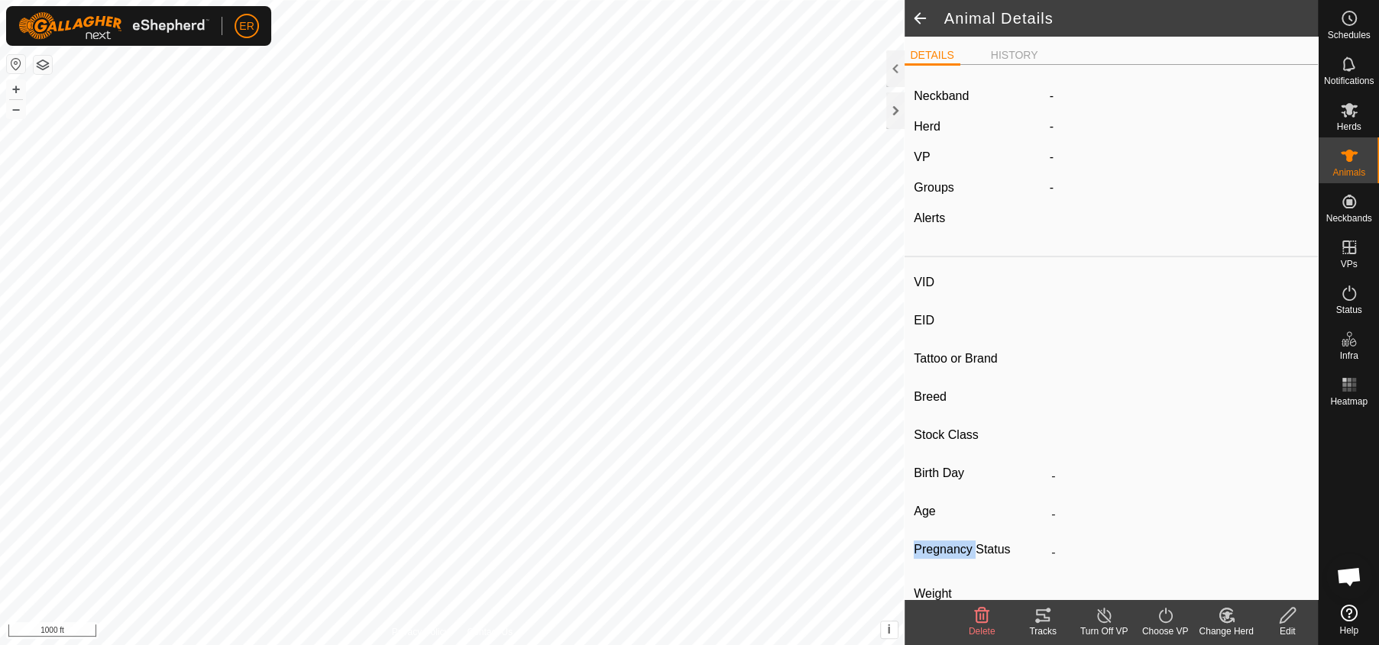
type input "-"
type input "0 kg"
type input "-"
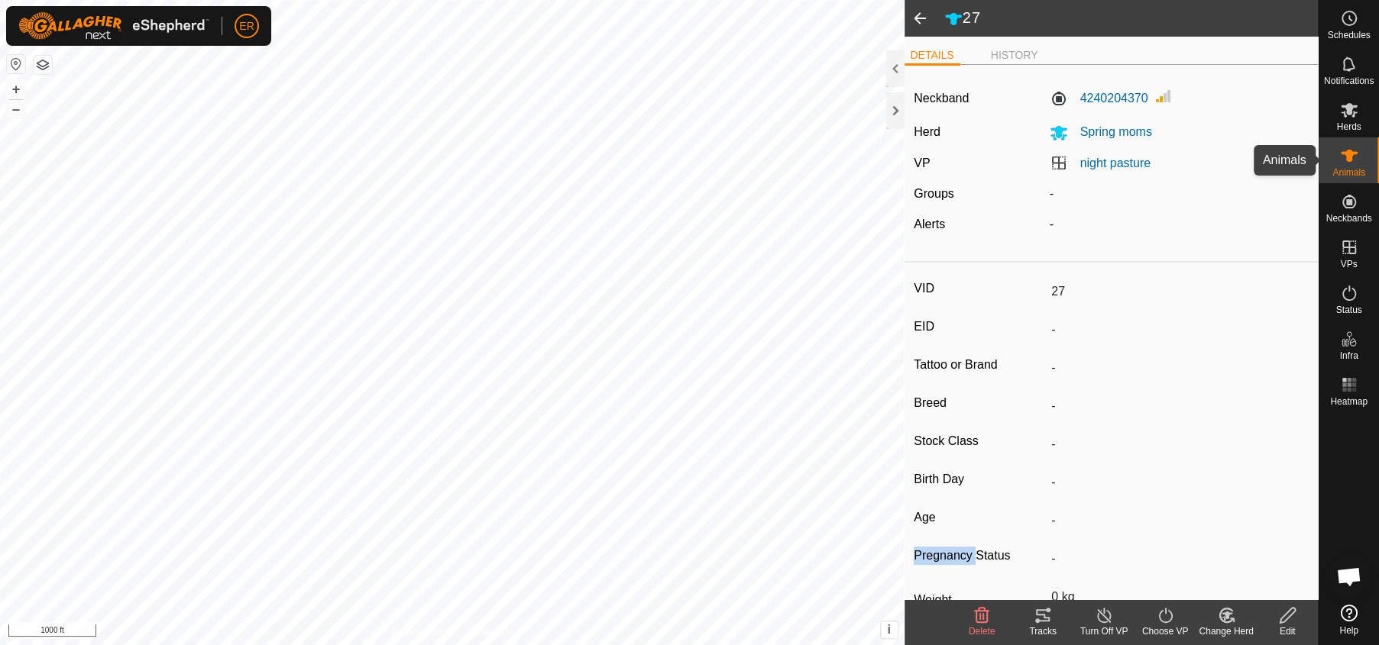
click at [1350, 150] on icon at bounding box center [1349, 156] width 18 height 18
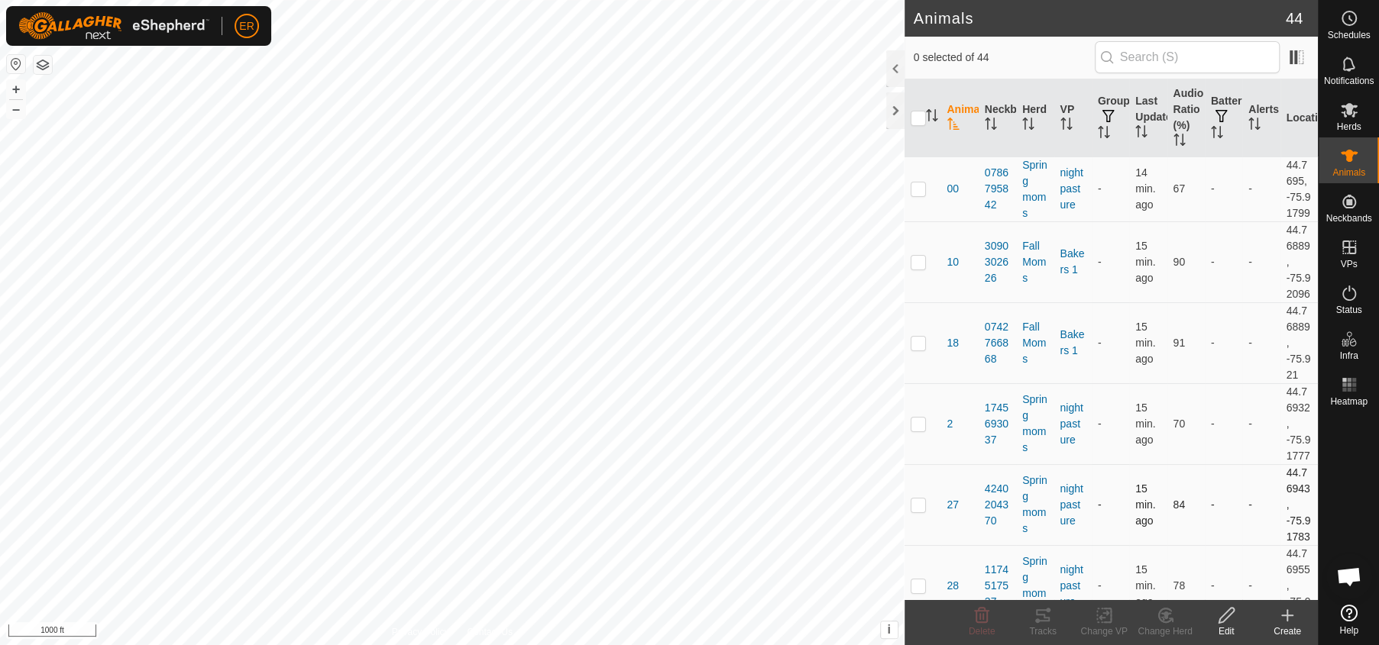
click at [920, 511] on p-checkbox at bounding box center [917, 505] width 15 height 12
checkbox input "false"
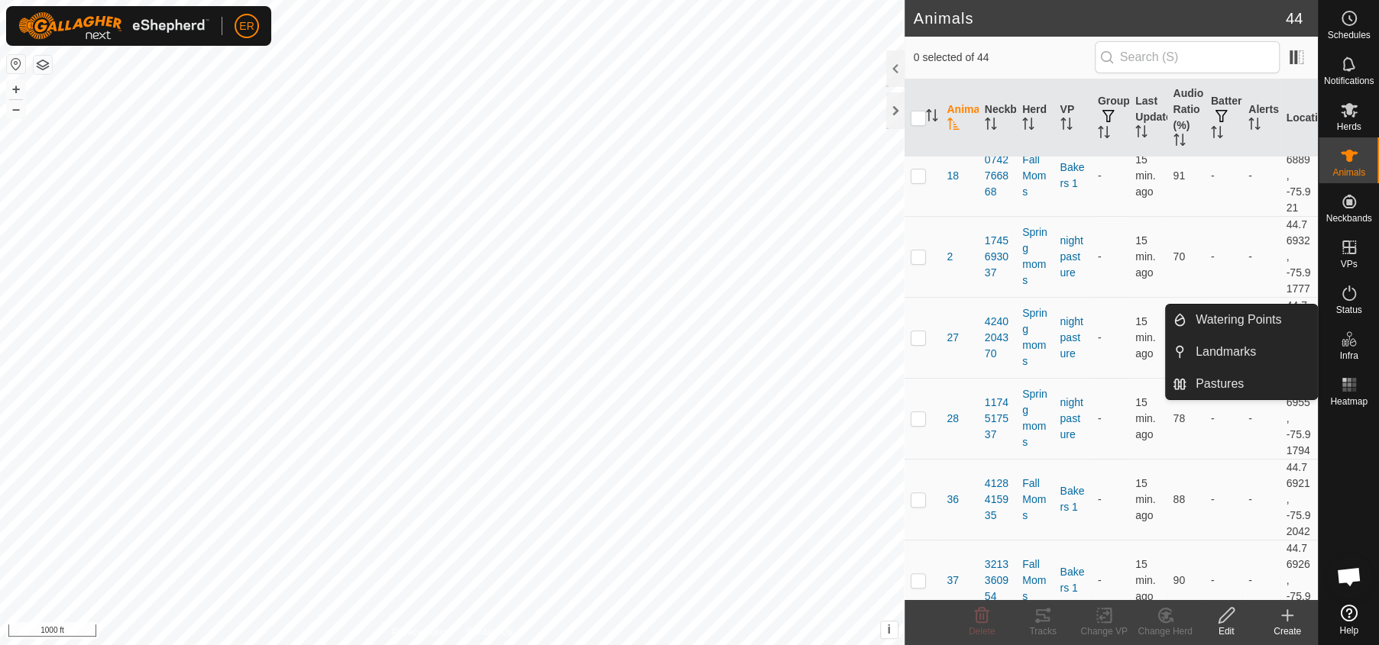
scroll to position [180, 0]
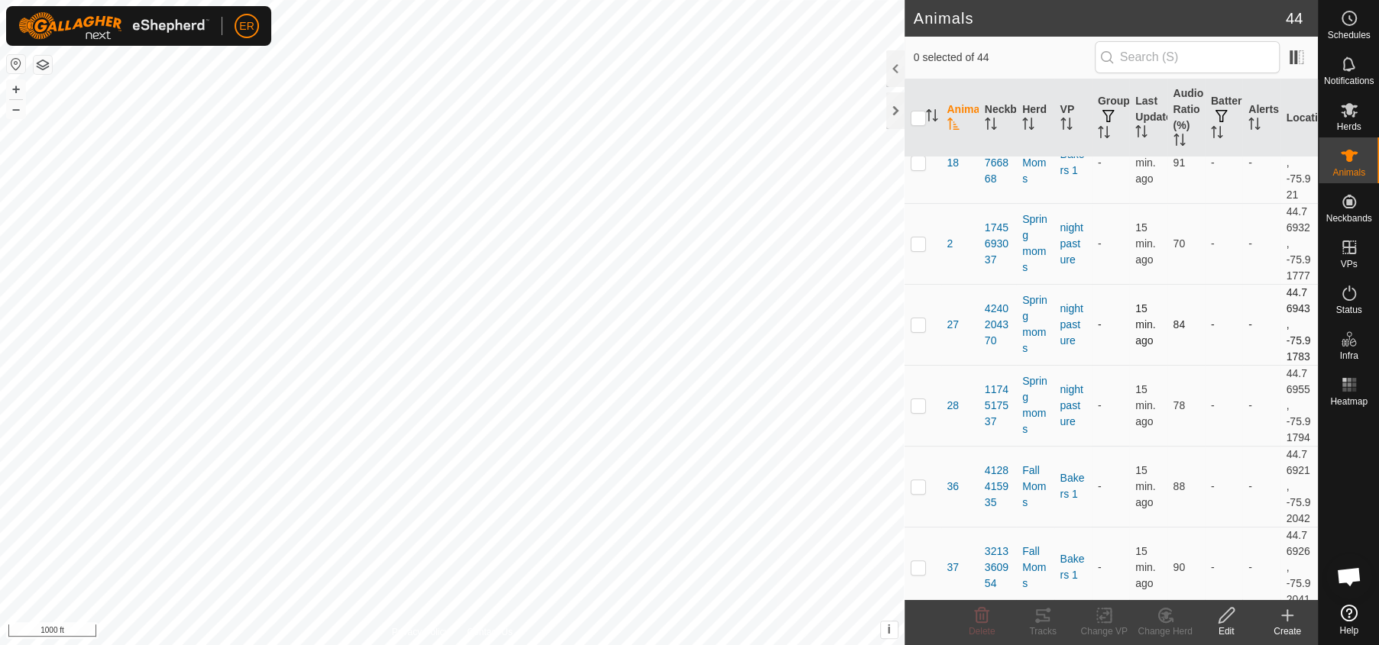
click at [1036, 365] on td "Spring moms" at bounding box center [1034, 324] width 37 height 81
click at [1062, 428] on link "night pasture" at bounding box center [1071, 405] width 23 height 44
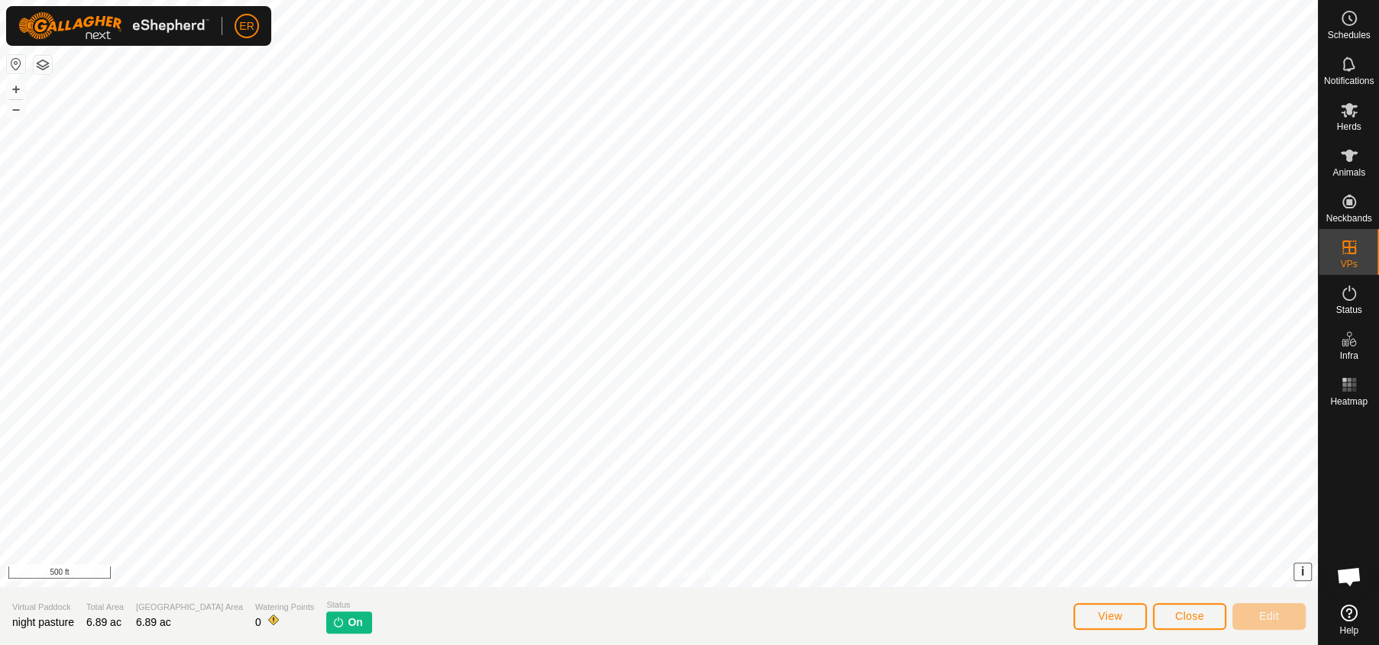
click at [1302, 571] on span "i" at bounding box center [1302, 571] width 3 height 13
click at [1340, 150] on icon at bounding box center [1349, 156] width 18 height 18
